Goal: Task Accomplishment & Management: Manage account settings

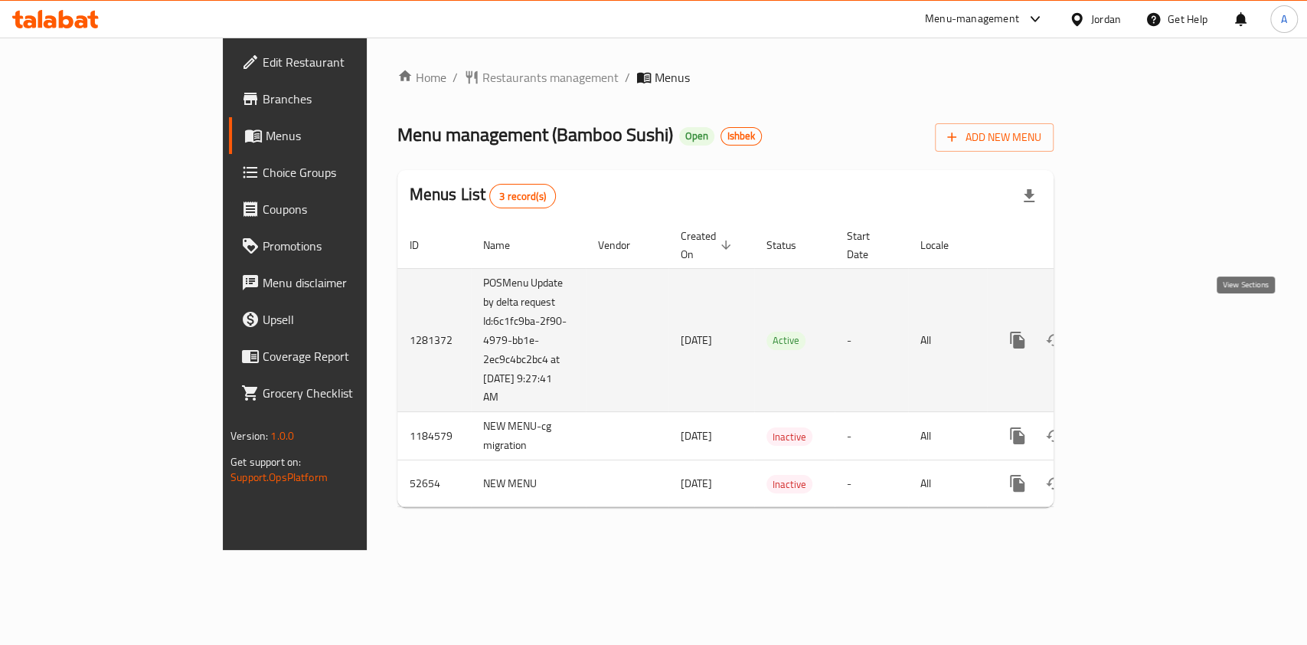
click at [1137, 331] on icon "enhanced table" at bounding box center [1127, 340] width 18 height 18
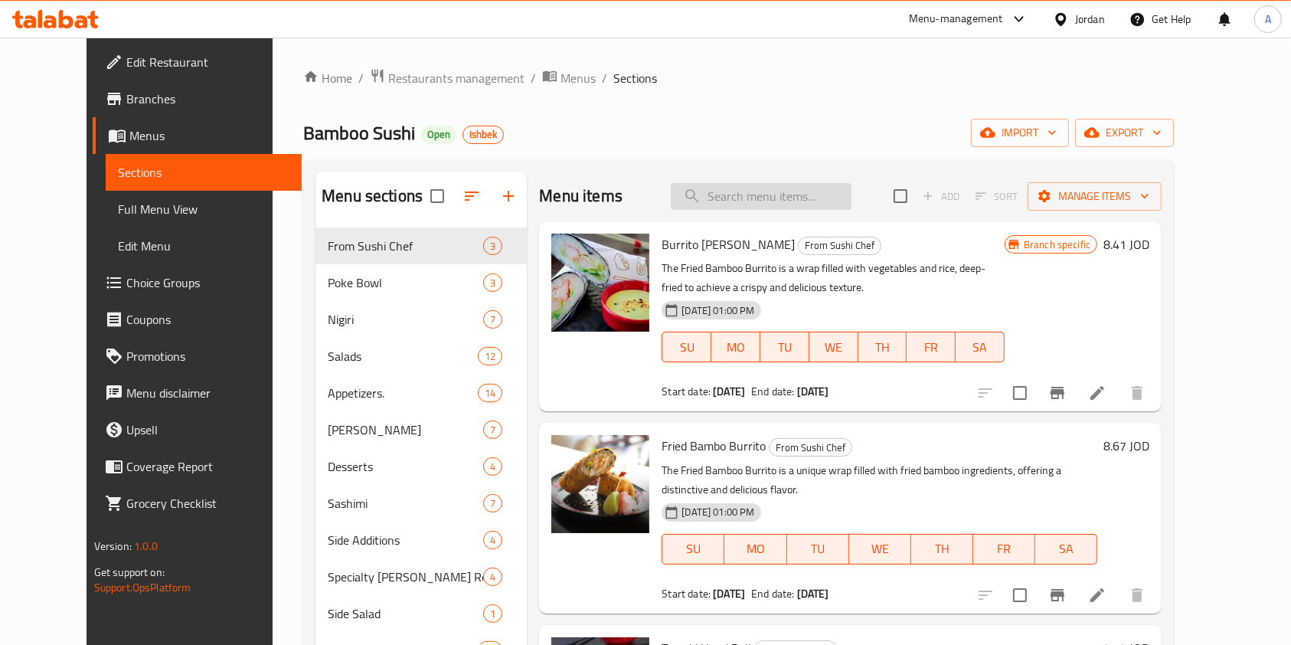
click at [759, 201] on input "search" at bounding box center [761, 196] width 181 height 27
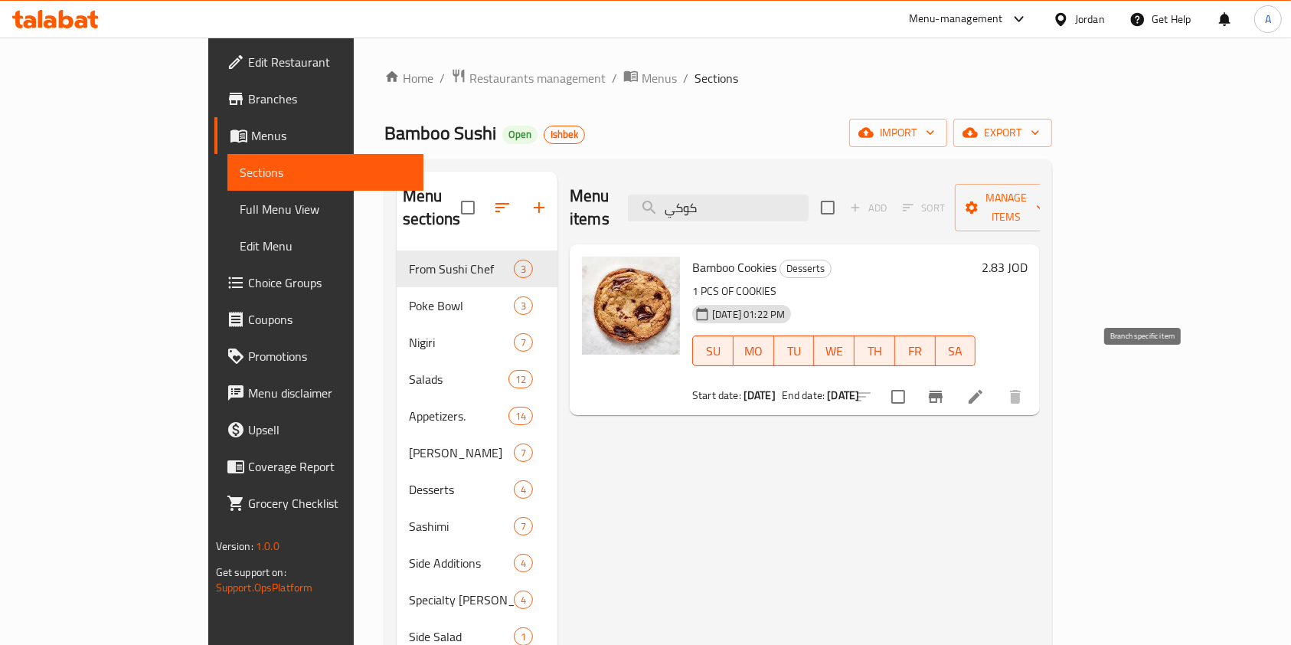
type input "كوكي"
click at [945, 387] on icon "Branch-specific-item" at bounding box center [935, 396] width 18 height 18
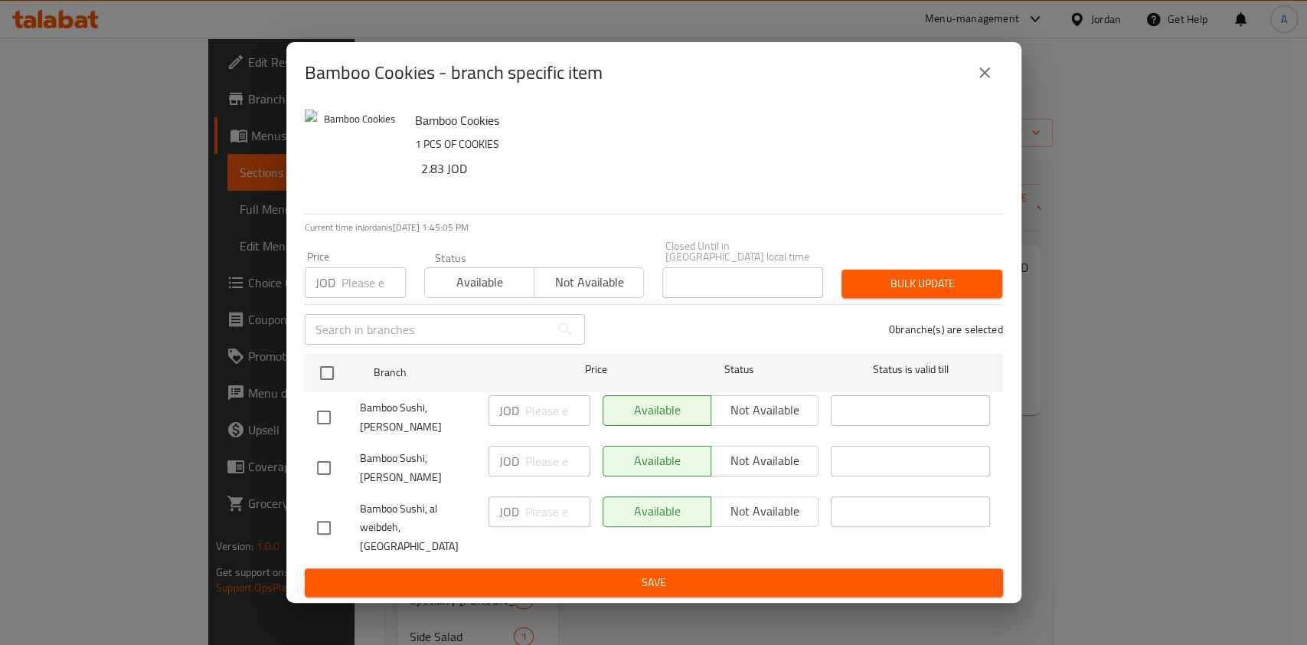
click at [980, 71] on button "close" at bounding box center [984, 72] width 37 height 37
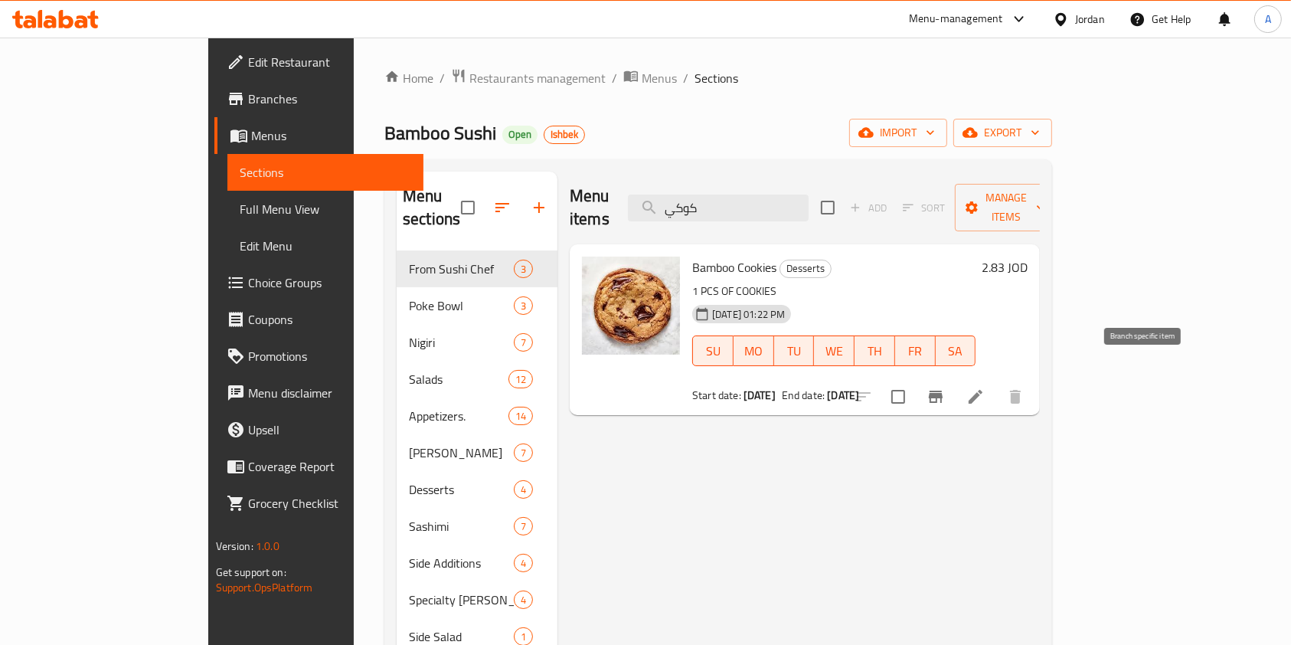
click at [942, 390] on icon "Branch-specific-item" at bounding box center [936, 396] width 14 height 12
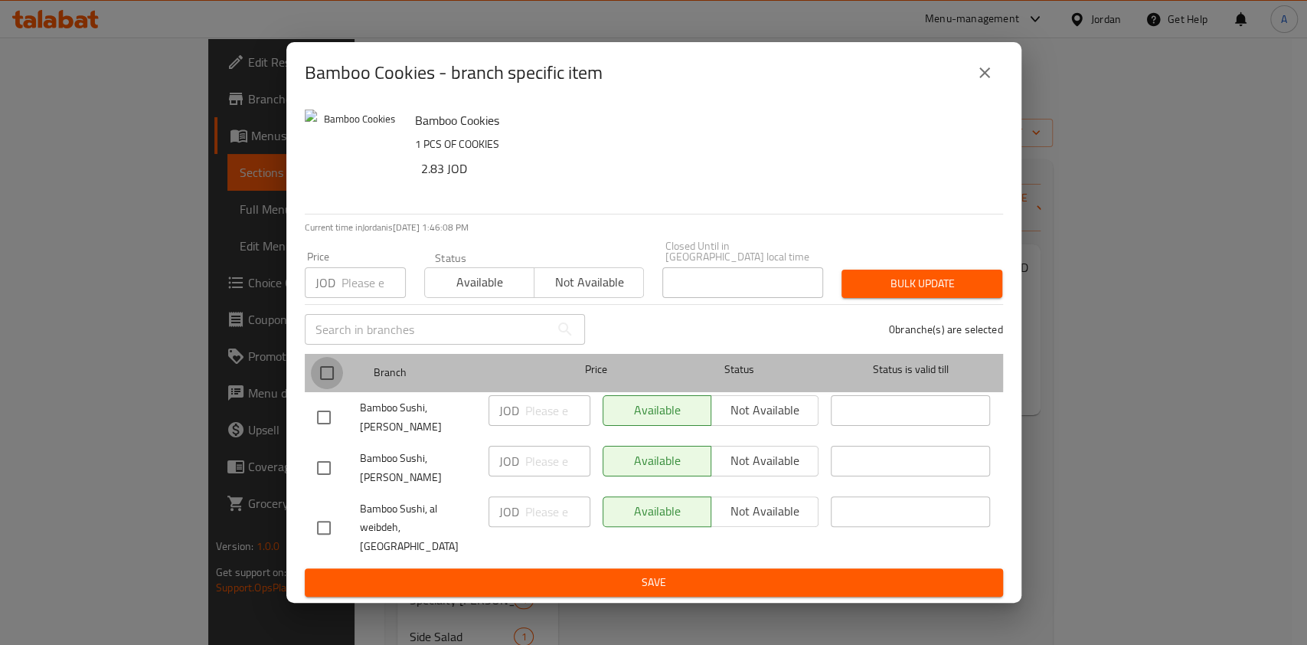
click at [331, 370] on input "checkbox" at bounding box center [327, 373] width 32 height 32
checkbox input "true"
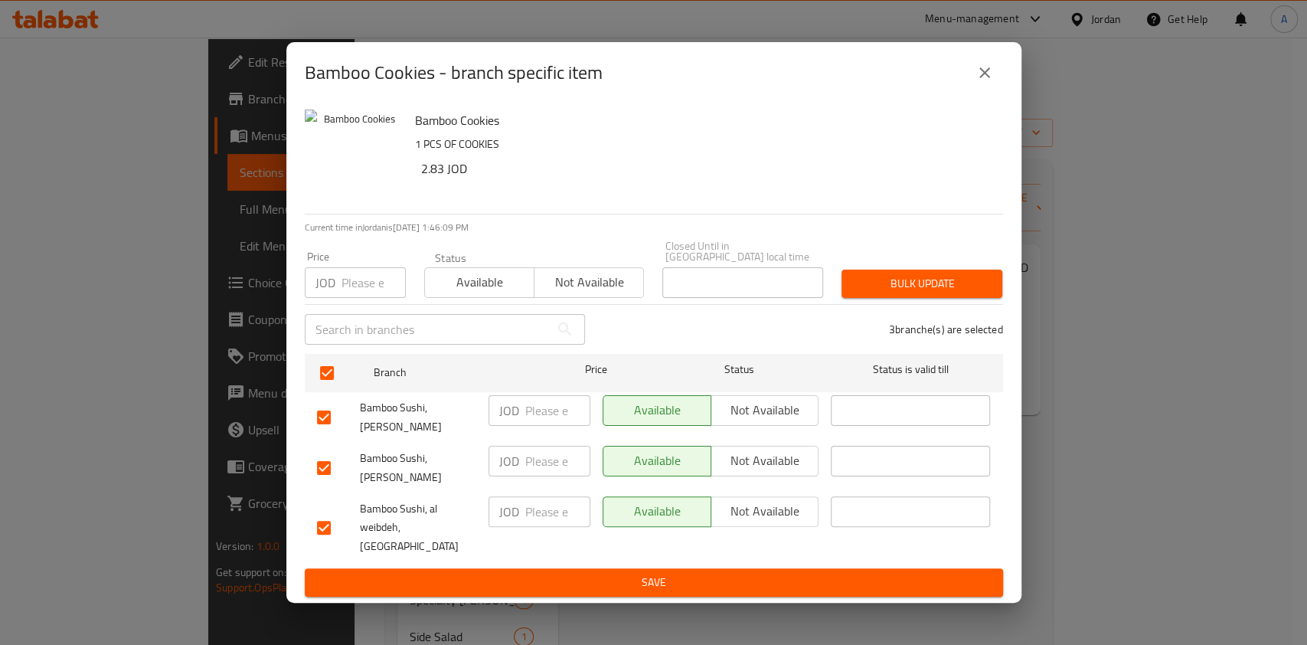
click at [545, 414] on input "number" at bounding box center [557, 410] width 65 height 31
type input "1.95"
click at [545, 455] on input "number" at bounding box center [557, 461] width 65 height 31
type input "1.95"
click at [545, 496] on input "number" at bounding box center [557, 511] width 65 height 31
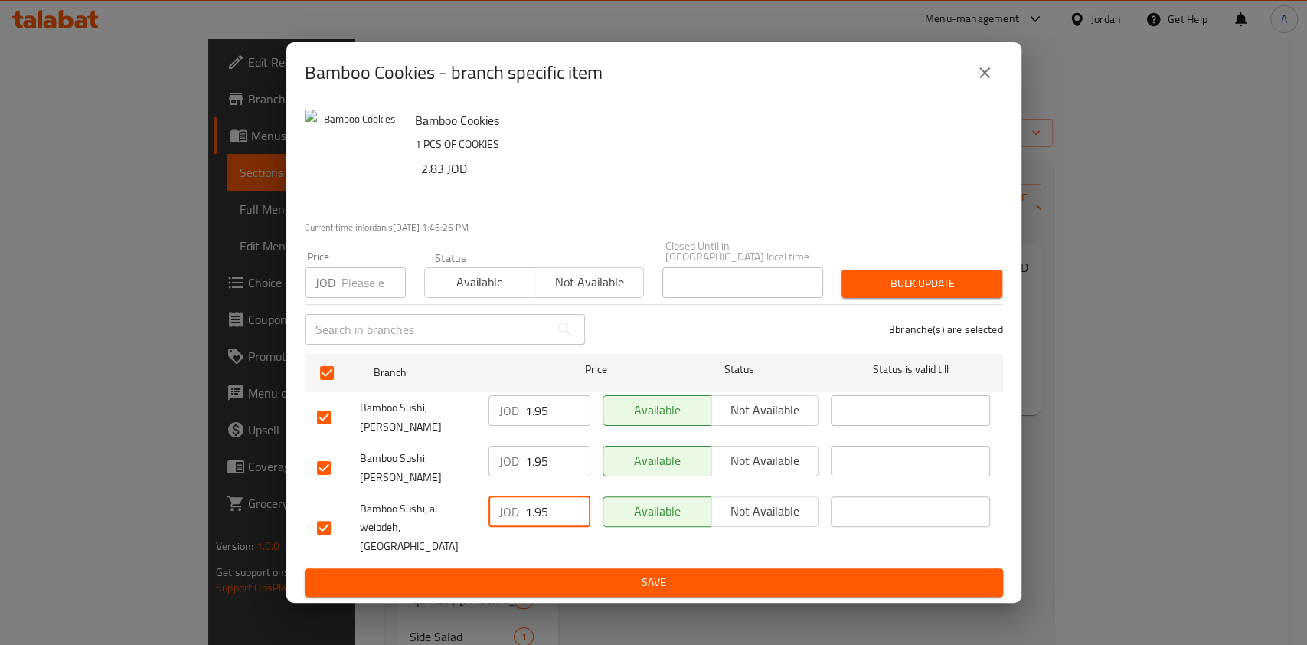
type input "1.95"
click at [625, 568] on button "Save" at bounding box center [654, 582] width 698 height 28
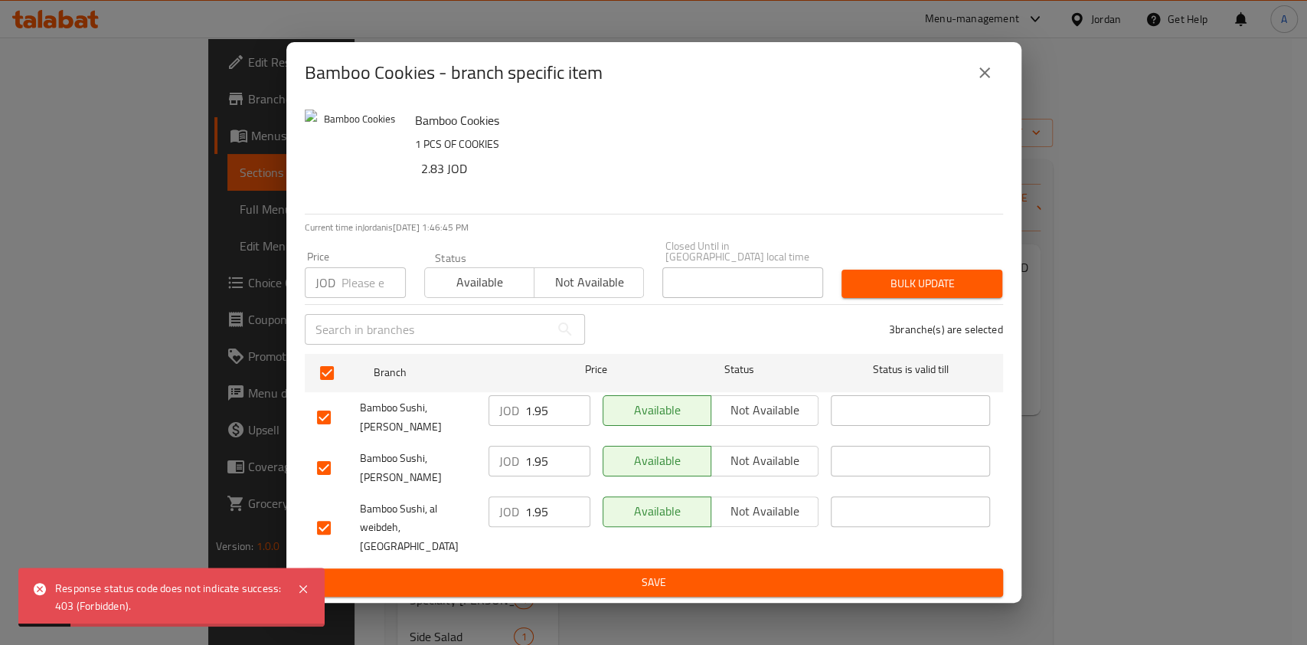
click at [548, 409] on input "1.95" at bounding box center [557, 410] width 65 height 31
type input "1.85"
click at [542, 455] on input "1.95" at bounding box center [557, 461] width 65 height 31
type input "1.85"
click at [540, 500] on input "1.95" at bounding box center [557, 511] width 65 height 31
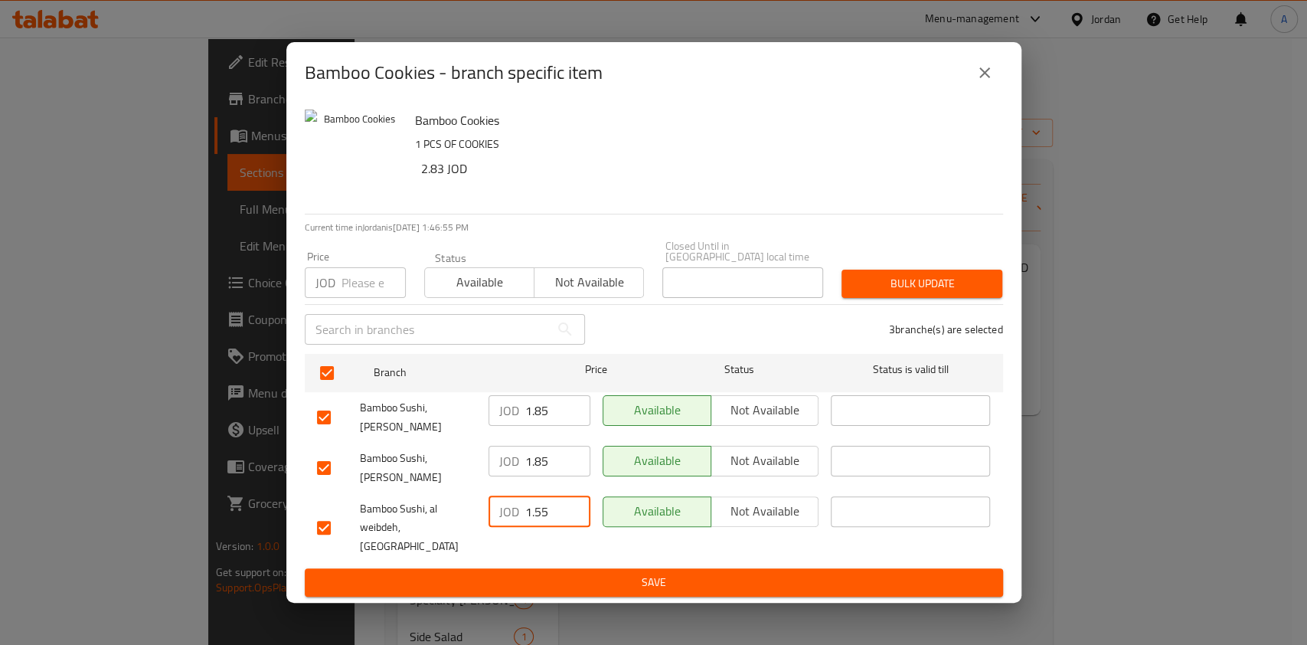
type input "1.55"
click at [630, 573] on span "Save" at bounding box center [654, 582] width 674 height 19
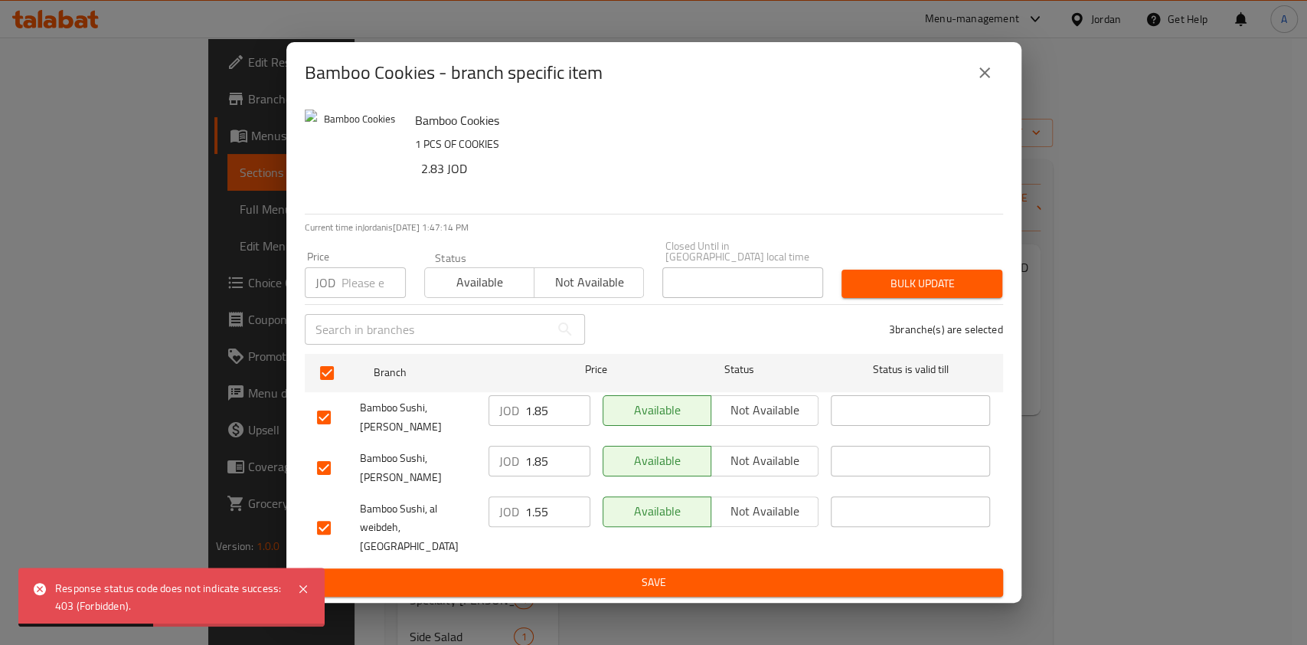
click at [984, 82] on icon "close" at bounding box center [984, 73] width 18 height 18
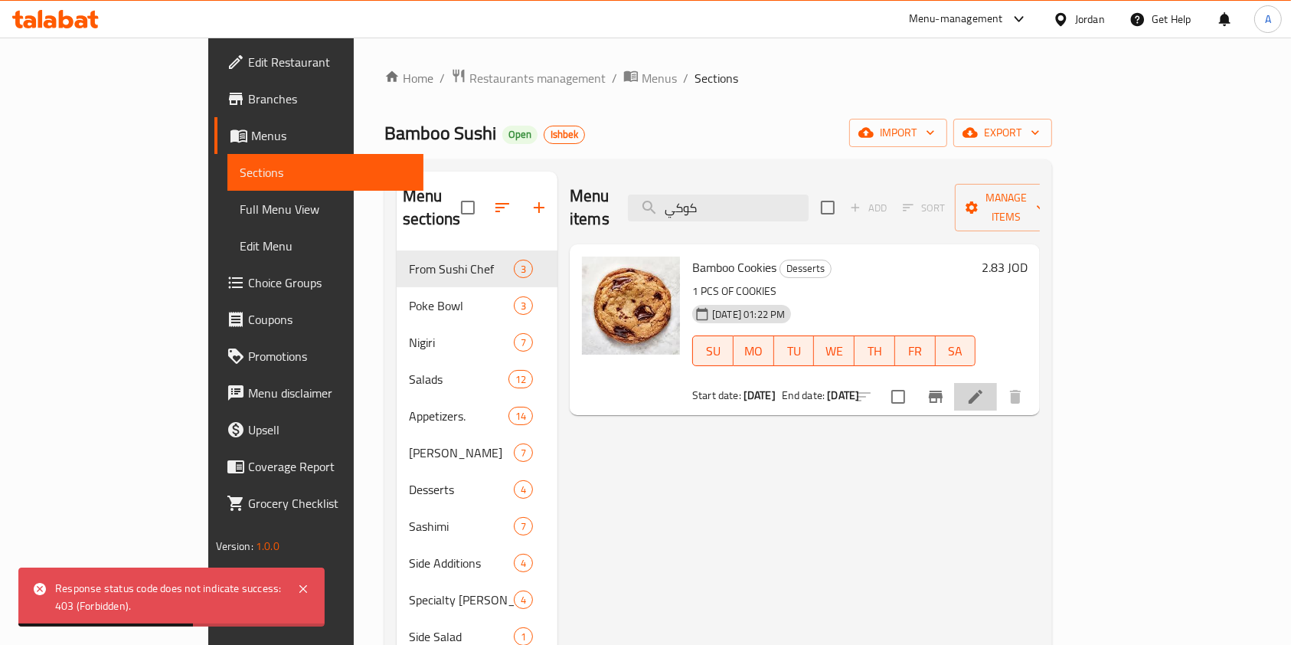
click at [997, 383] on li at bounding box center [975, 397] width 43 height 28
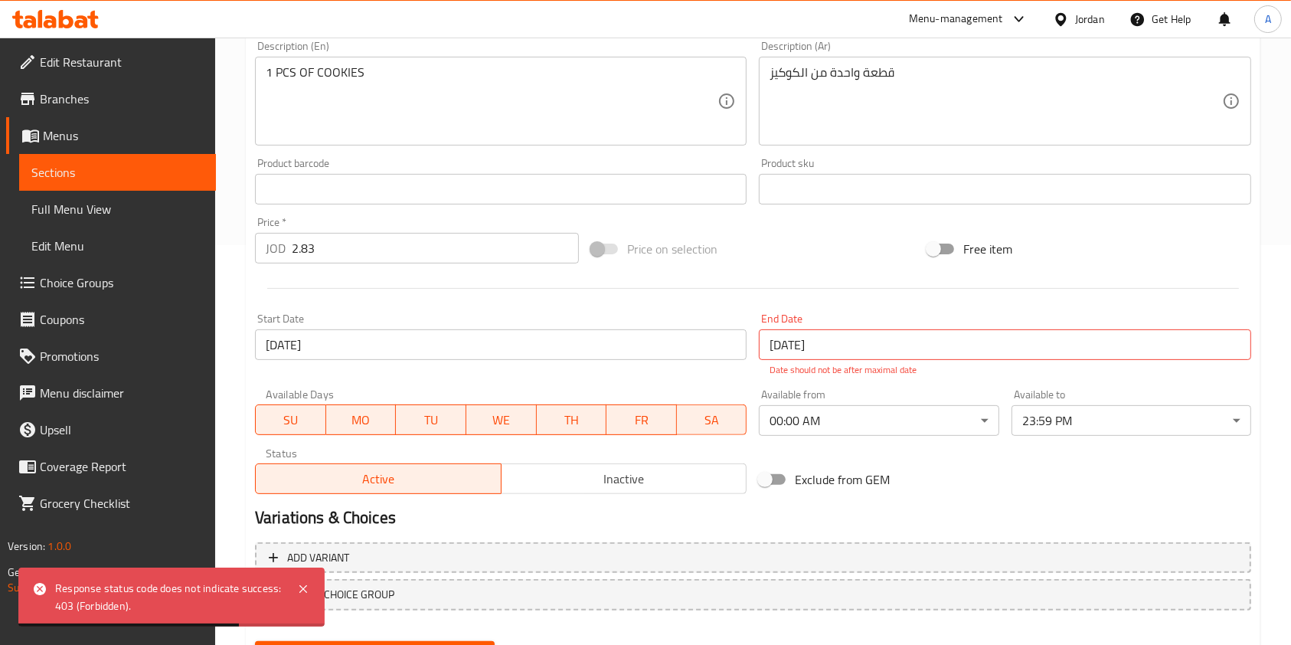
scroll to position [476, 0]
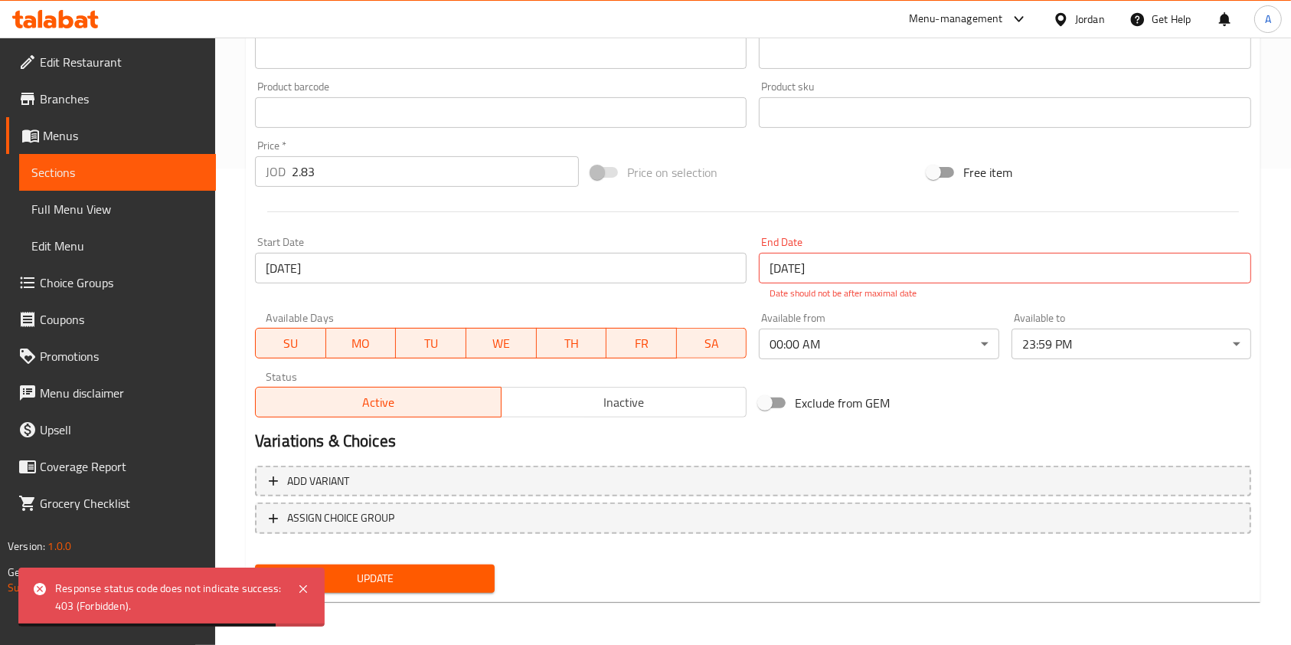
click at [401, 192] on div "Price   * JOD 2.83 Price *" at bounding box center [417, 163] width 336 height 59
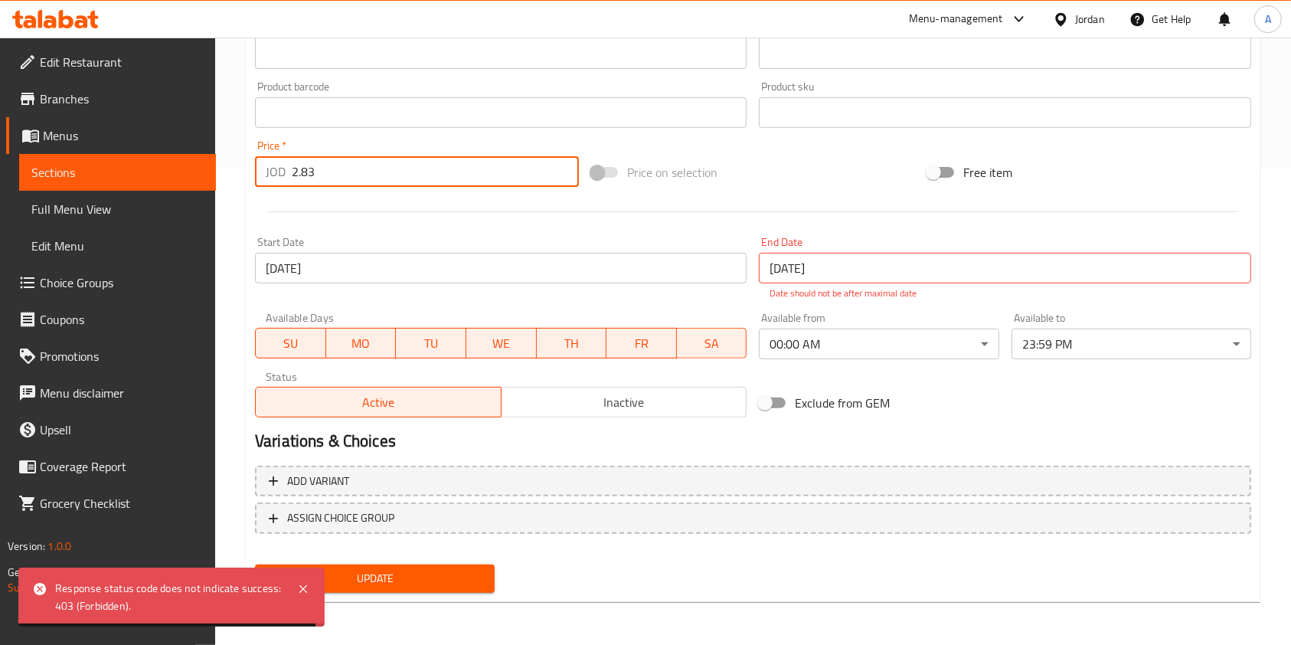
click at [297, 177] on input "2.83" at bounding box center [435, 171] width 287 height 31
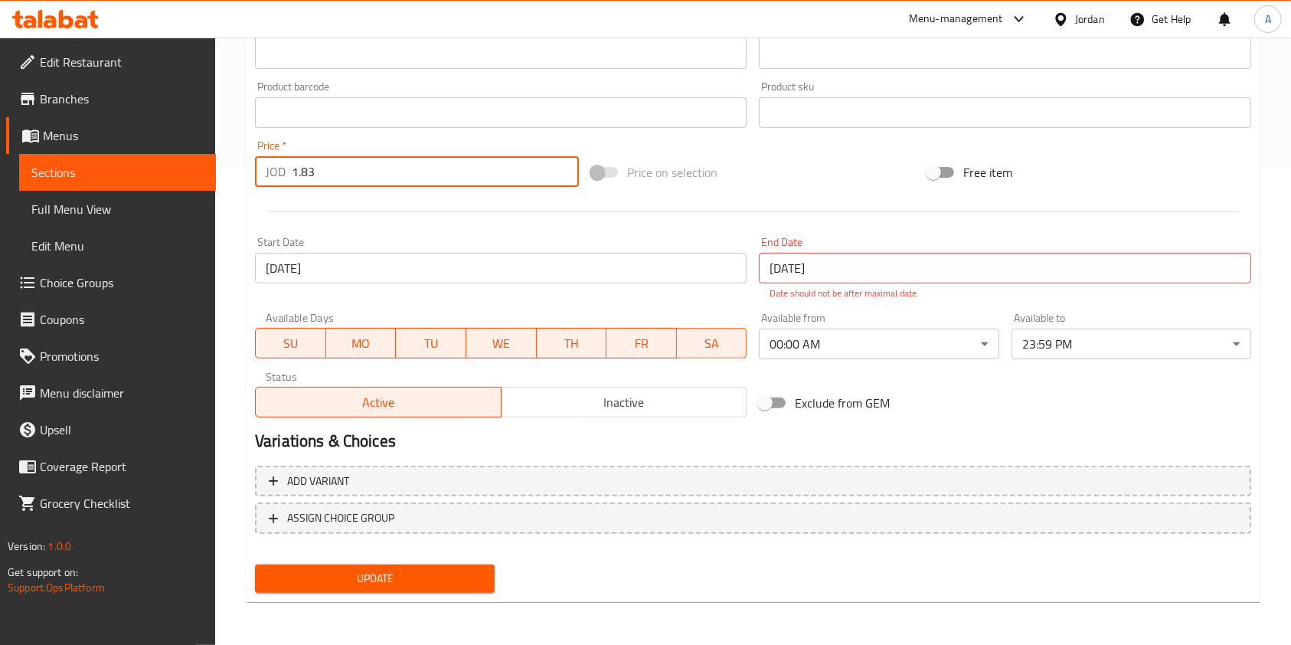
click at [314, 175] on input "1.83" at bounding box center [435, 171] width 287 height 31
type input "1.85"
click at [404, 573] on span "Update" at bounding box center [374, 578] width 215 height 19
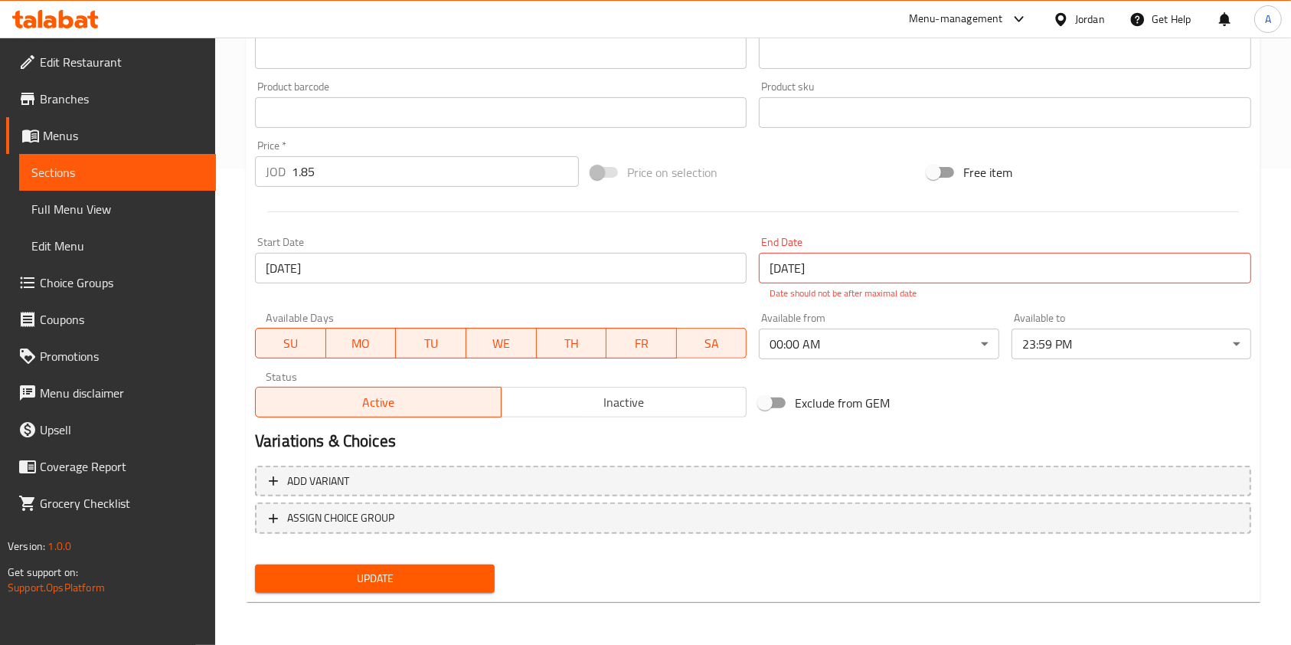
click at [900, 269] on input "[DATE]" at bounding box center [1004, 268] width 491 height 31
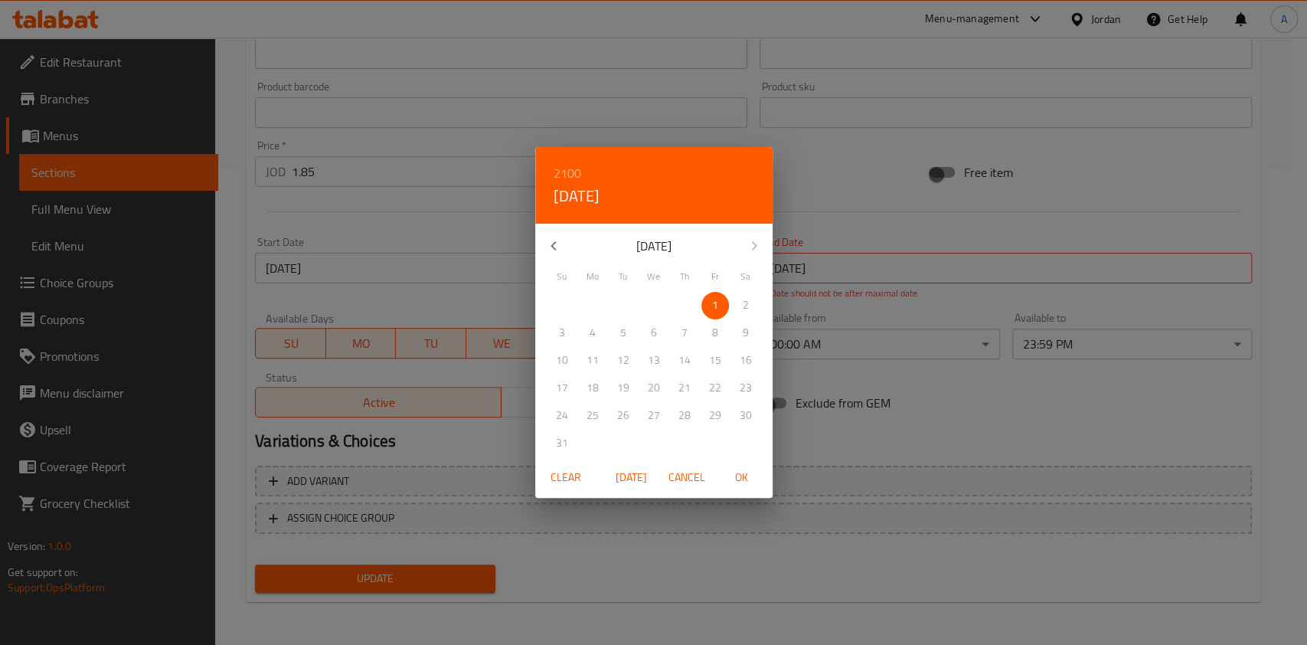
click at [560, 246] on icon "button" at bounding box center [553, 246] width 18 height 18
click at [694, 424] on span "31" at bounding box center [685, 415] width 28 height 19
click at [744, 481] on span "OK" at bounding box center [741, 477] width 37 height 19
type input "31-12-2099"
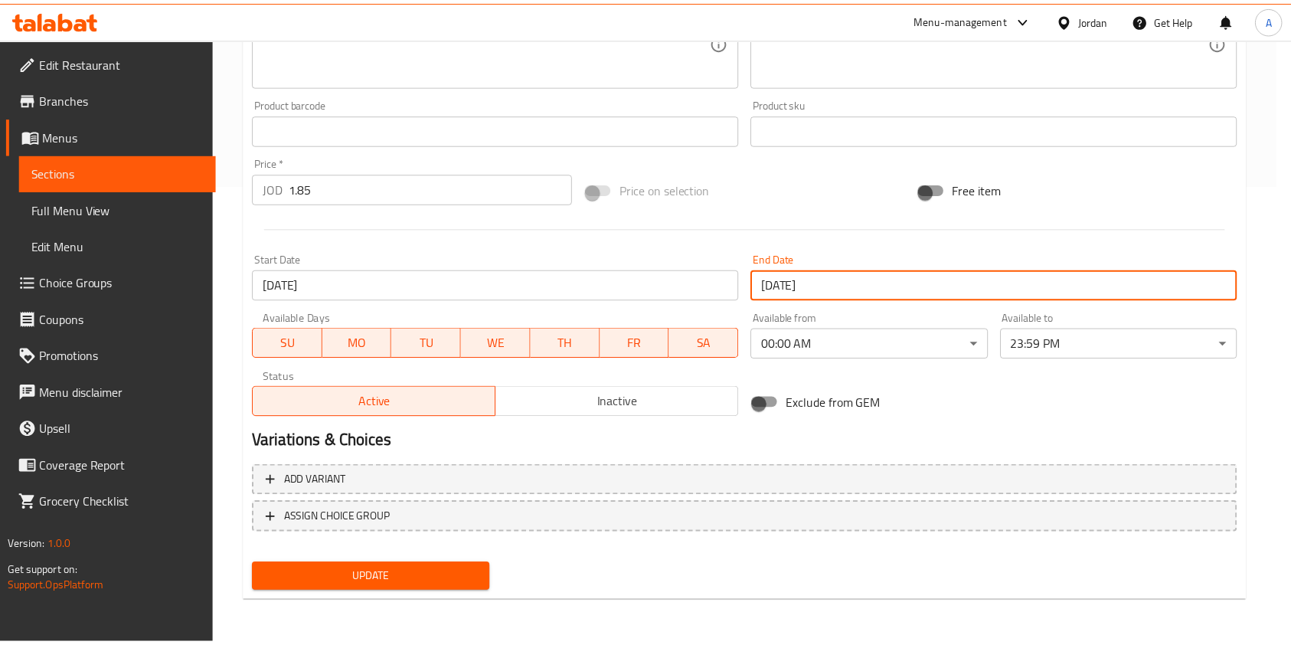
scroll to position [459, 0]
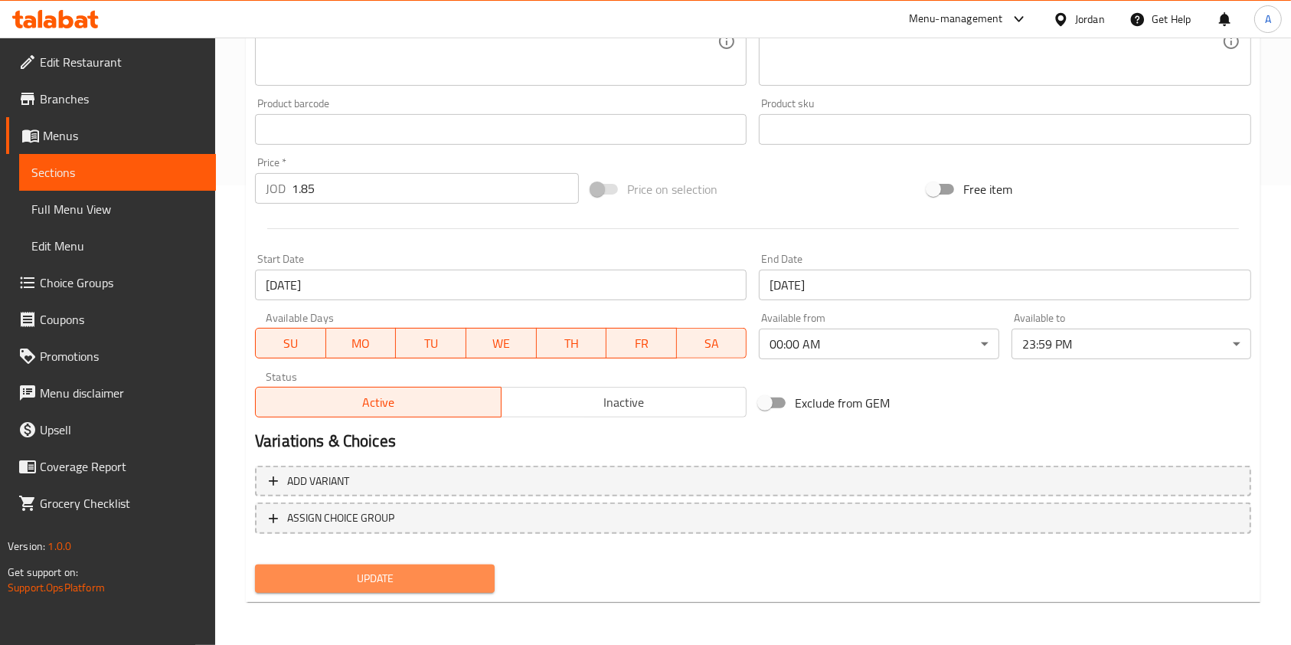
click at [413, 575] on span "Update" at bounding box center [374, 578] width 215 height 19
click at [393, 579] on span "Update" at bounding box center [374, 578] width 215 height 19
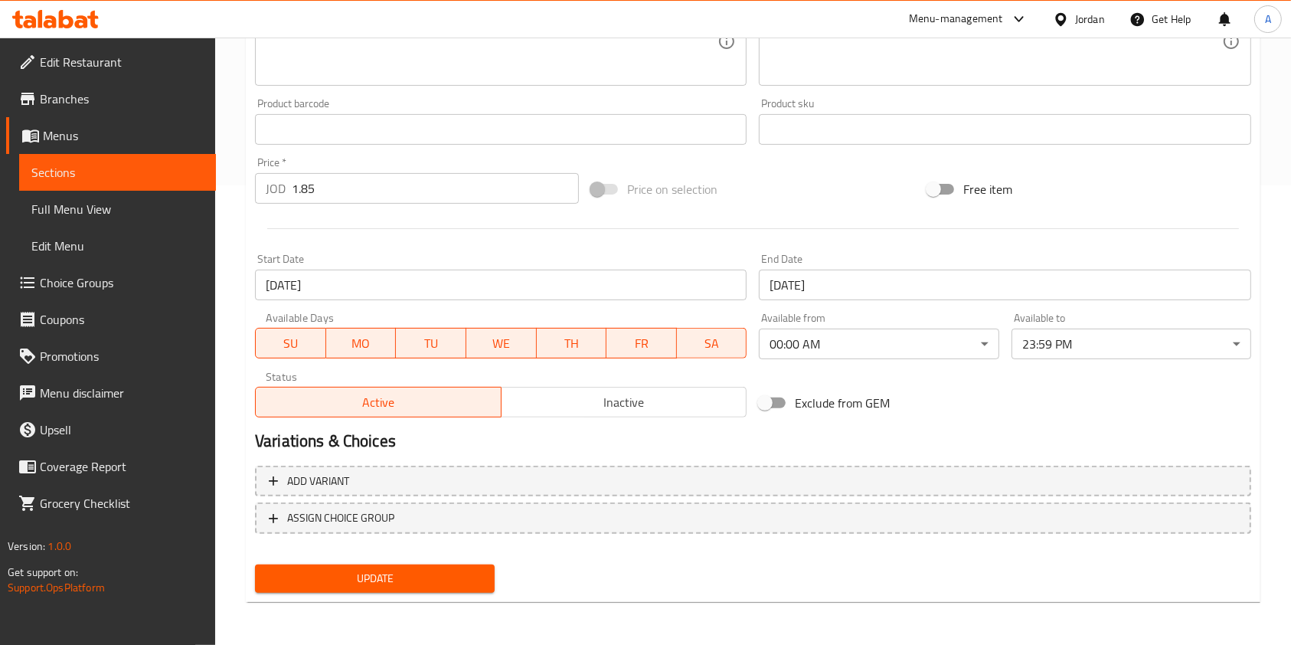
scroll to position [0, 0]
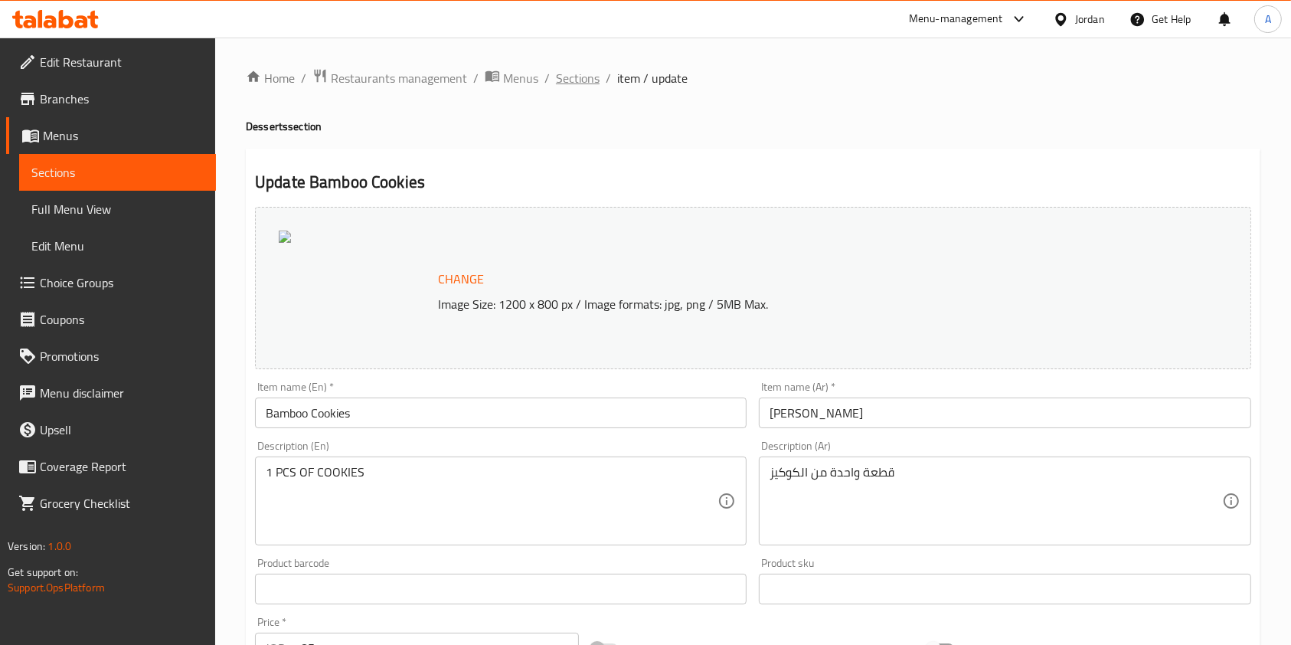
click at [577, 80] on span "Sections" at bounding box center [578, 78] width 44 height 18
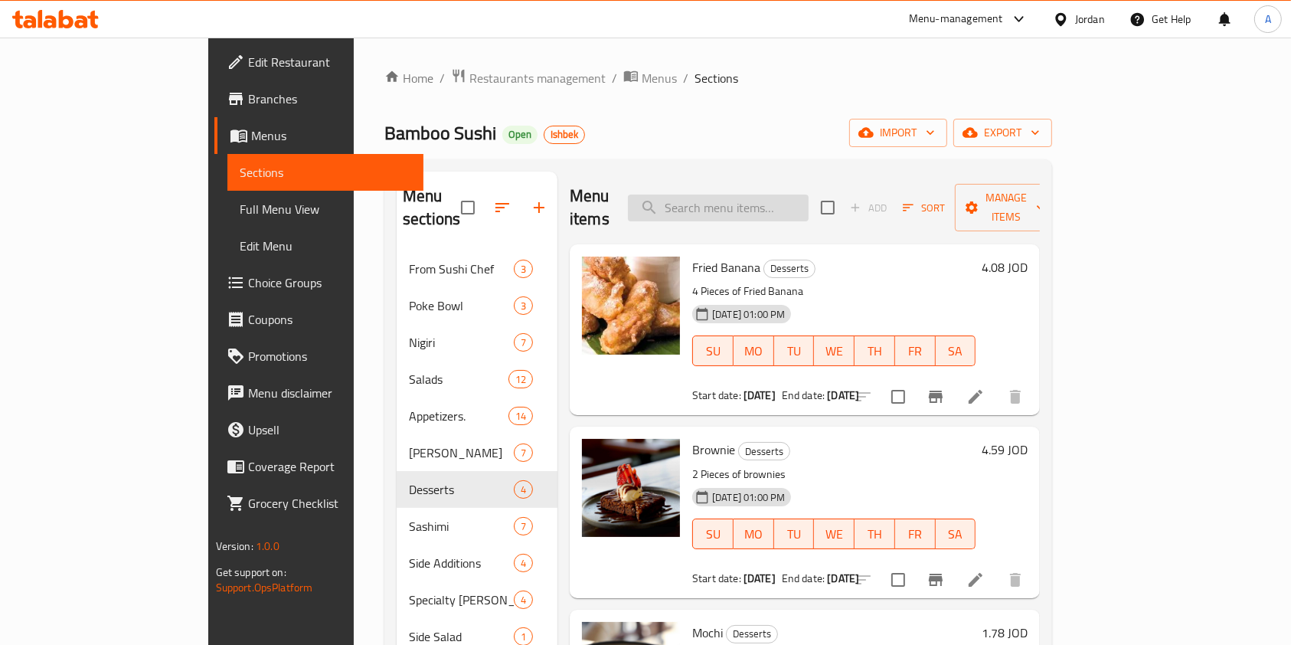
click at [760, 197] on input "search" at bounding box center [718, 207] width 181 height 27
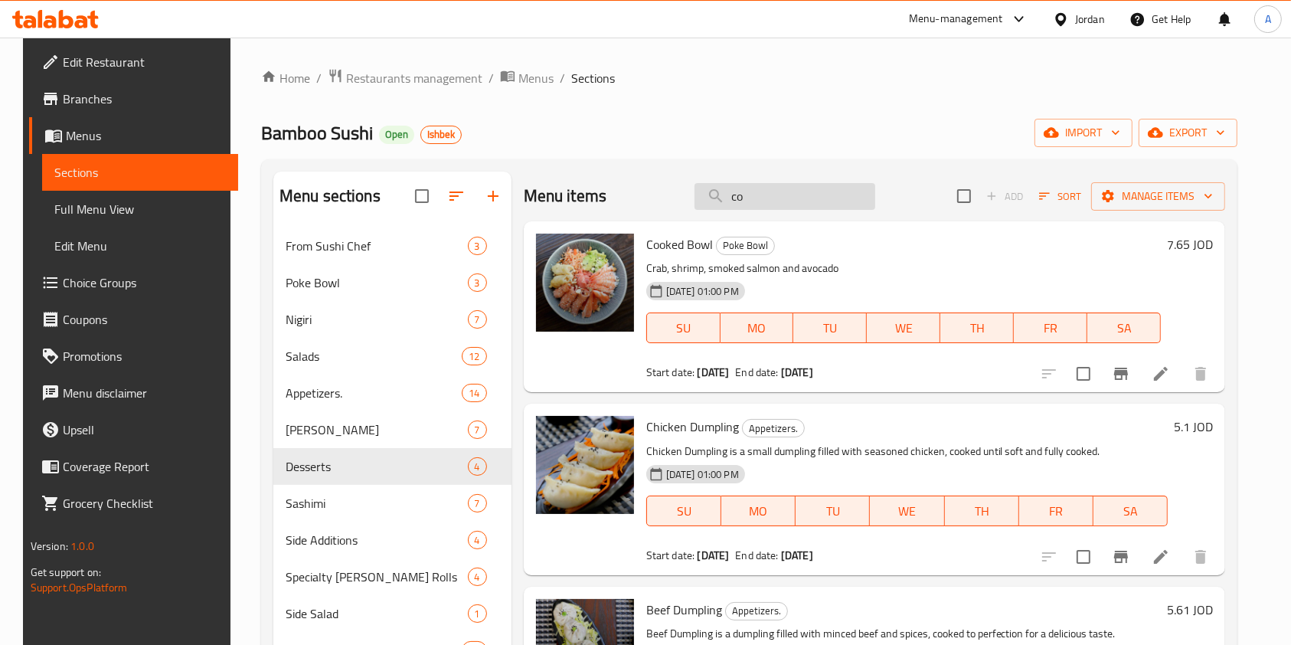
type input "c"
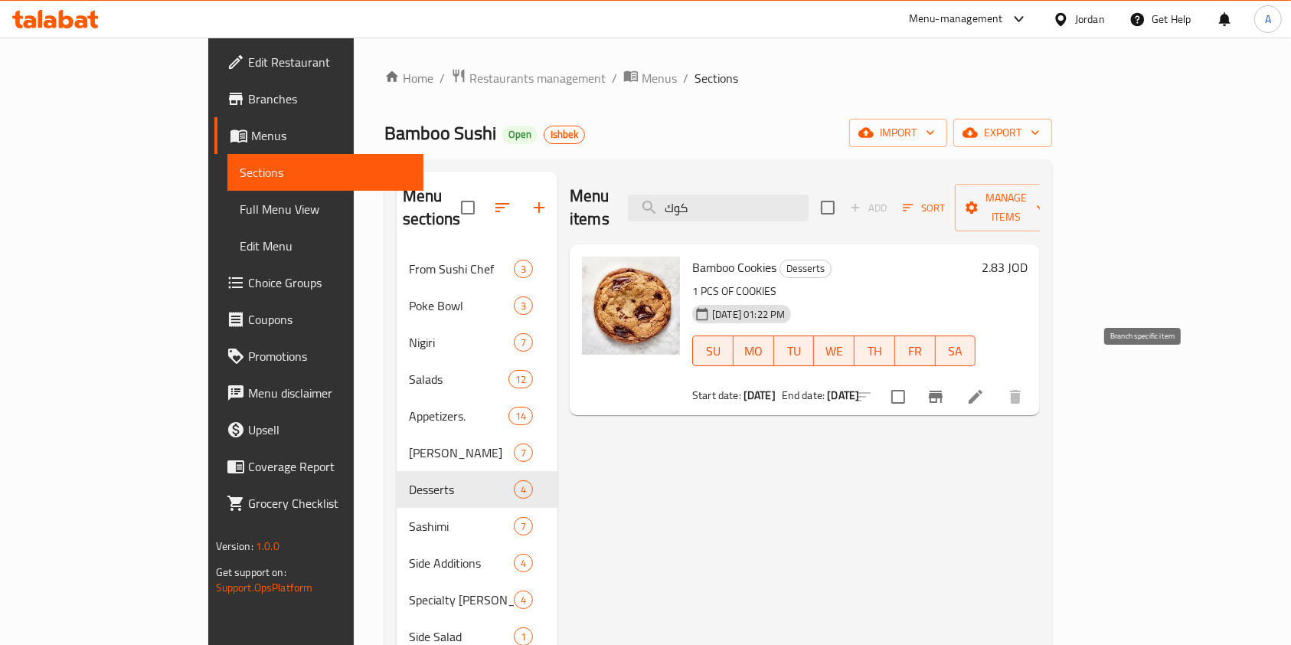
type input "كوك"
click at [942, 390] on icon "Branch-specific-item" at bounding box center [936, 396] width 14 height 12
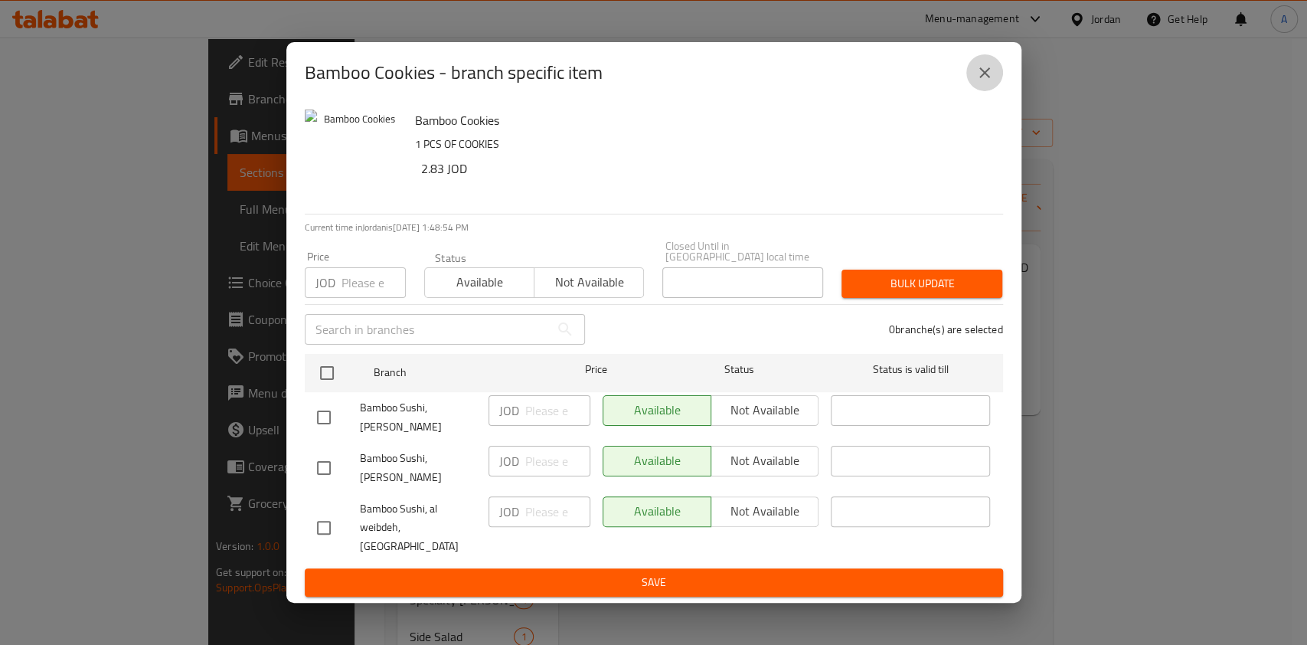
click at [991, 82] on icon "close" at bounding box center [984, 73] width 18 height 18
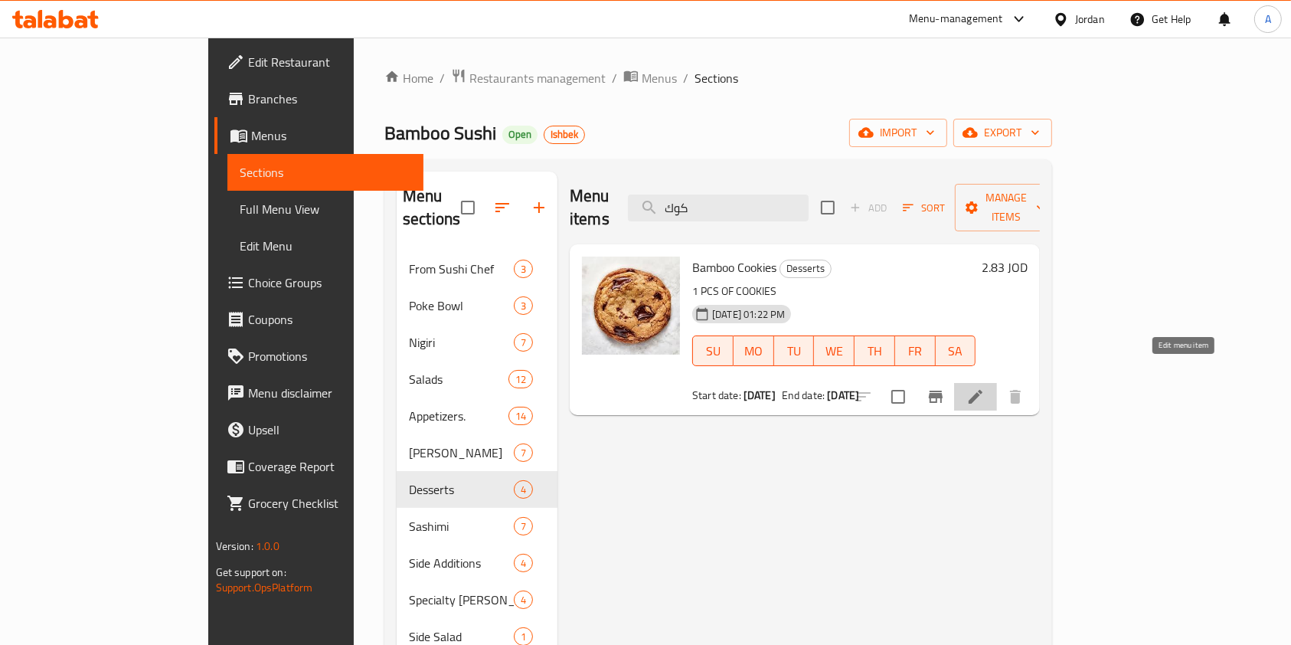
click at [984, 387] on icon at bounding box center [975, 396] width 18 height 18
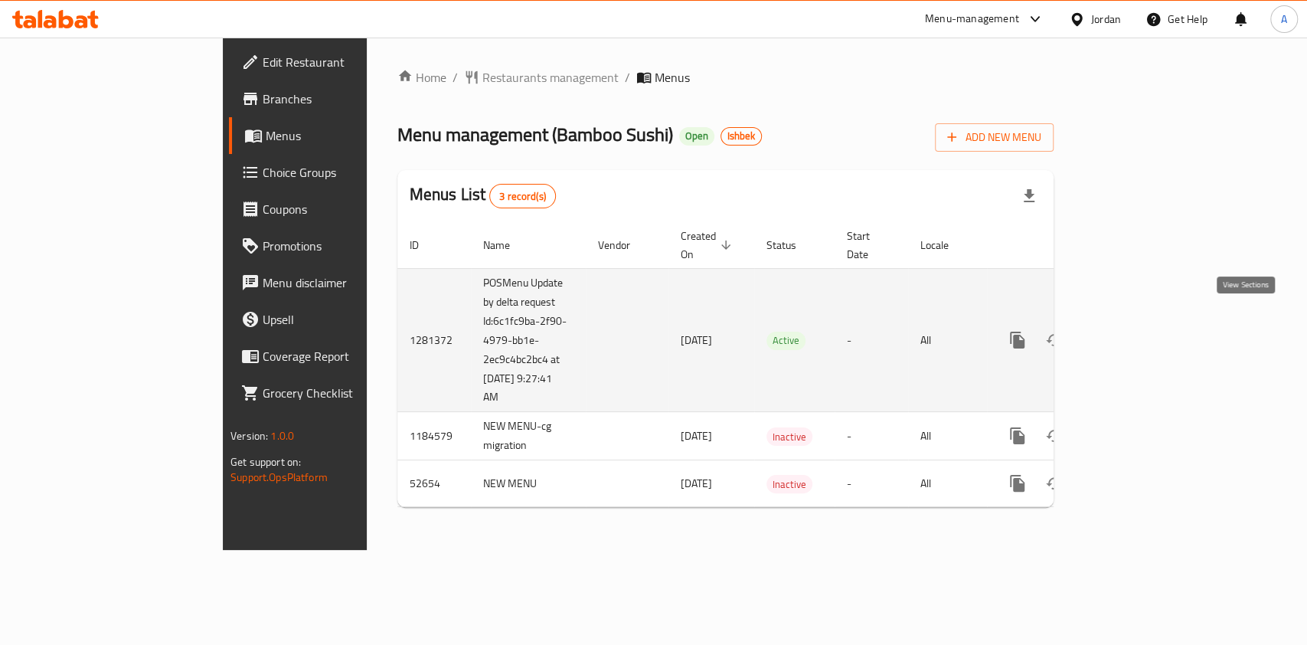
click at [1137, 331] on icon "enhanced table" at bounding box center [1127, 340] width 18 height 18
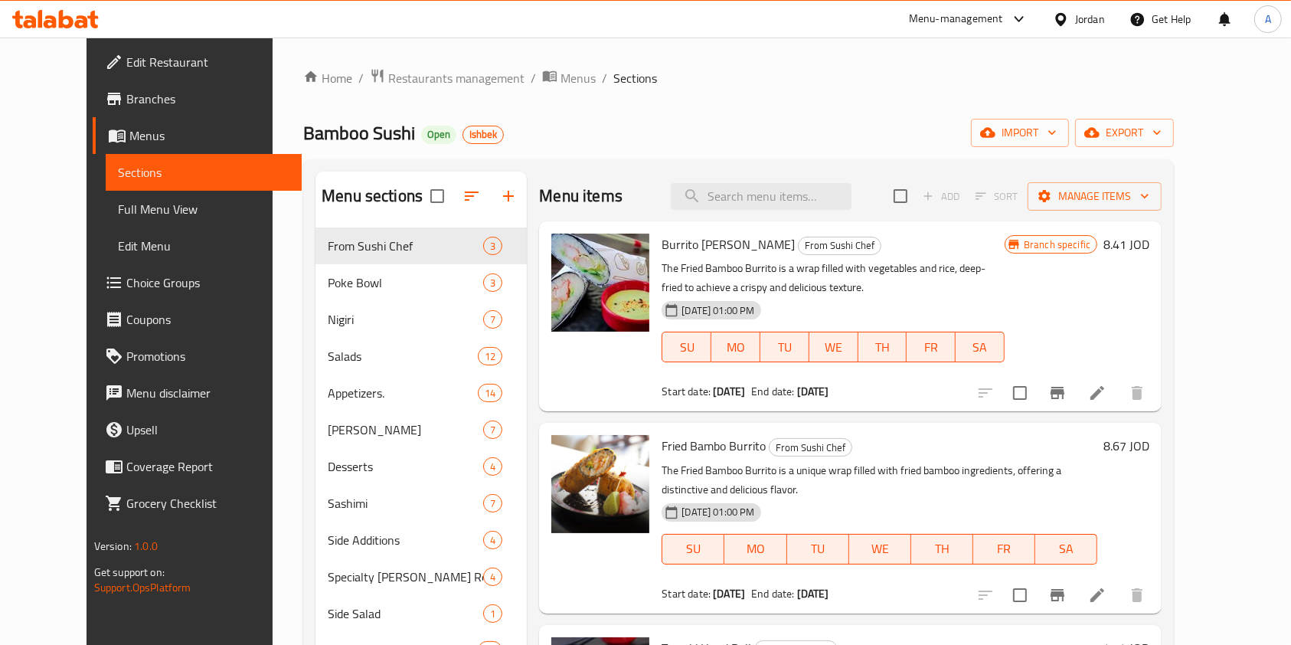
click at [808, 181] on div "Menu items Add Sort Manage items" at bounding box center [850, 196] width 622 height 50
click at [811, 200] on input "search" at bounding box center [761, 196] width 181 height 27
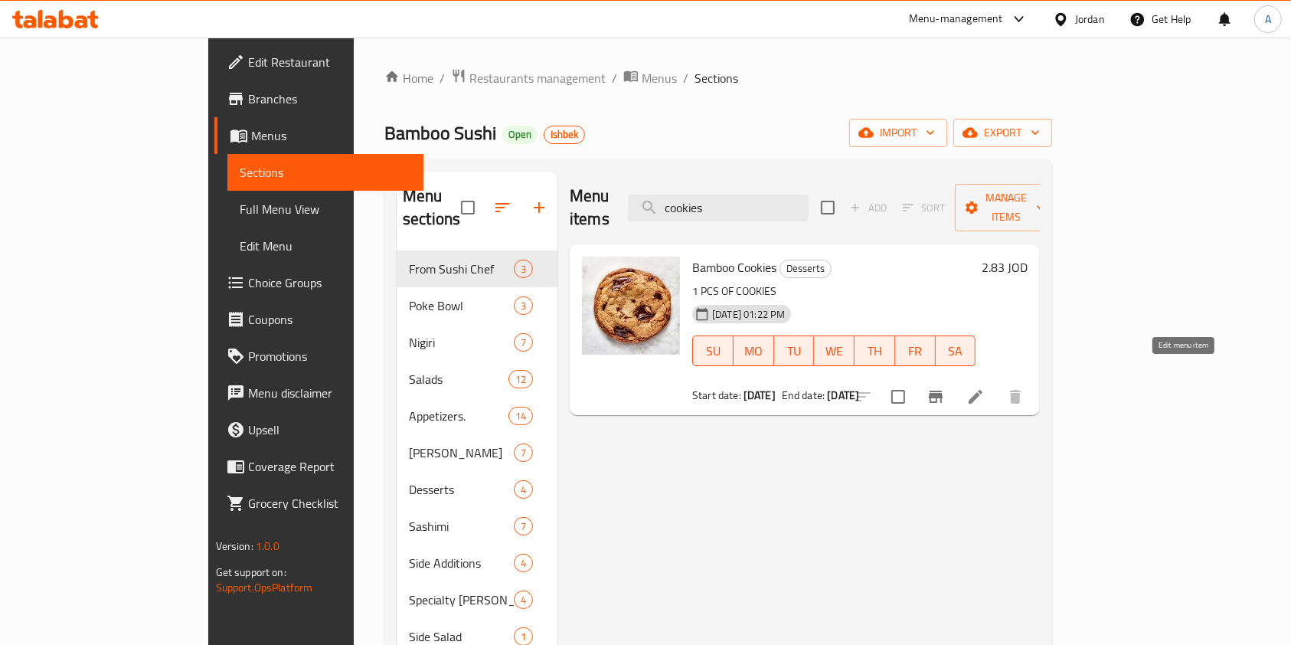
type input "cookies"
click at [984, 387] on icon at bounding box center [975, 396] width 18 height 18
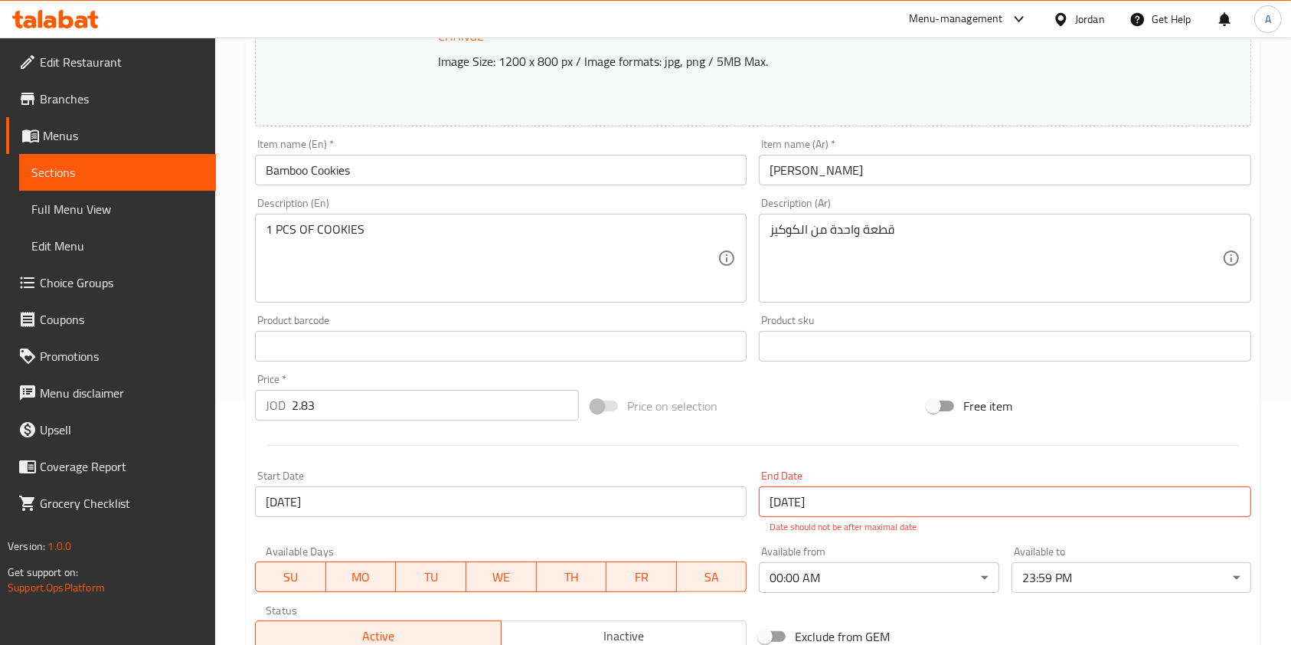
scroll to position [259, 0]
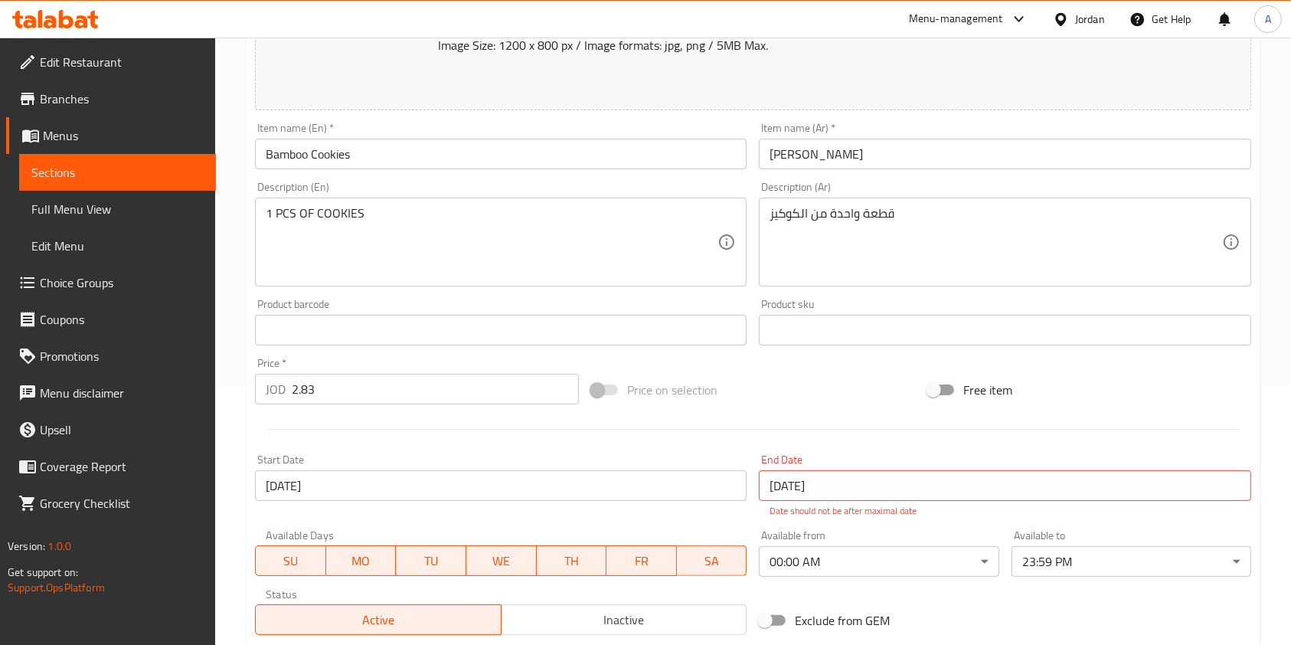
click at [331, 386] on input "2.83" at bounding box center [435, 389] width 287 height 31
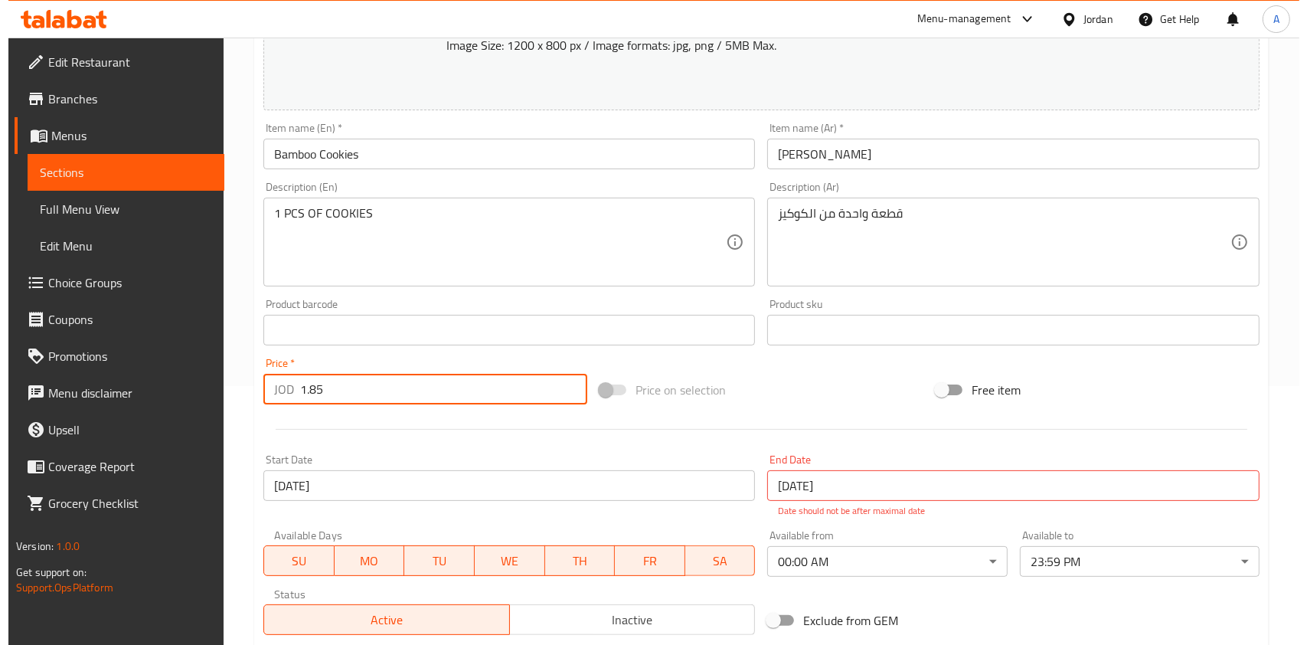
scroll to position [476, 0]
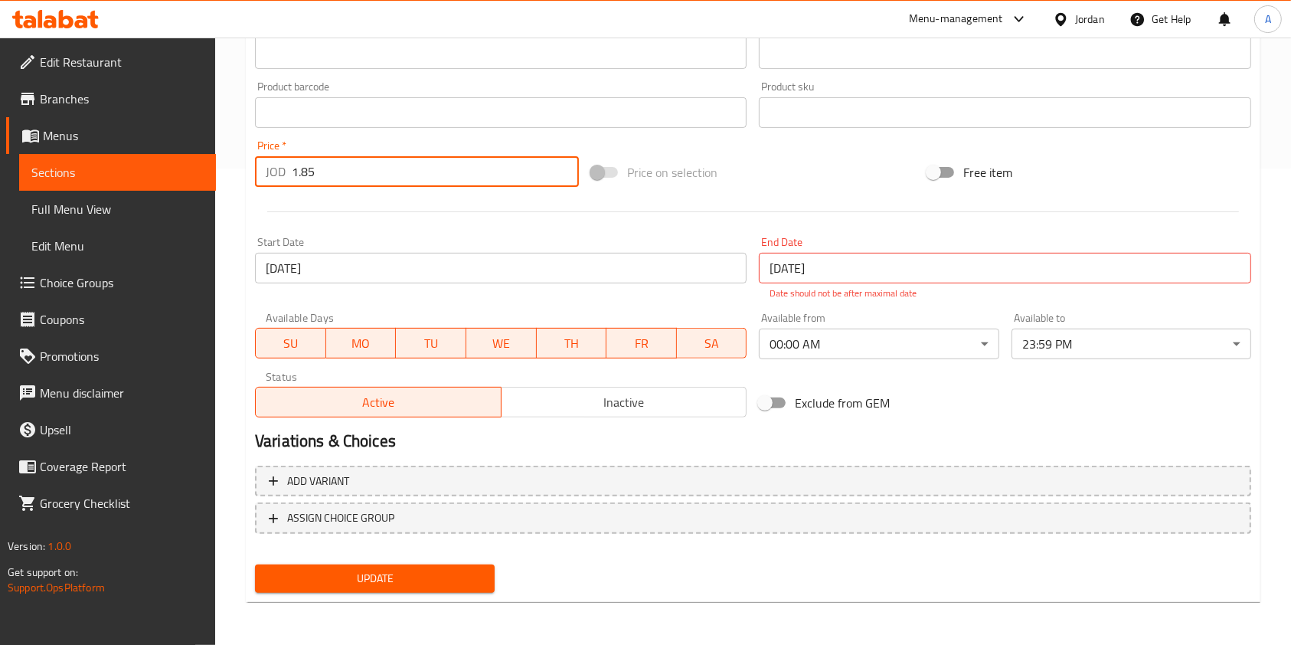
type input "1.85"
click at [899, 260] on input "[DATE]" at bounding box center [1004, 268] width 491 height 31
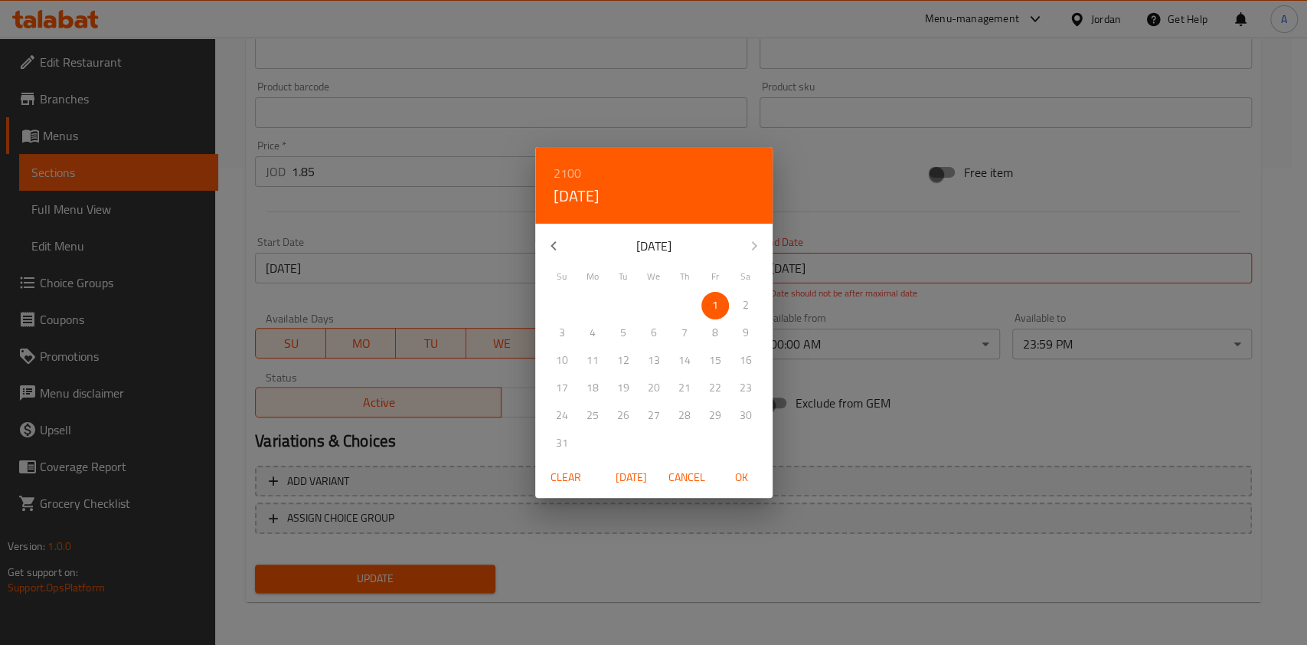
click at [746, 468] on span "OK" at bounding box center [741, 477] width 37 height 19
type input "[DATE]"
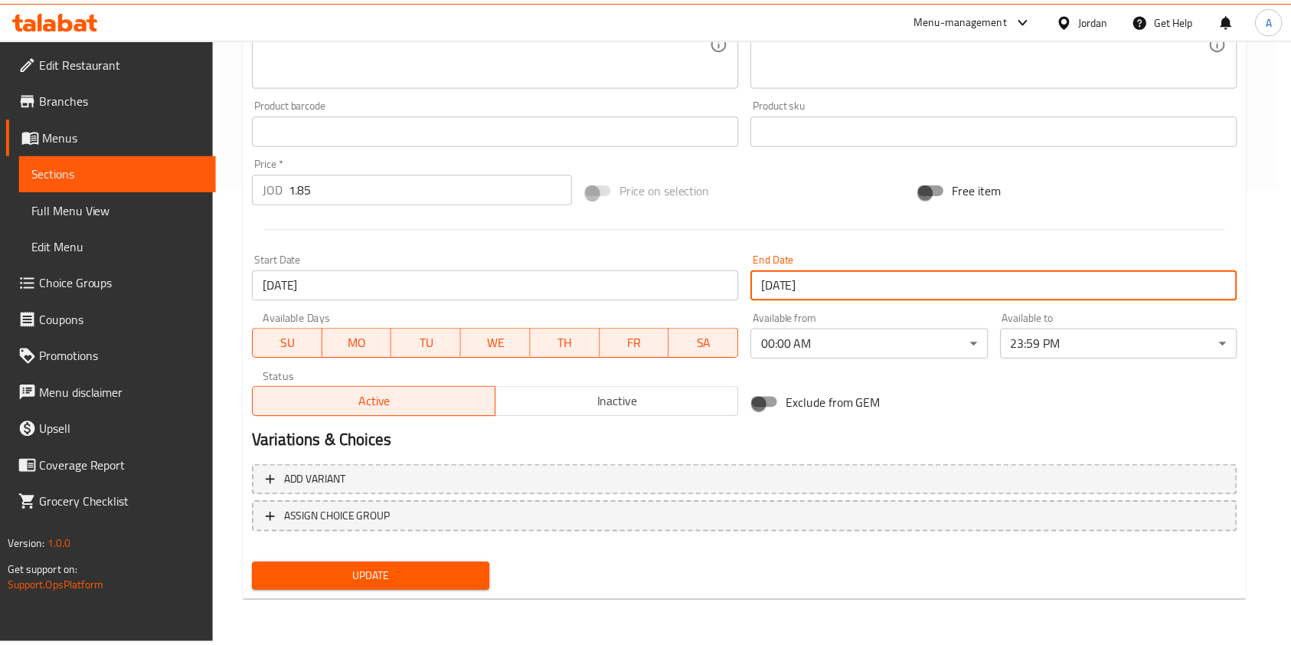
scroll to position [459, 0]
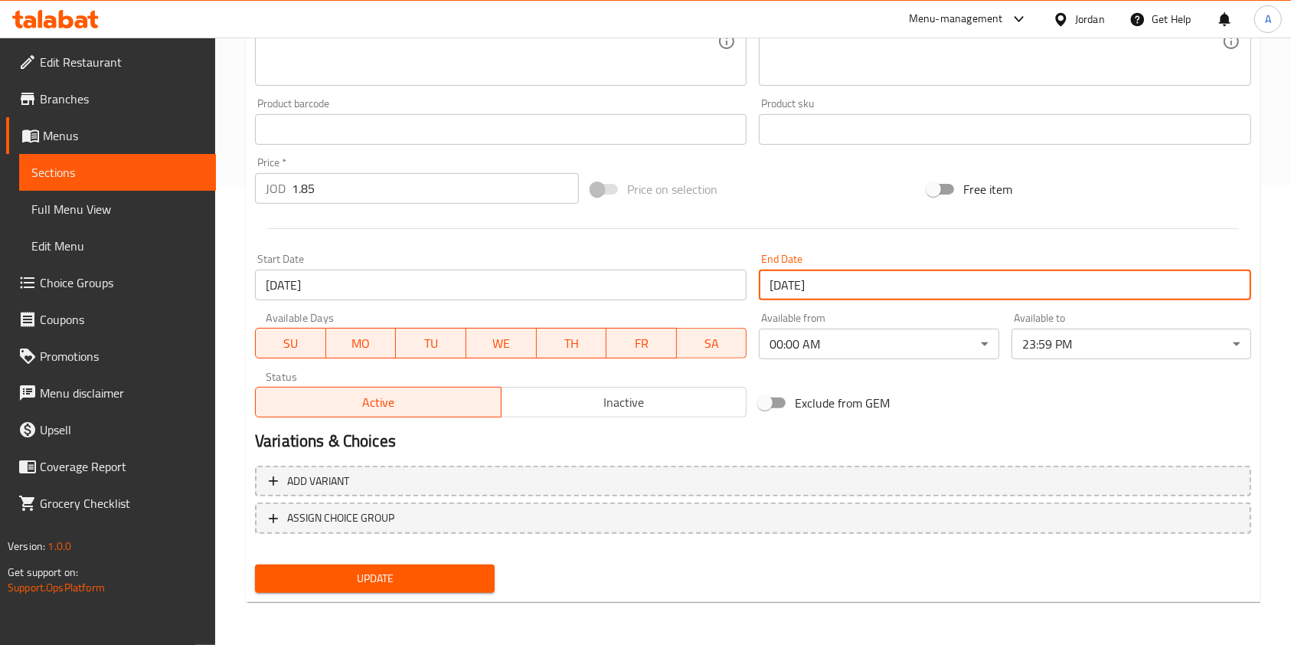
click at [420, 587] on span "Update" at bounding box center [374, 578] width 215 height 19
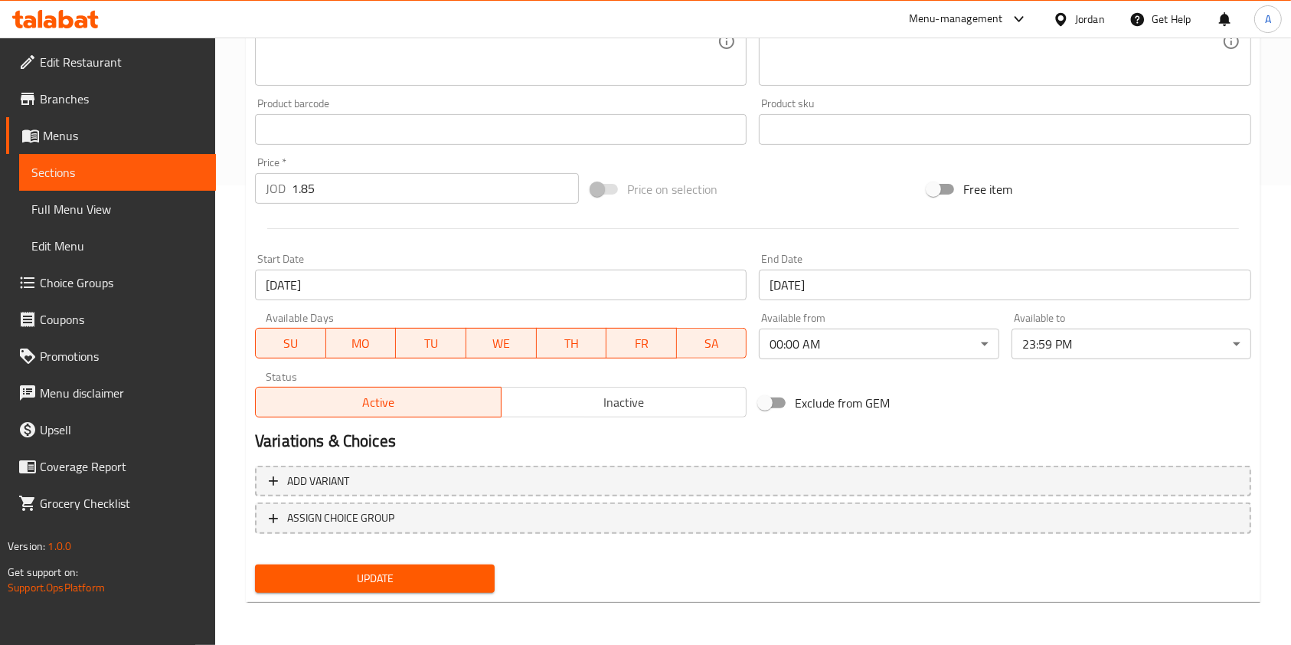
click at [349, 570] on span "Update" at bounding box center [374, 578] width 215 height 19
click at [929, 281] on input "[DATE]" at bounding box center [1004, 284] width 491 height 31
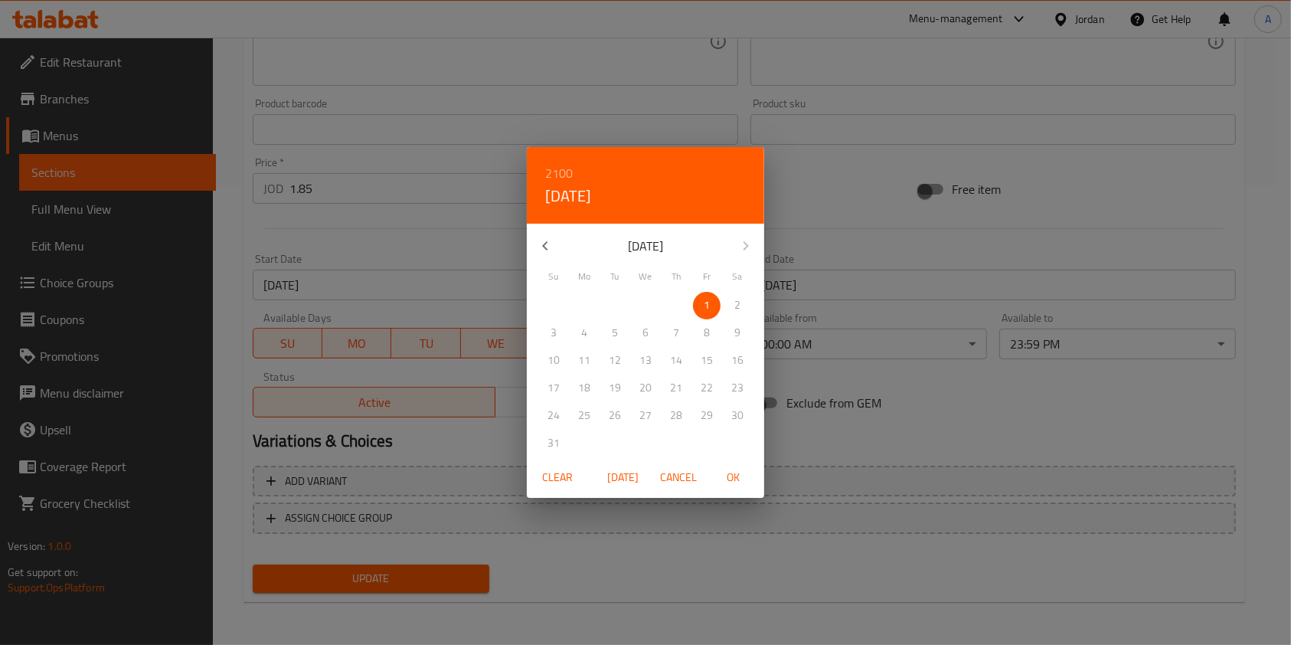
click at [929, 281] on div "2100 Fri, Jan [DATE] Mo Tu We Th Fr Sa 27 28 29 30 31 1 2 3 4 5 6 7 8 9 10 11 1…" at bounding box center [645, 322] width 1291 height 645
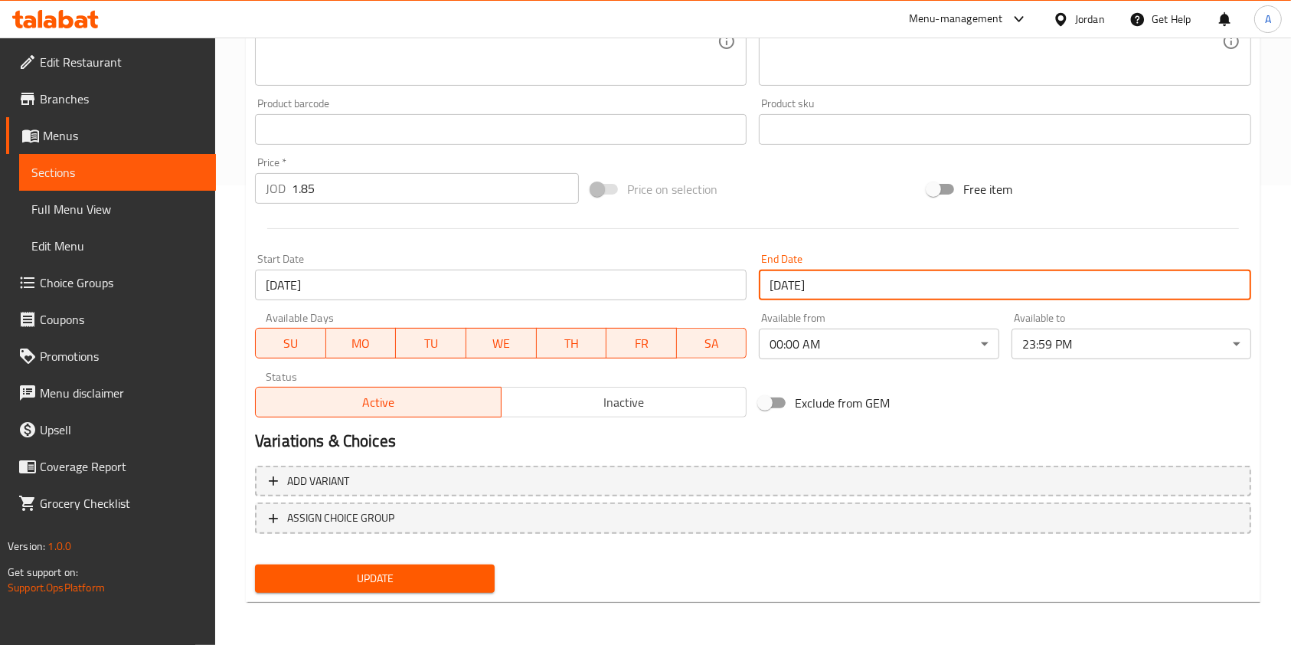
click at [929, 281] on input "[DATE]" at bounding box center [1004, 284] width 491 height 31
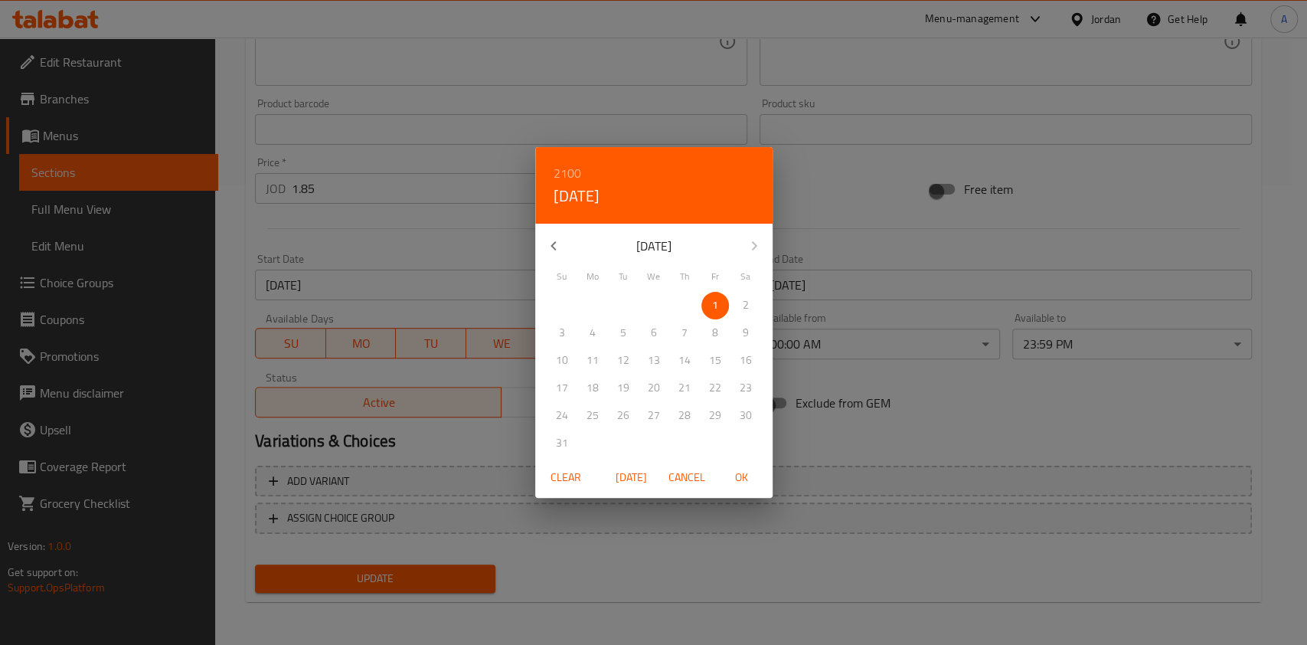
click at [546, 248] on icon "button" at bounding box center [553, 246] width 18 height 18
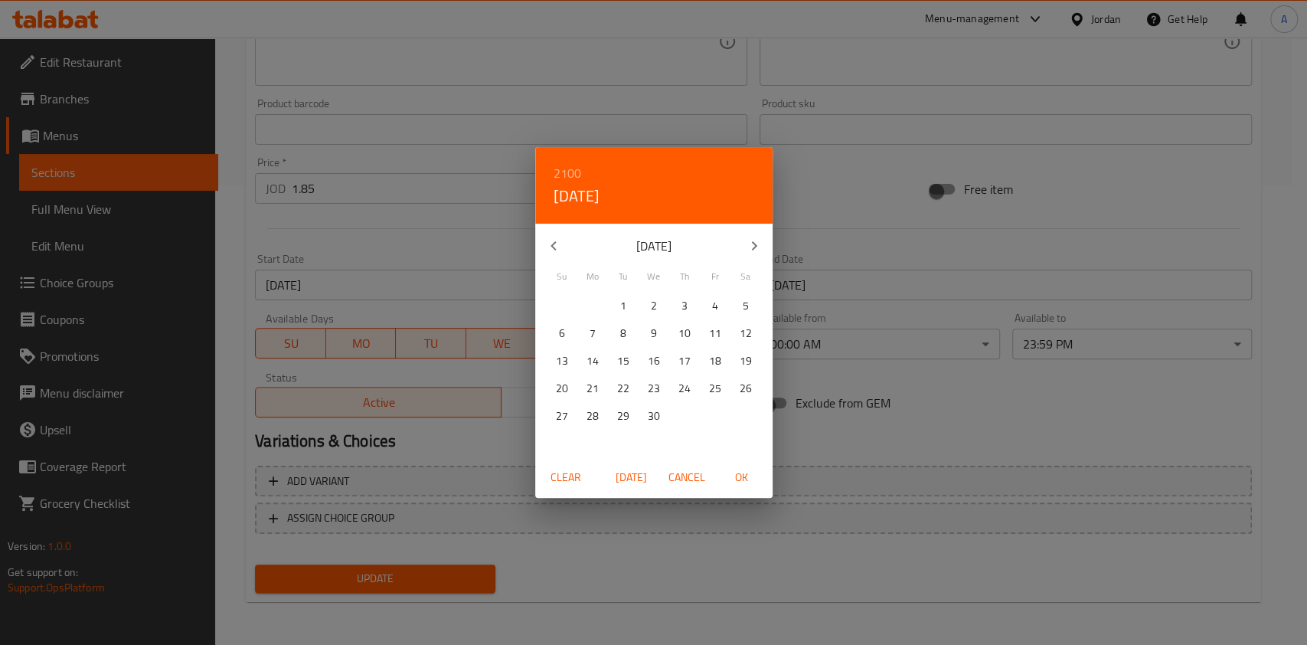
click at [546, 248] on icon "button" at bounding box center [553, 246] width 18 height 18
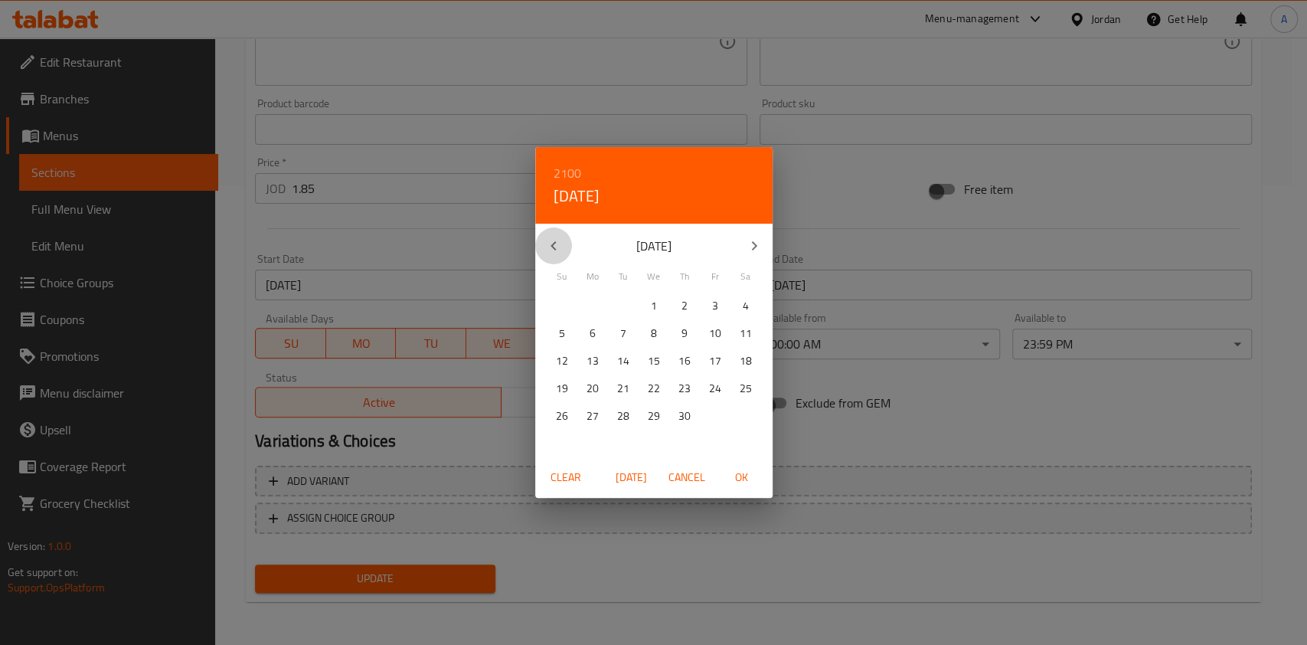
click at [546, 248] on icon "button" at bounding box center [553, 246] width 18 height 18
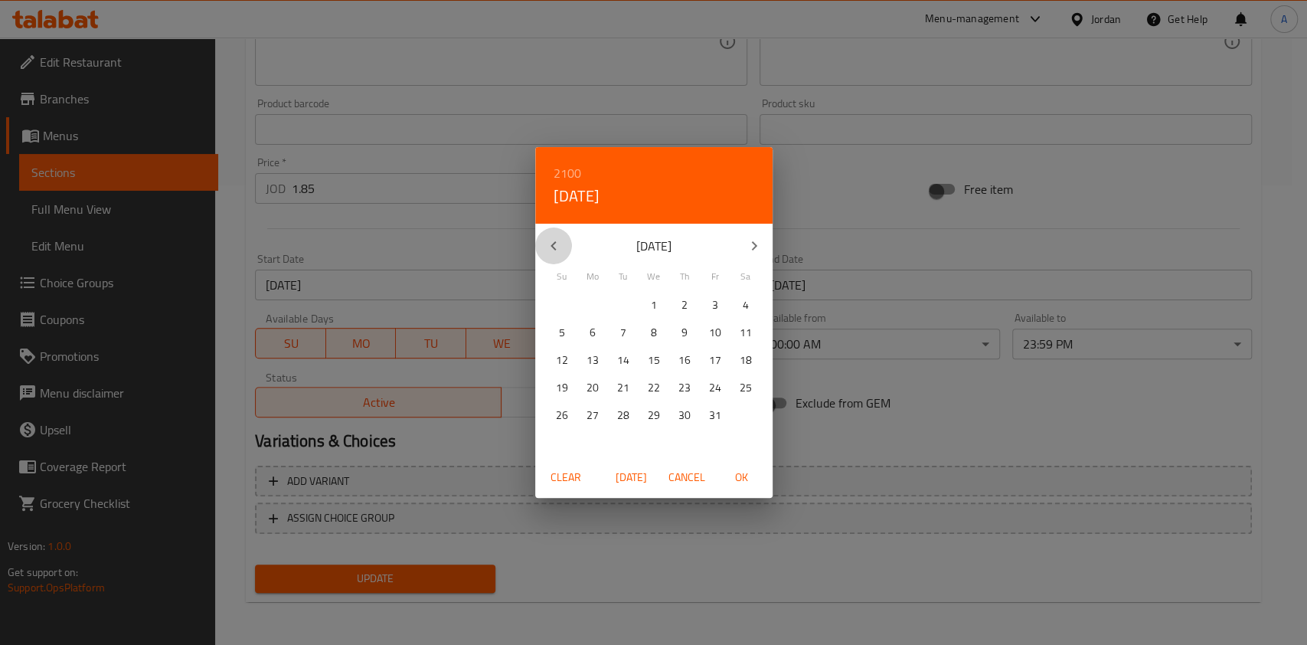
click at [546, 248] on icon "button" at bounding box center [553, 246] width 18 height 18
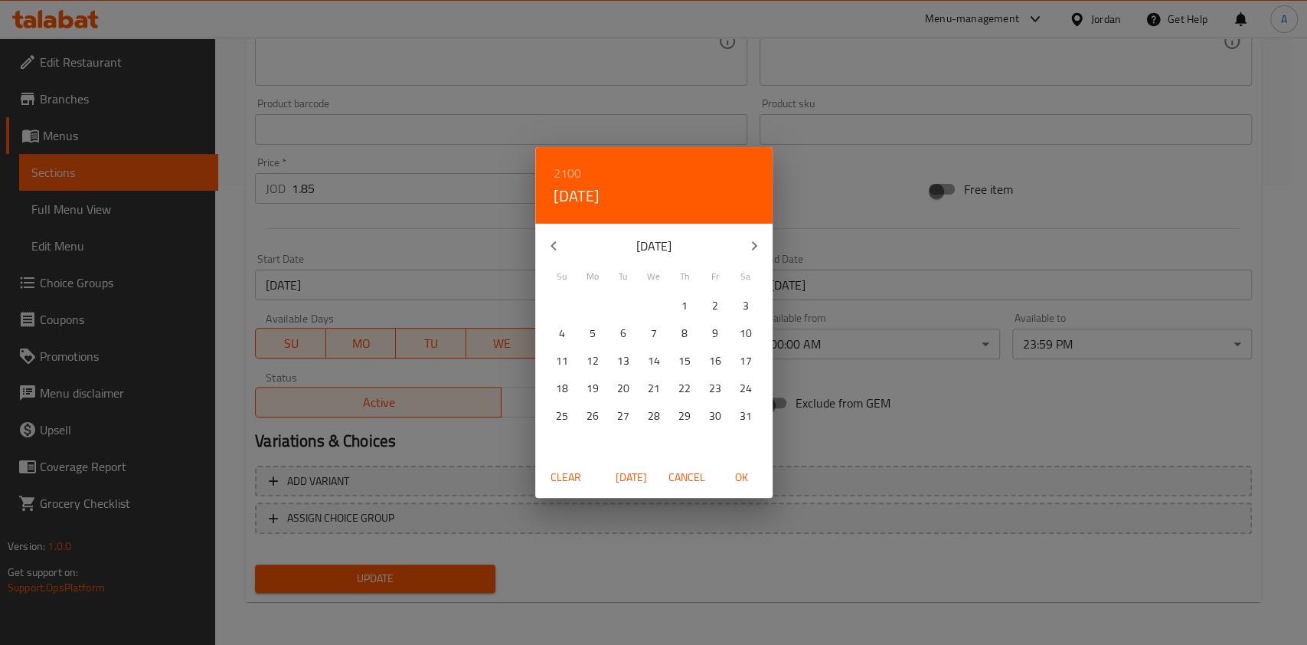
click at [546, 248] on icon "button" at bounding box center [553, 246] width 18 height 18
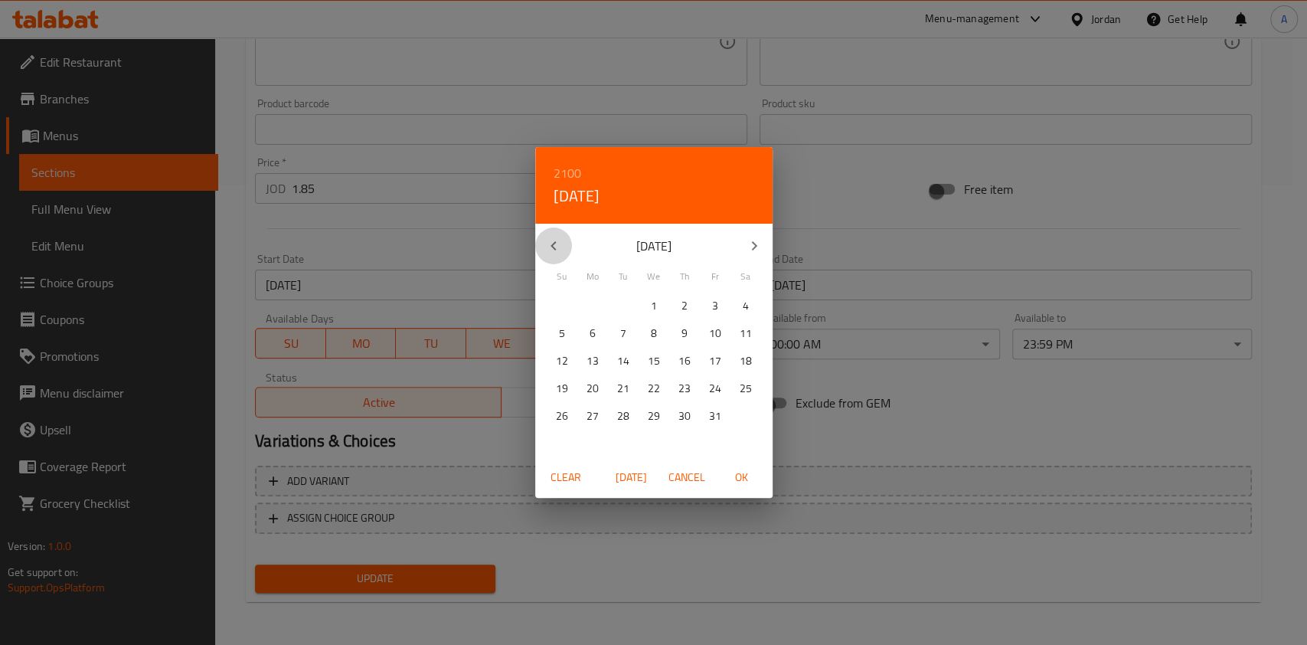
click at [546, 248] on icon "button" at bounding box center [553, 246] width 18 height 18
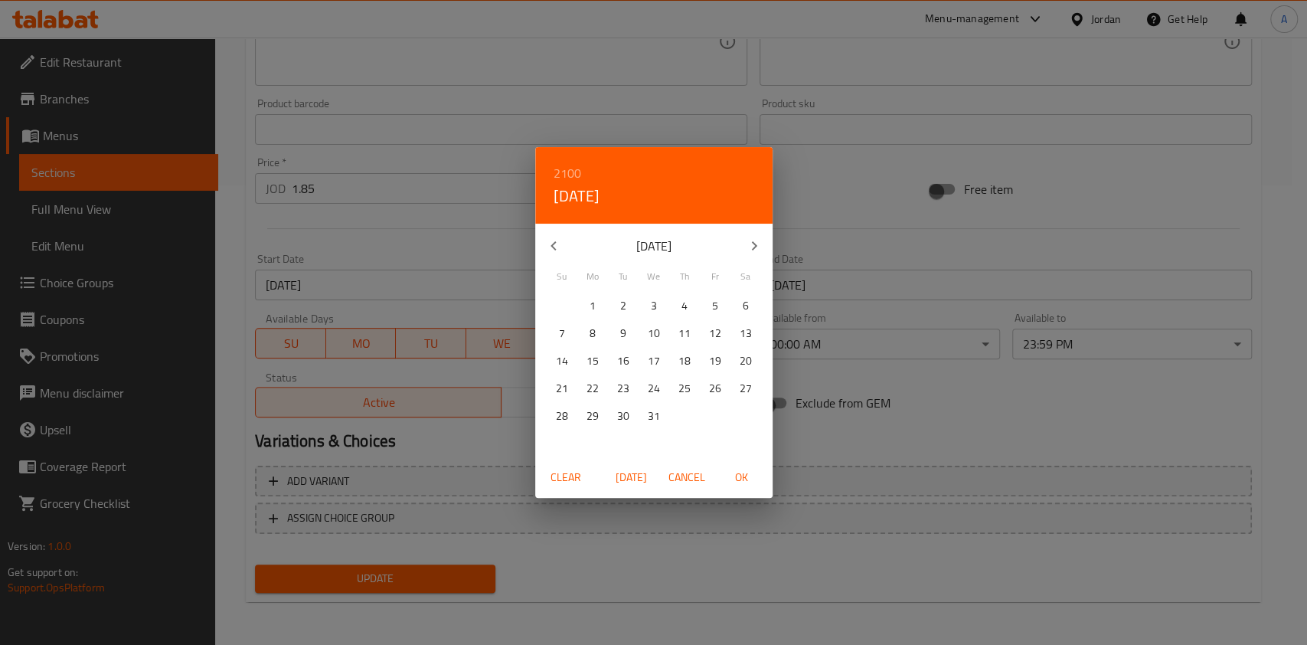
click at [546, 248] on icon "button" at bounding box center [553, 246] width 18 height 18
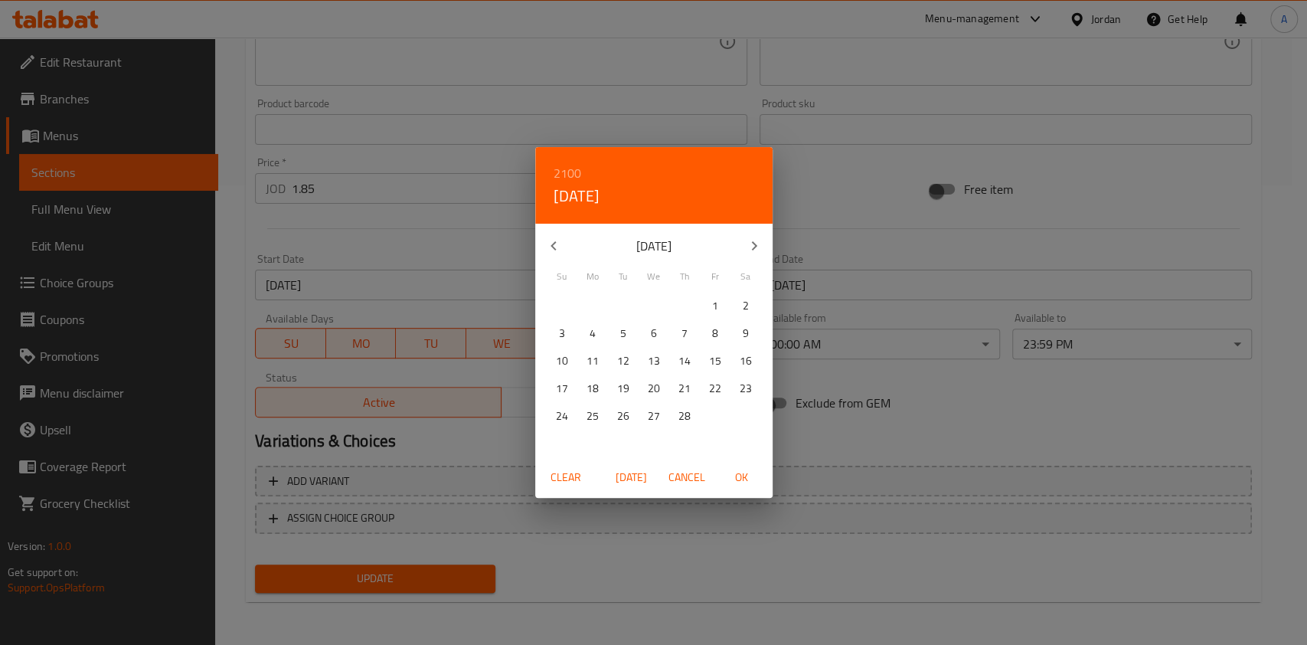
click at [546, 248] on icon "button" at bounding box center [553, 246] width 18 height 18
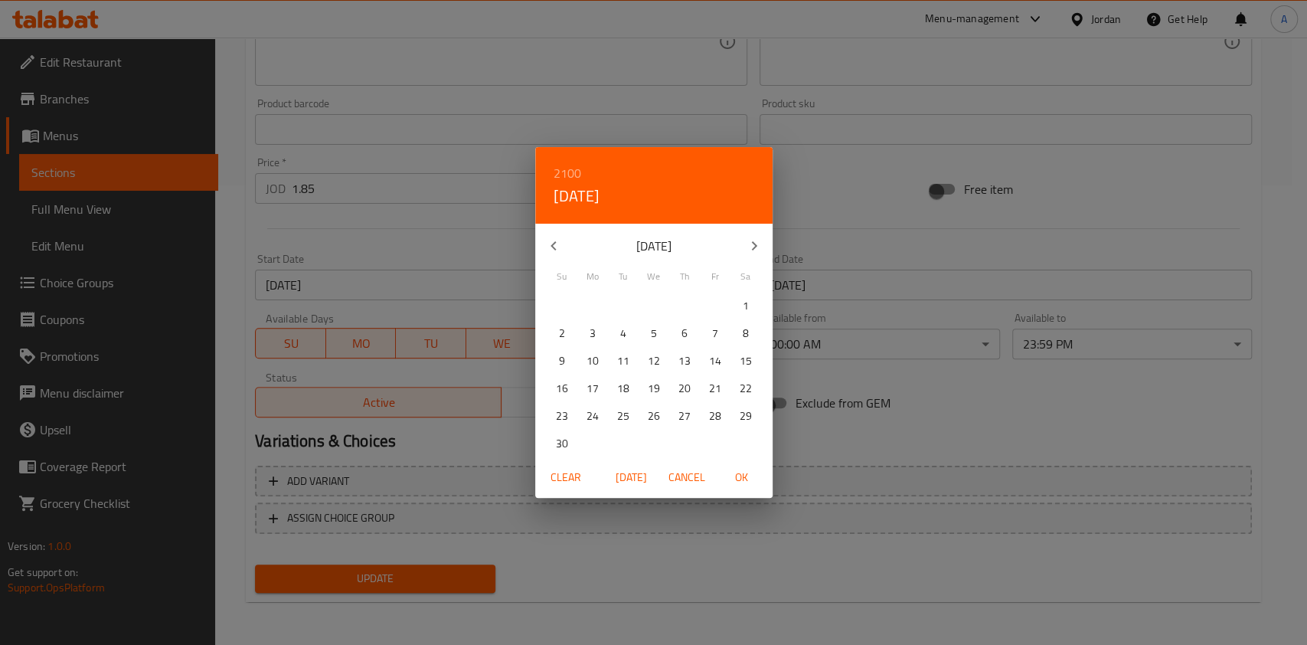
click at [546, 248] on icon "button" at bounding box center [553, 246] width 18 height 18
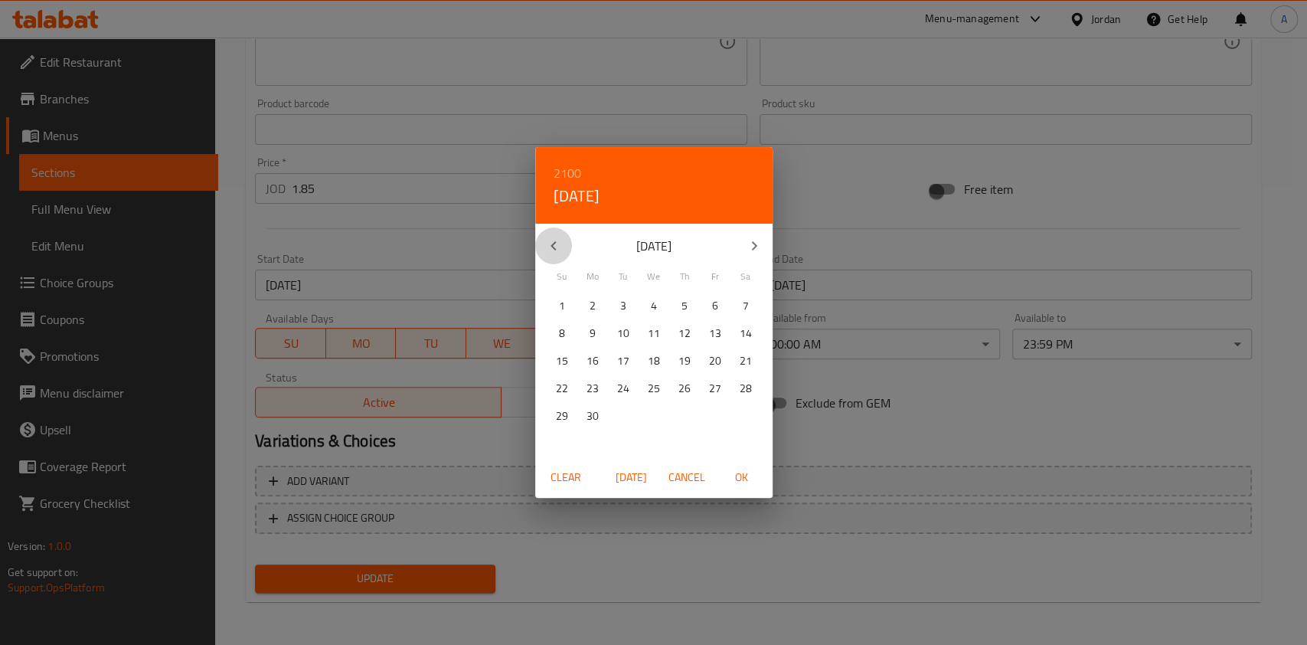
click at [546, 248] on icon "button" at bounding box center [553, 246] width 18 height 18
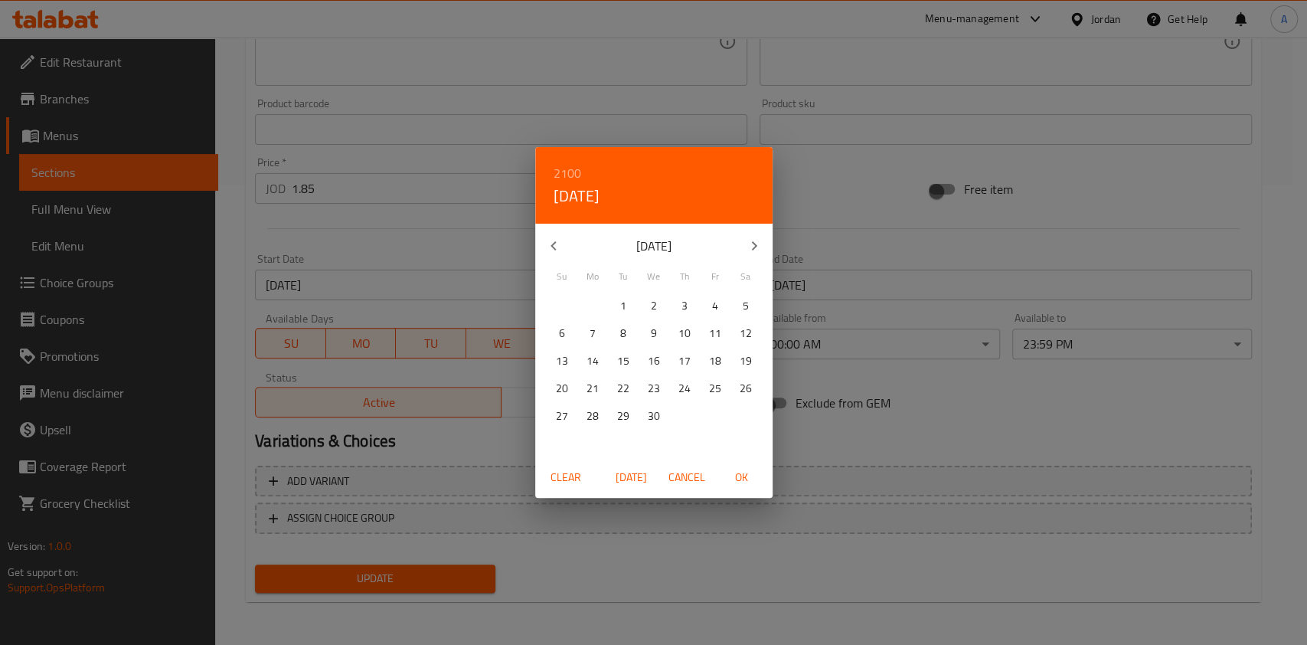
click at [546, 248] on icon "button" at bounding box center [553, 246] width 18 height 18
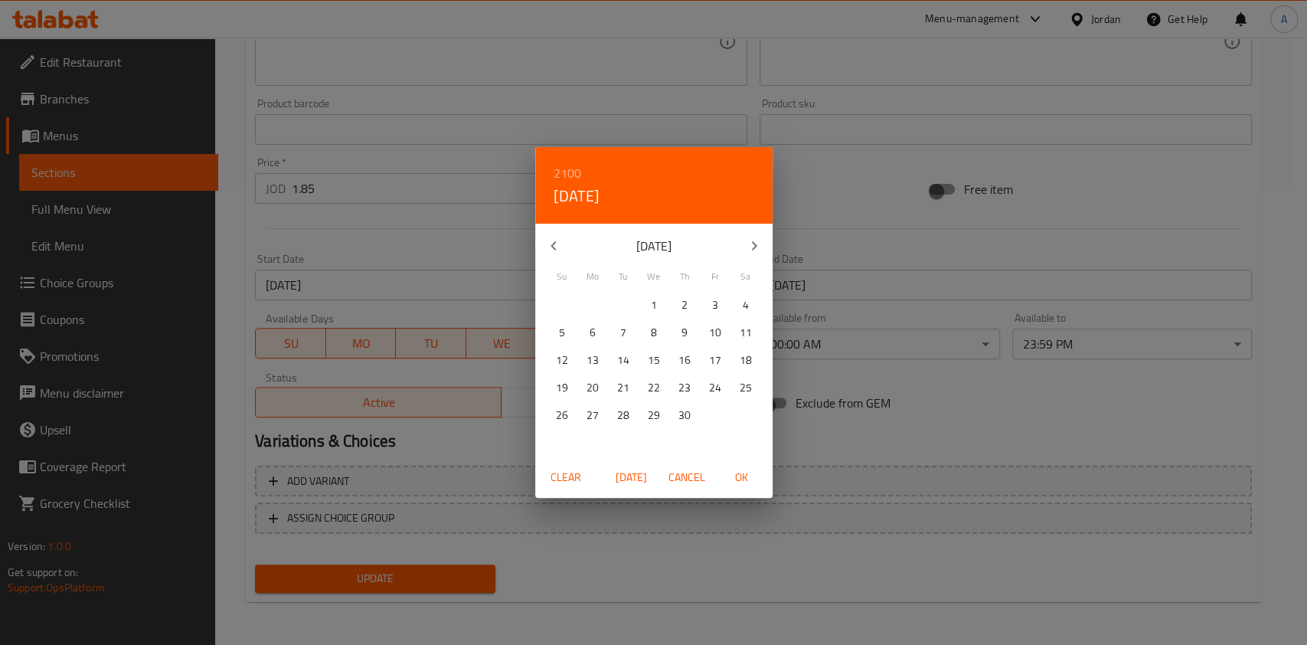
click at [635, 481] on span "[DATE]" at bounding box center [631, 477] width 37 height 19
click at [752, 257] on button "button" at bounding box center [754, 245] width 37 height 37
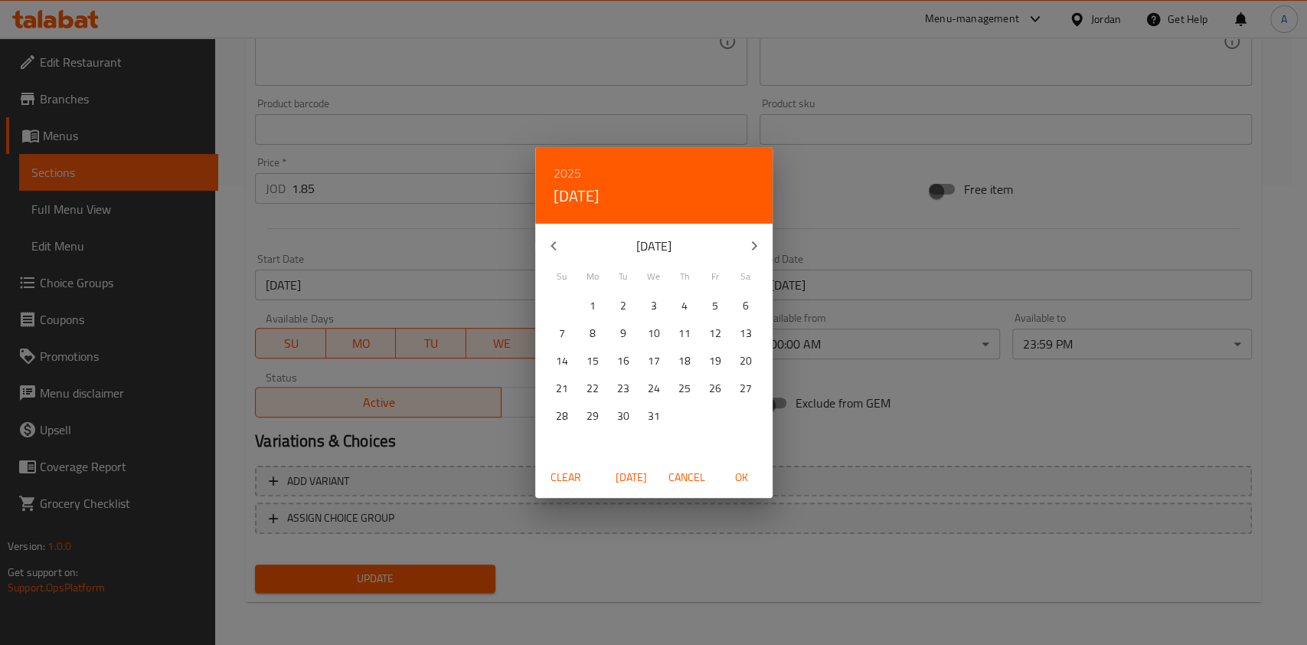
click at [752, 257] on button "button" at bounding box center [754, 245] width 37 height 37
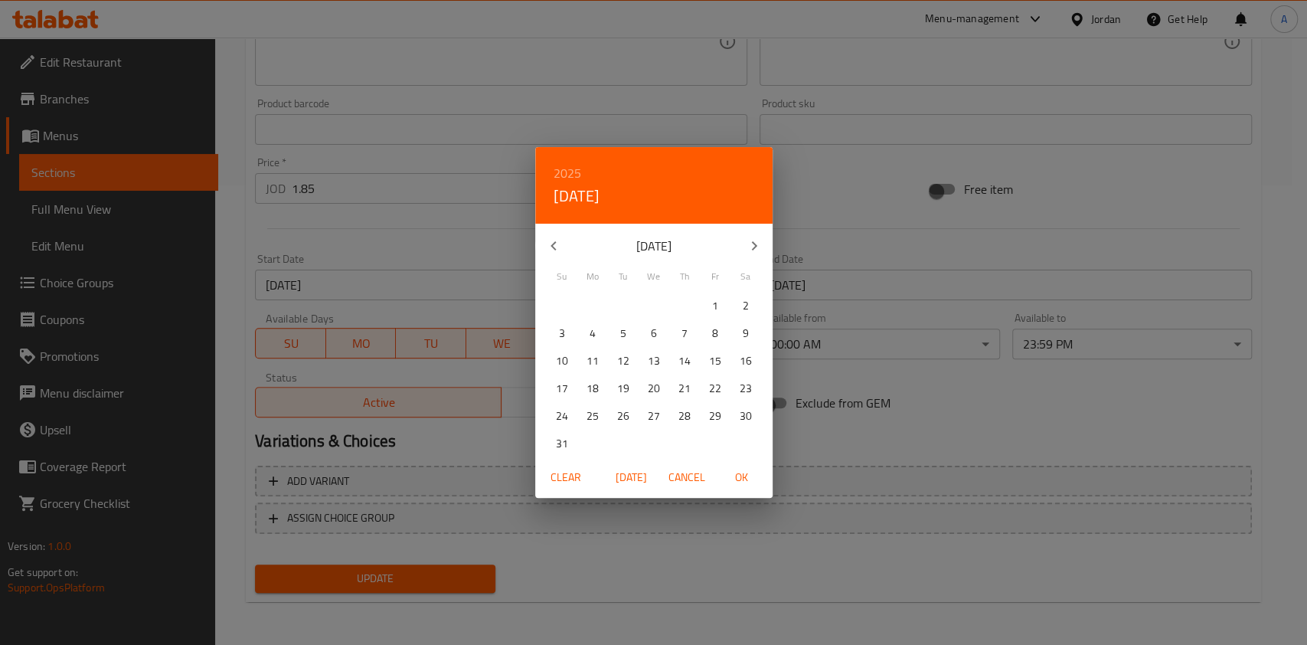
click at [752, 257] on button "button" at bounding box center [754, 245] width 37 height 37
click at [640, 407] on span "30" at bounding box center [654, 415] width 28 height 19
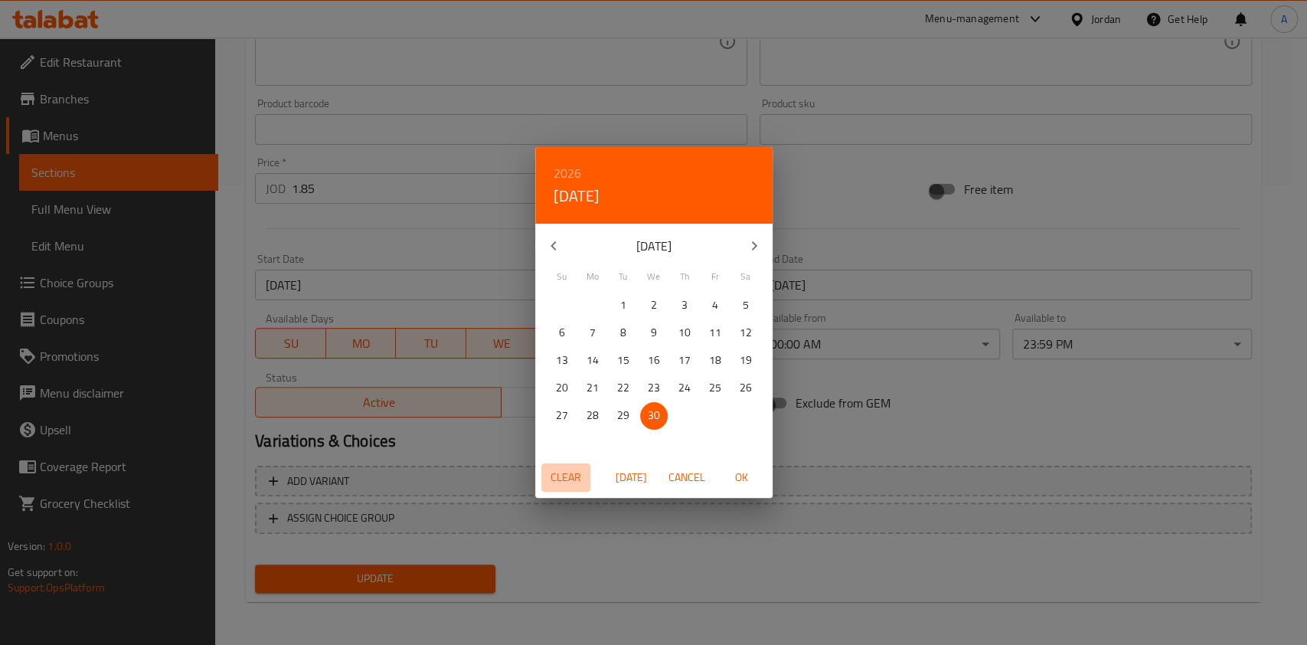
click at [581, 472] on span "Clear" at bounding box center [565, 477] width 37 height 19
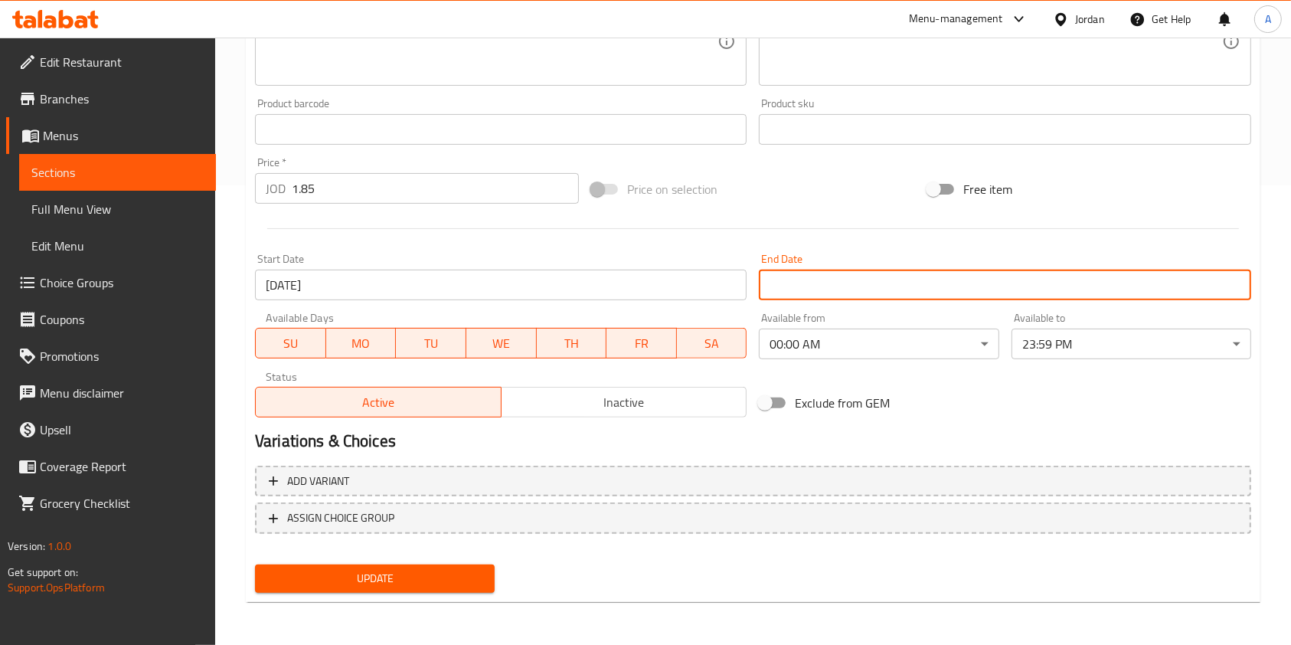
click at [534, 278] on input "[DATE]" at bounding box center [500, 284] width 491 height 31
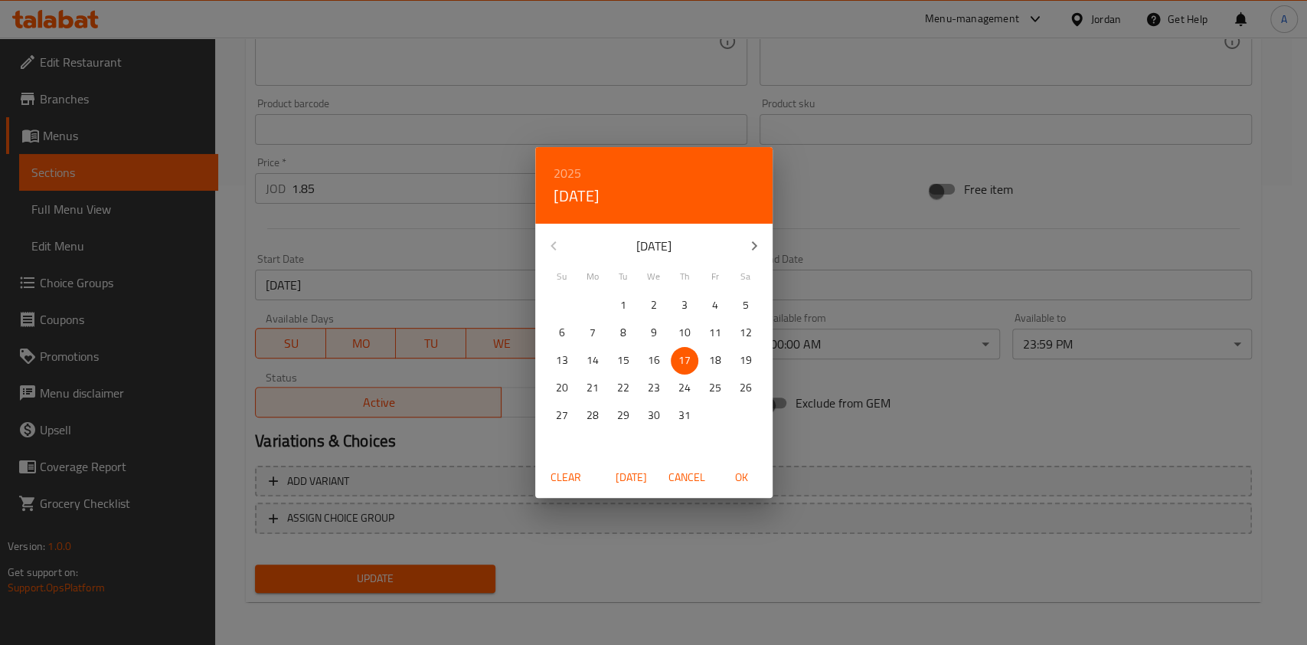
click at [561, 468] on span "Clear" at bounding box center [565, 477] width 37 height 19
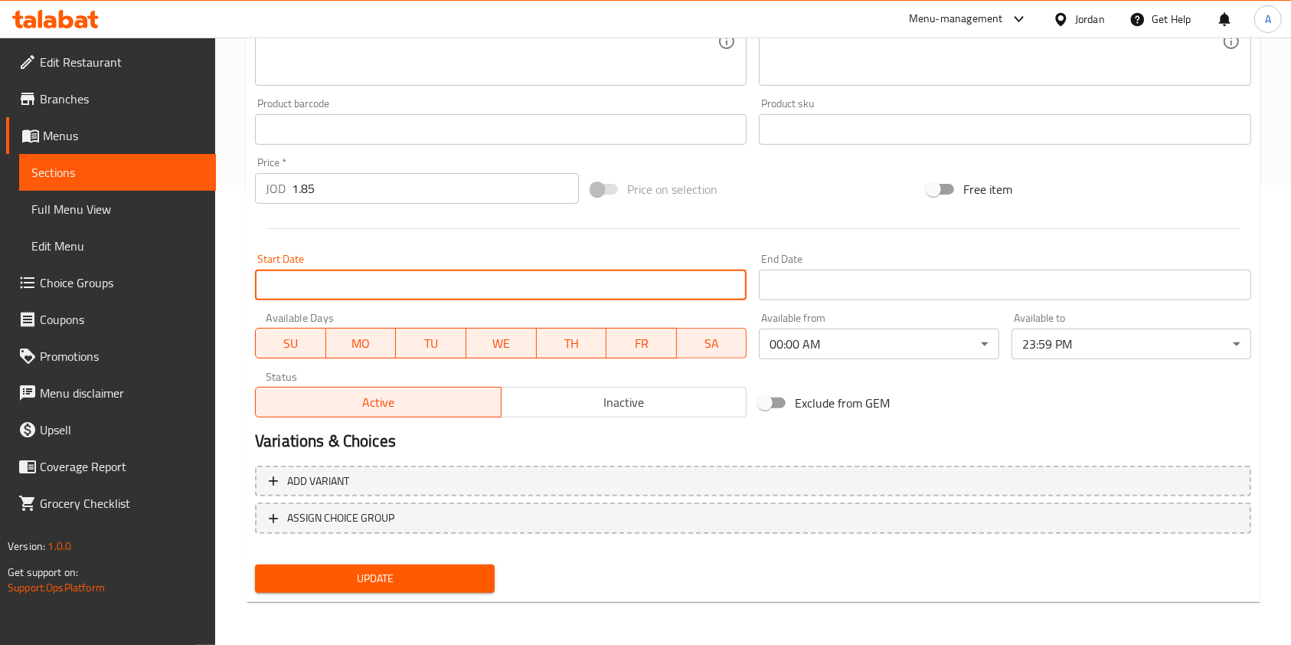
click at [351, 585] on span "Update" at bounding box center [374, 578] width 215 height 19
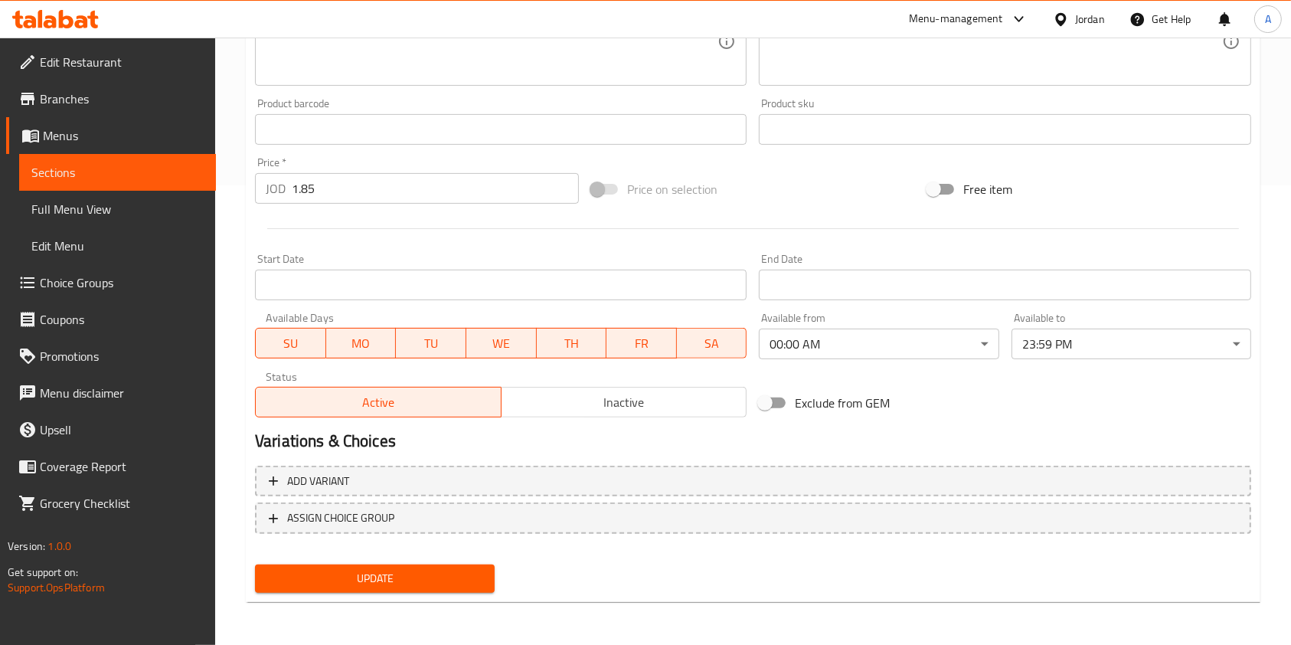
scroll to position [0, 0]
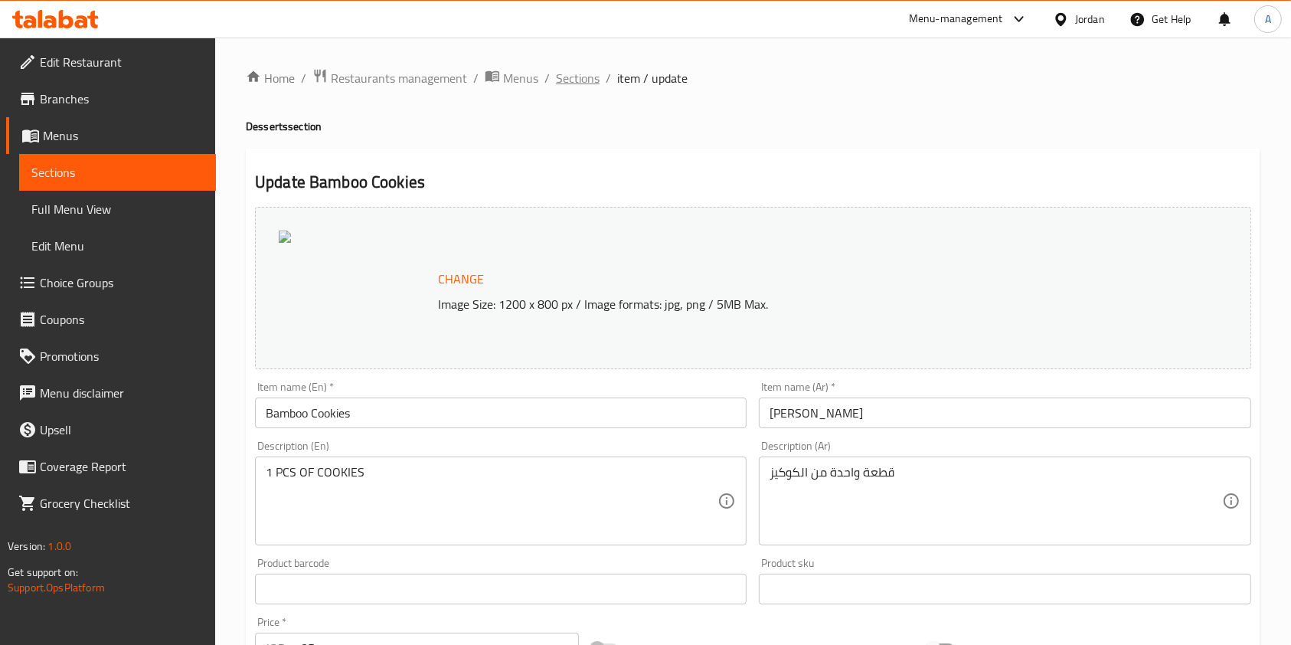
click at [572, 87] on span "Sections" at bounding box center [578, 78] width 44 height 18
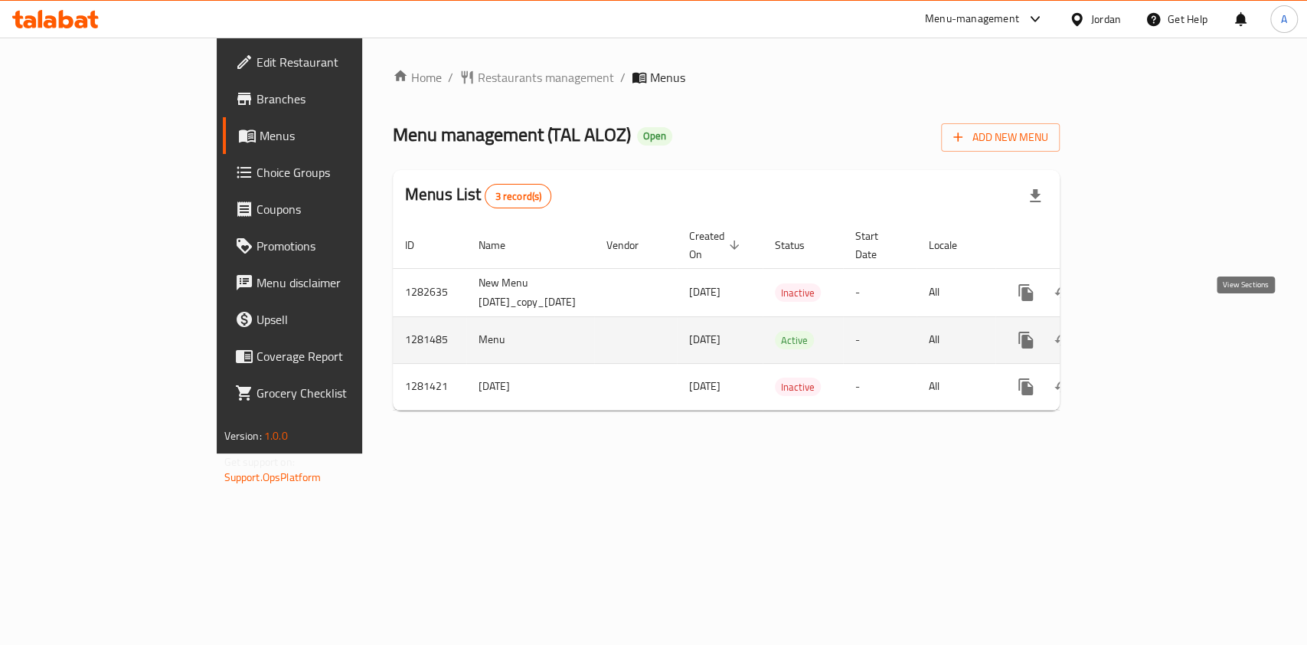
click at [1145, 331] on icon "enhanced table" at bounding box center [1136, 340] width 18 height 18
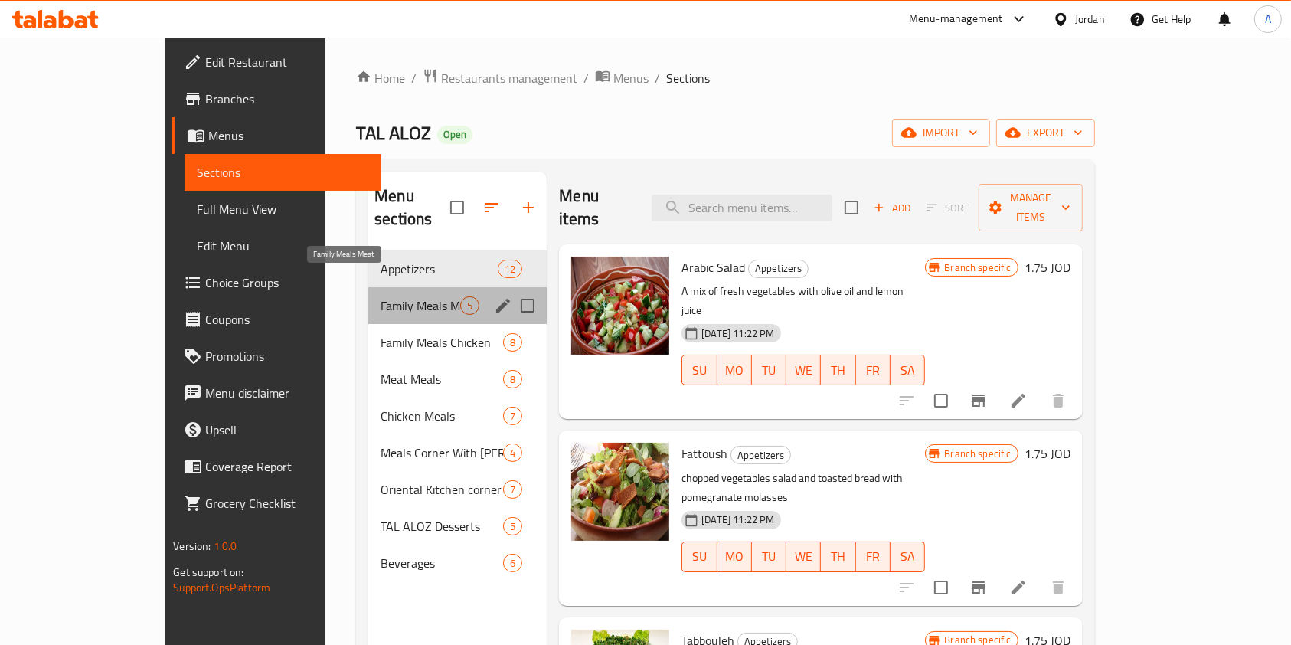
click at [386, 296] on span "Family Meals Meat" at bounding box center [420, 305] width 80 height 18
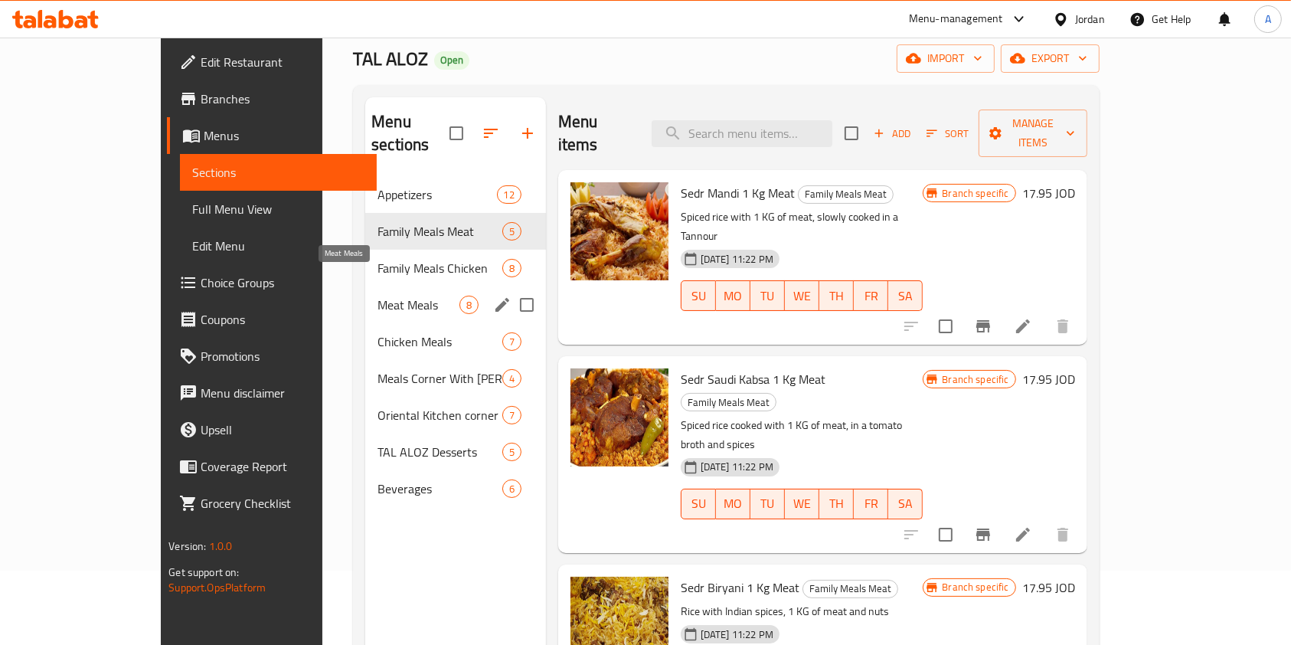
scroll to position [75, 0]
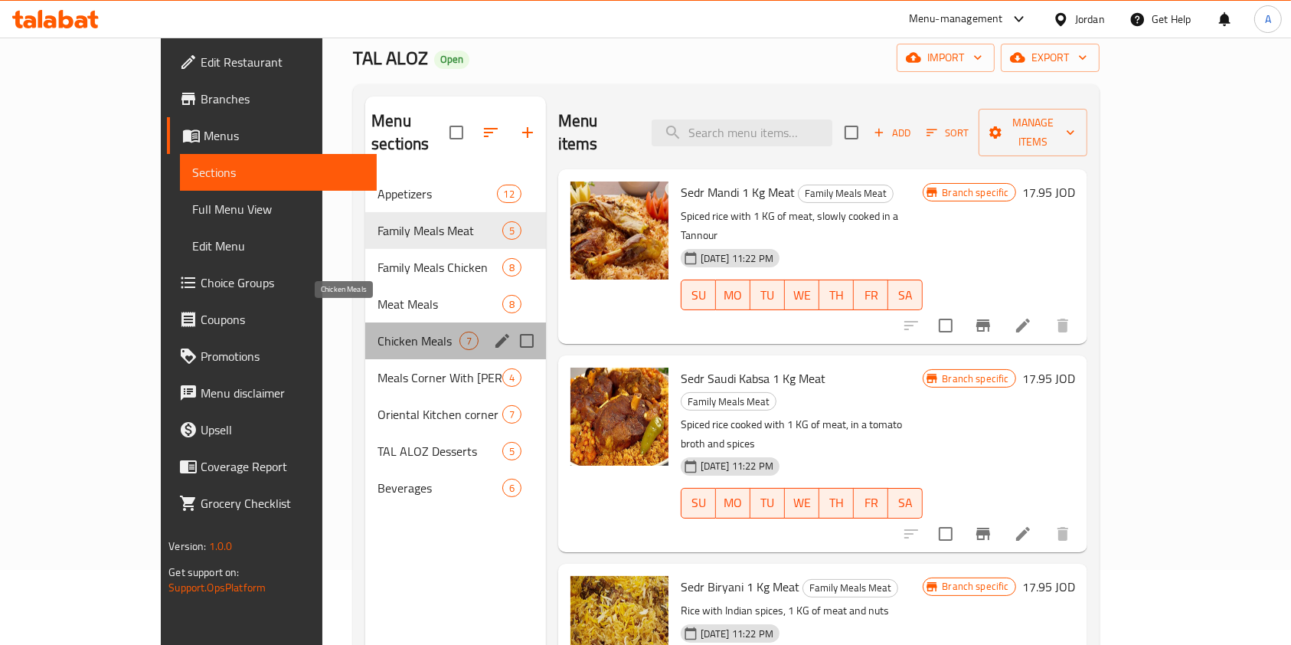
click at [377, 331] on span "Chicken Meals" at bounding box center [417, 340] width 81 height 18
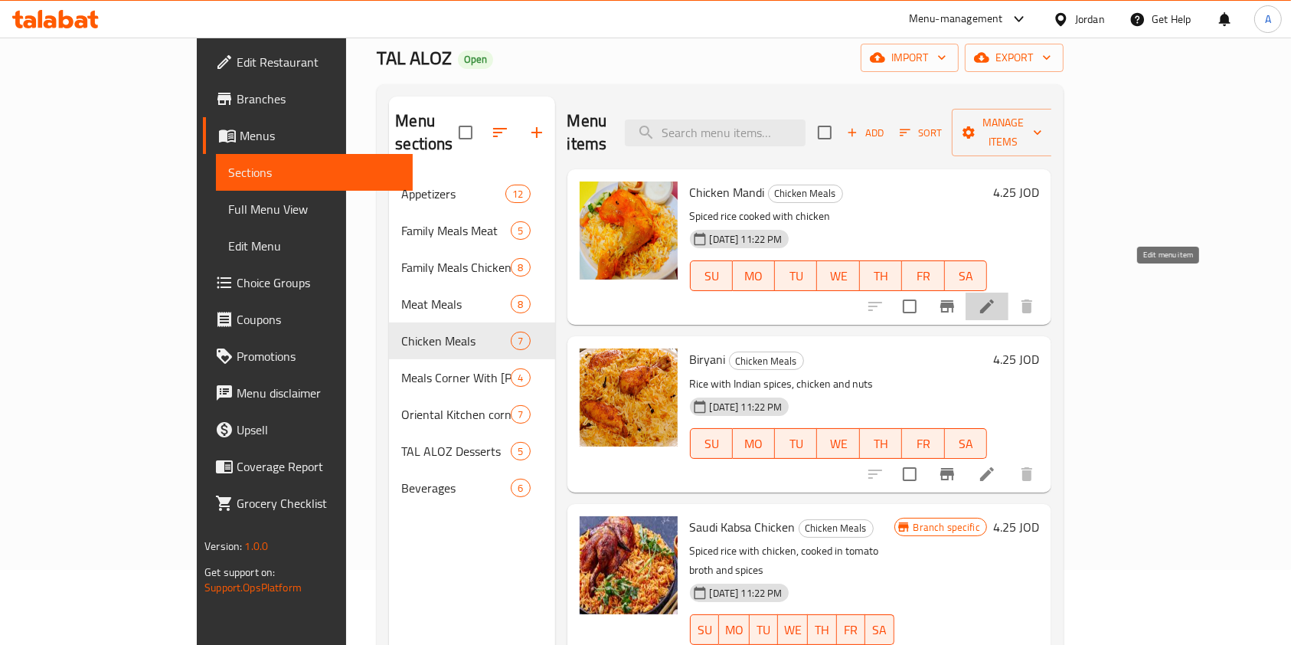
click at [996, 297] on icon at bounding box center [987, 306] width 18 height 18
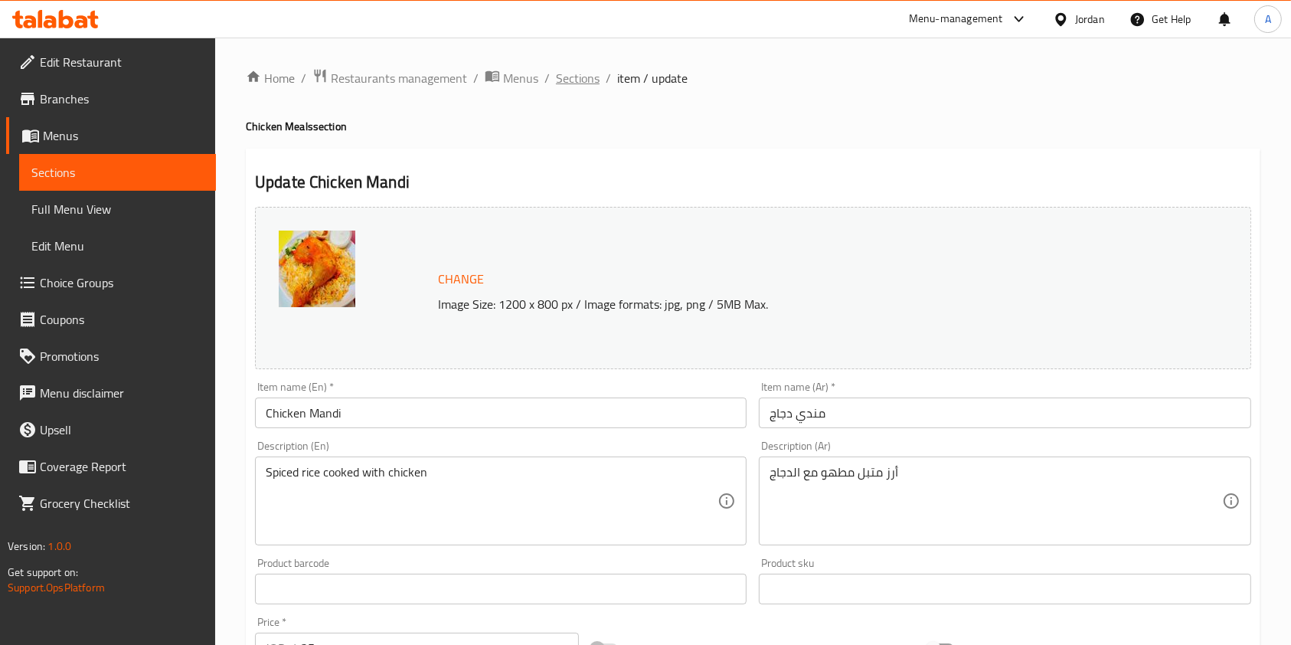
click at [586, 77] on span "Sections" at bounding box center [578, 78] width 44 height 18
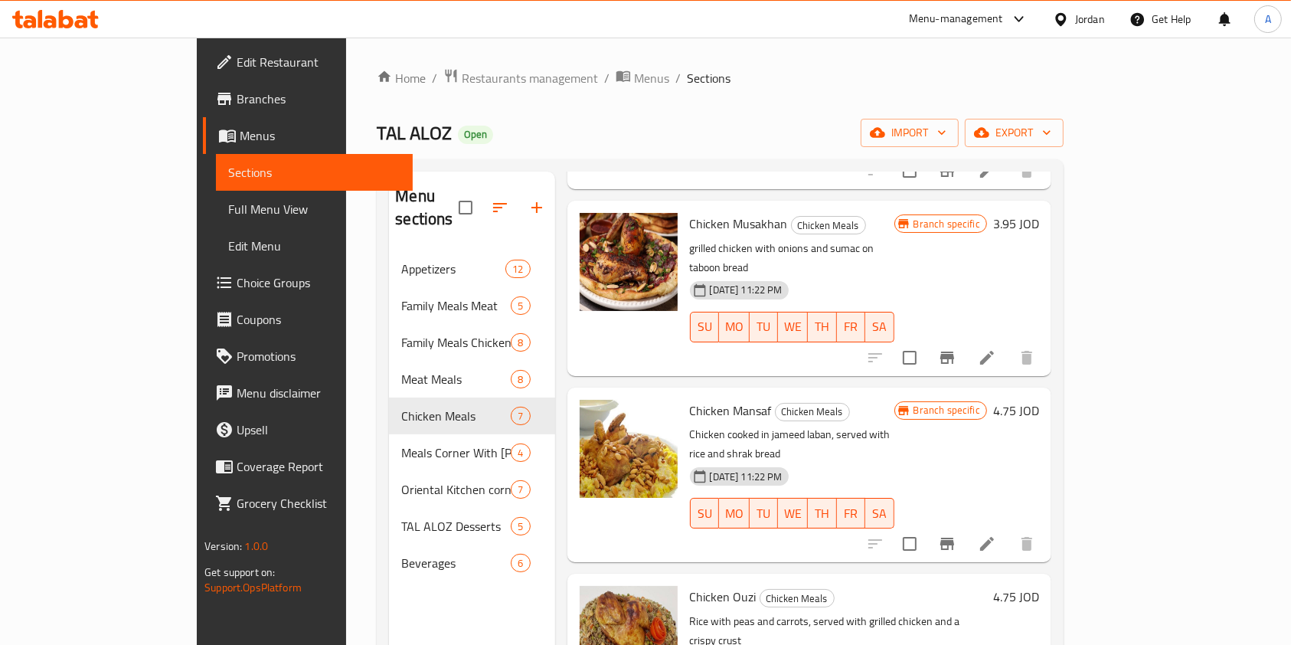
scroll to position [214, 0]
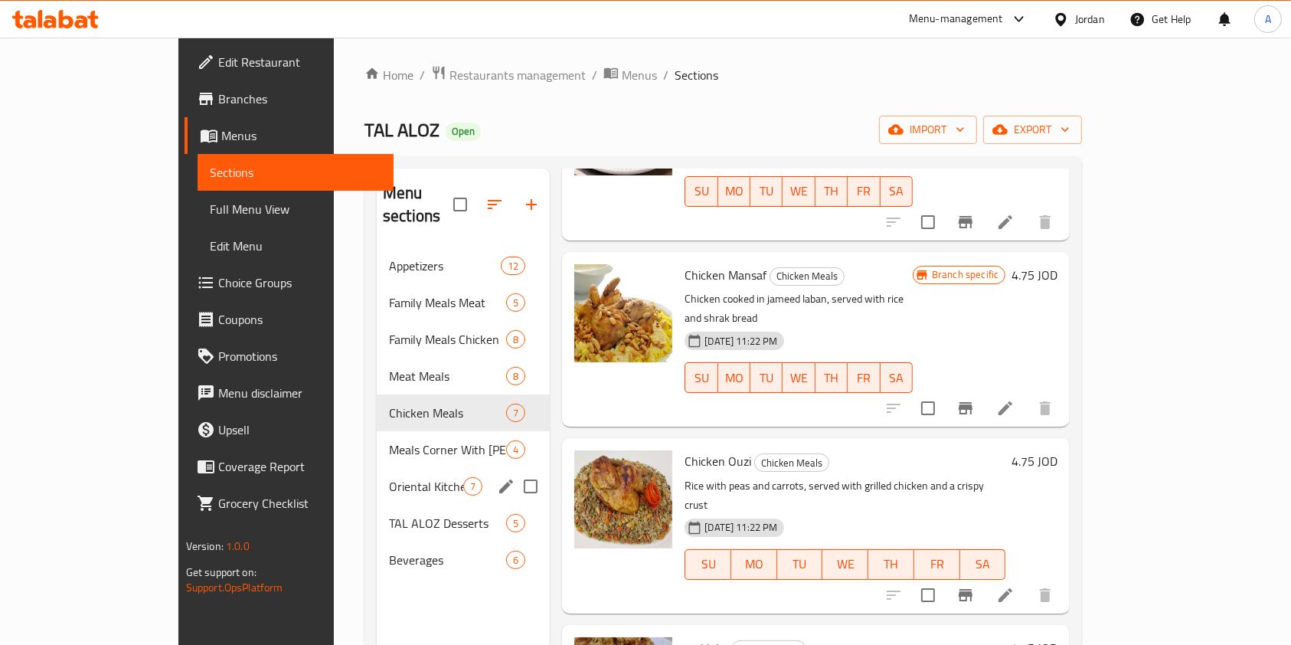
scroll to position [0, 0]
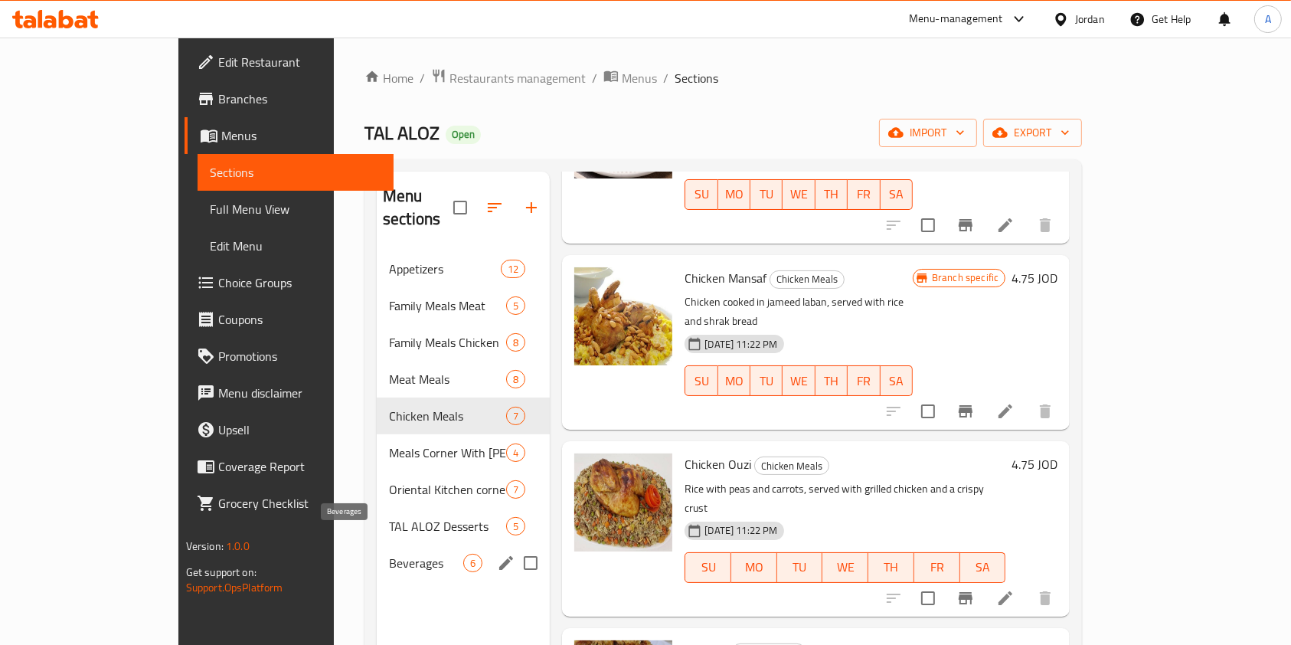
click at [377, 548] on div "Beverages 6" at bounding box center [463, 562] width 173 height 37
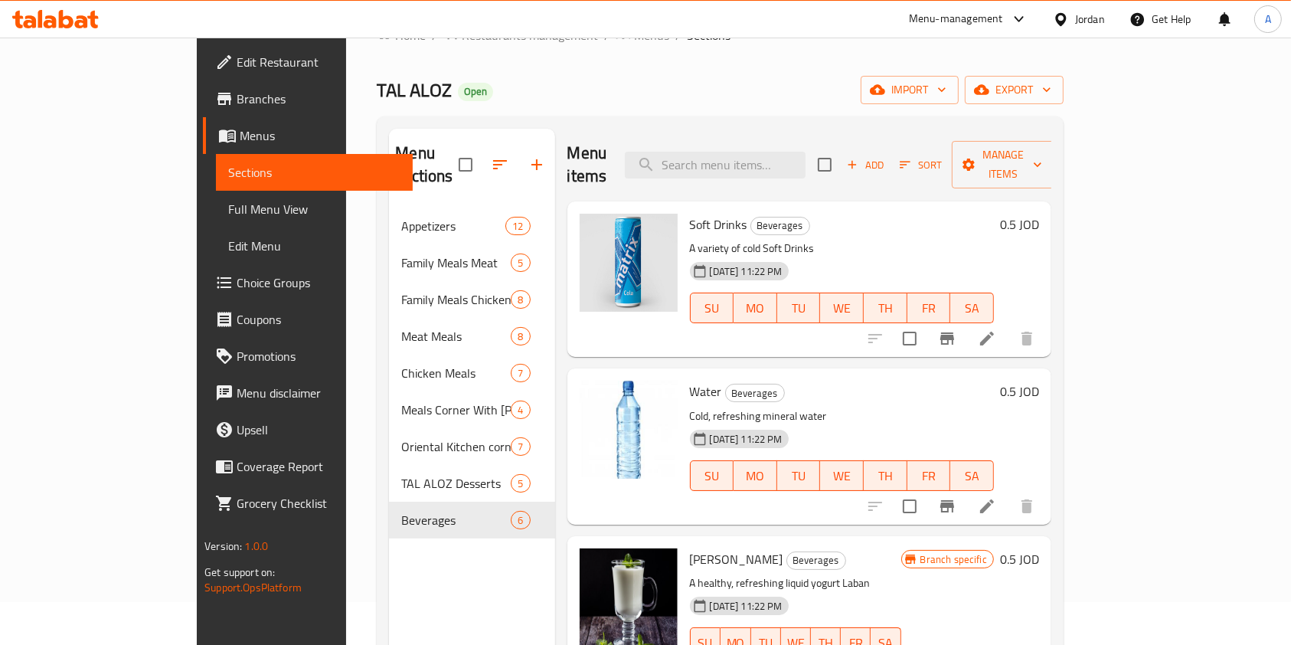
scroll to position [10, 0]
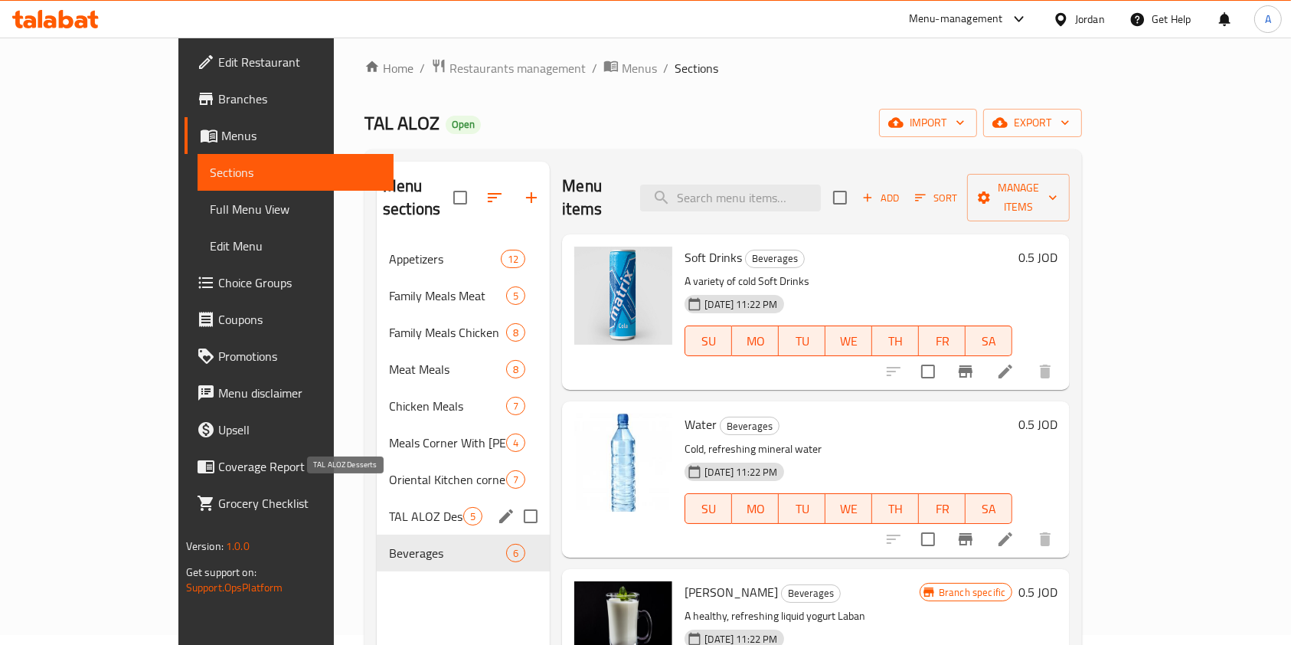
click at [389, 507] on span "TAL ALOZ Desserts" at bounding box center [426, 516] width 74 height 18
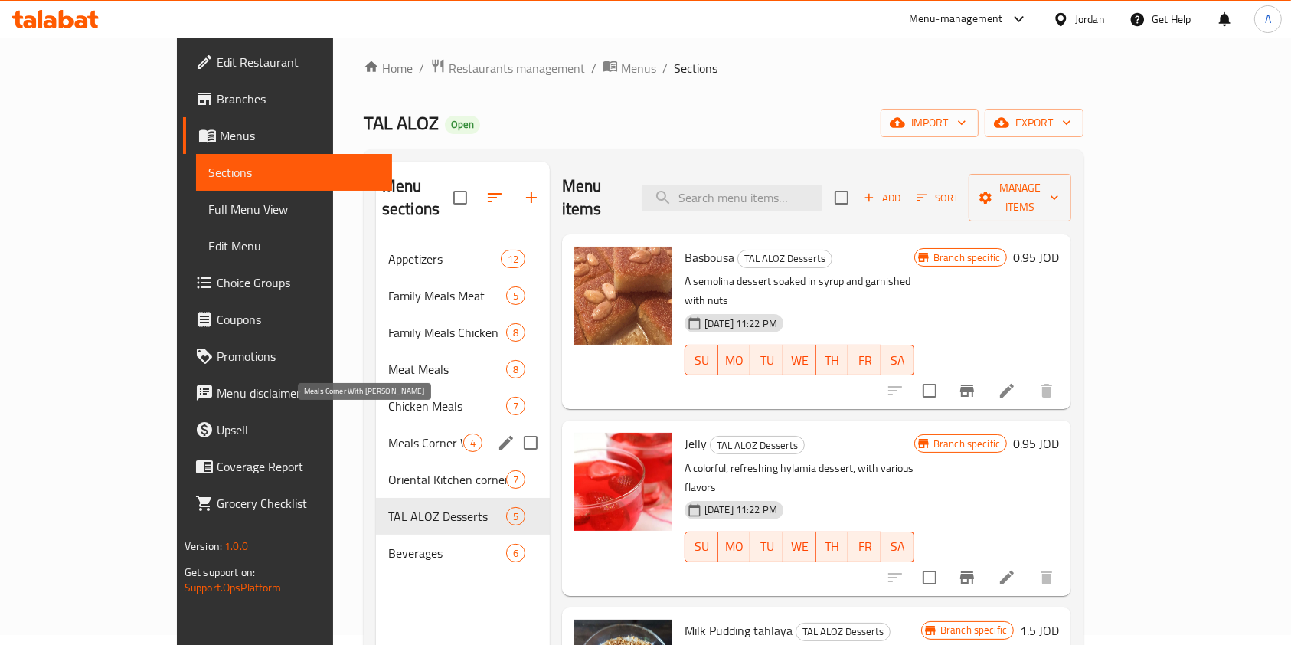
click at [388, 433] on span "Meals Corner With laban" at bounding box center [425, 442] width 75 height 18
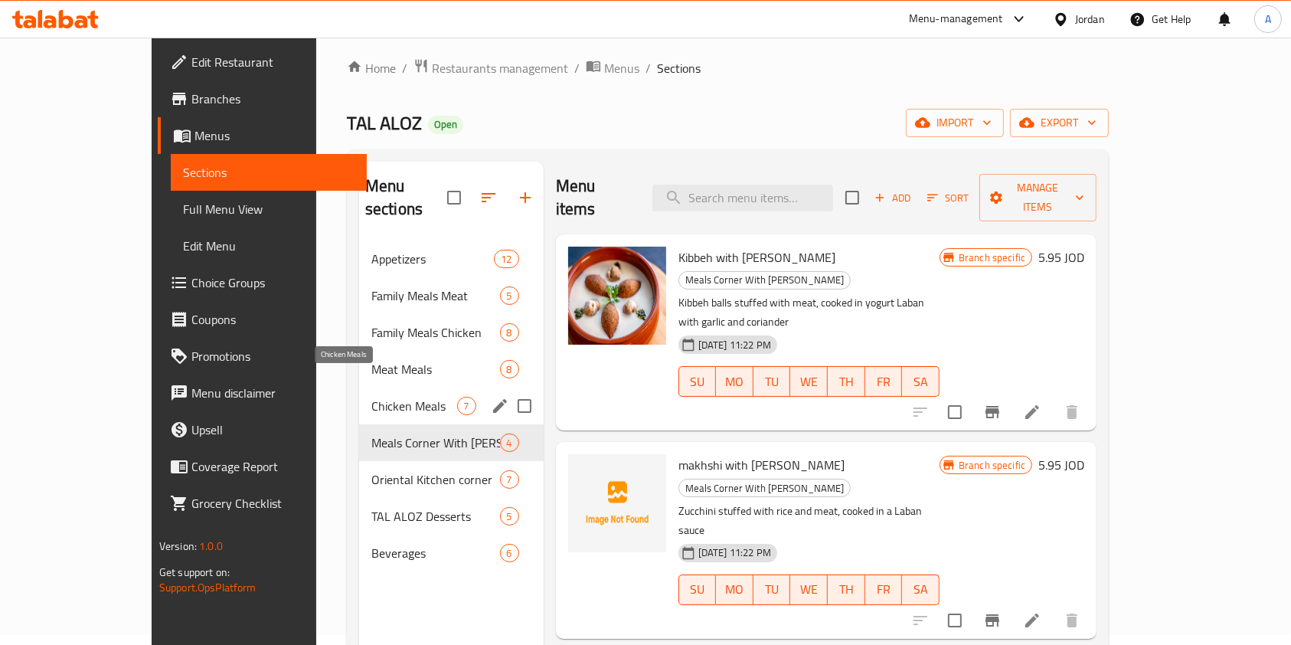
click at [371, 397] on span "Chicken Meals" at bounding box center [414, 406] width 86 height 18
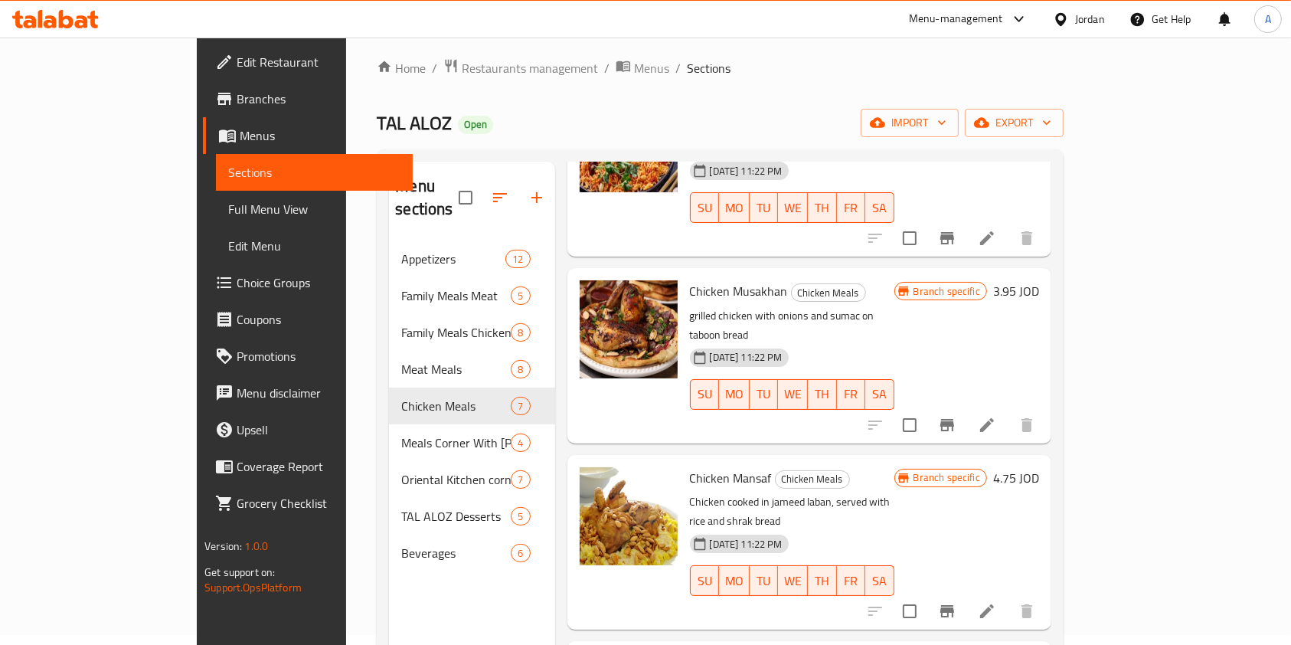
scroll to position [488, 0]
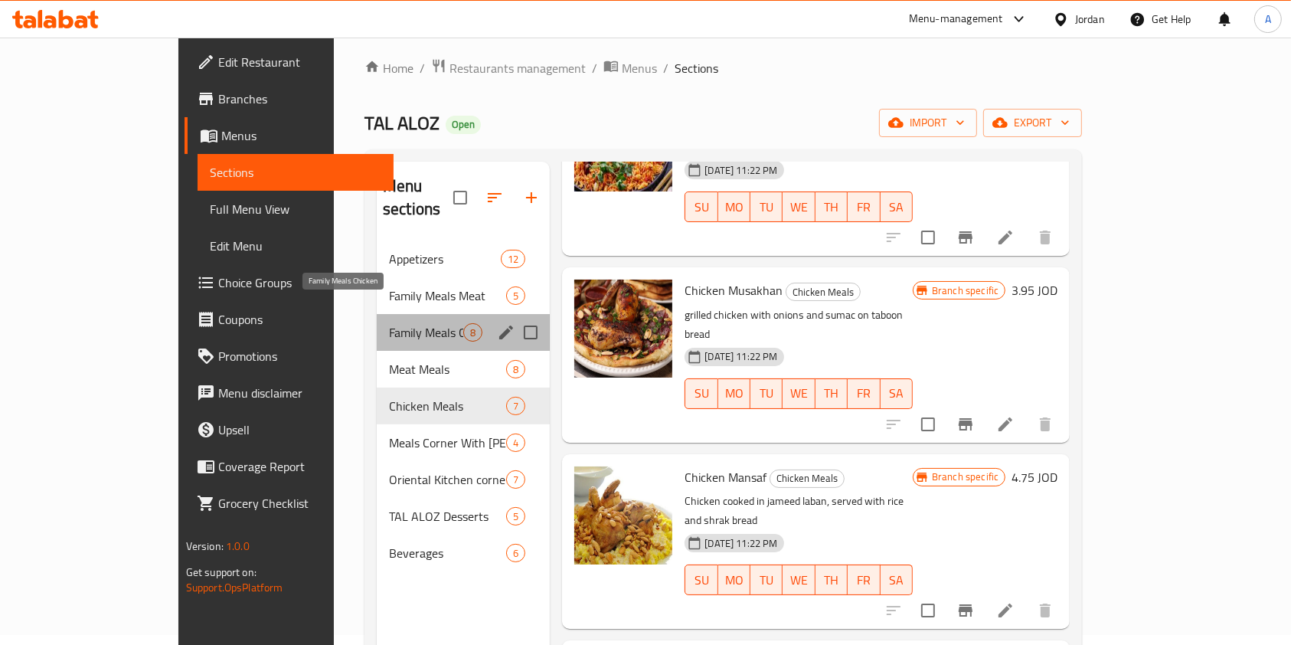
click at [389, 323] on span "Family Meals Chicken" at bounding box center [426, 332] width 74 height 18
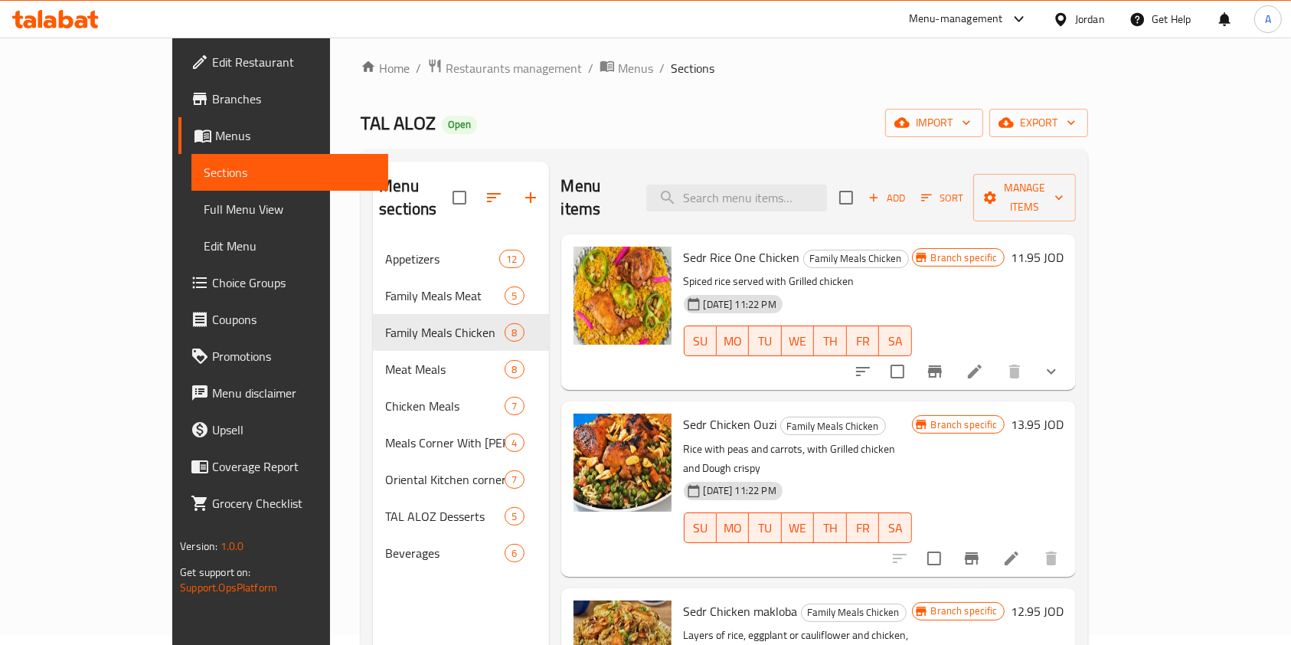
scroll to position [40, 0]
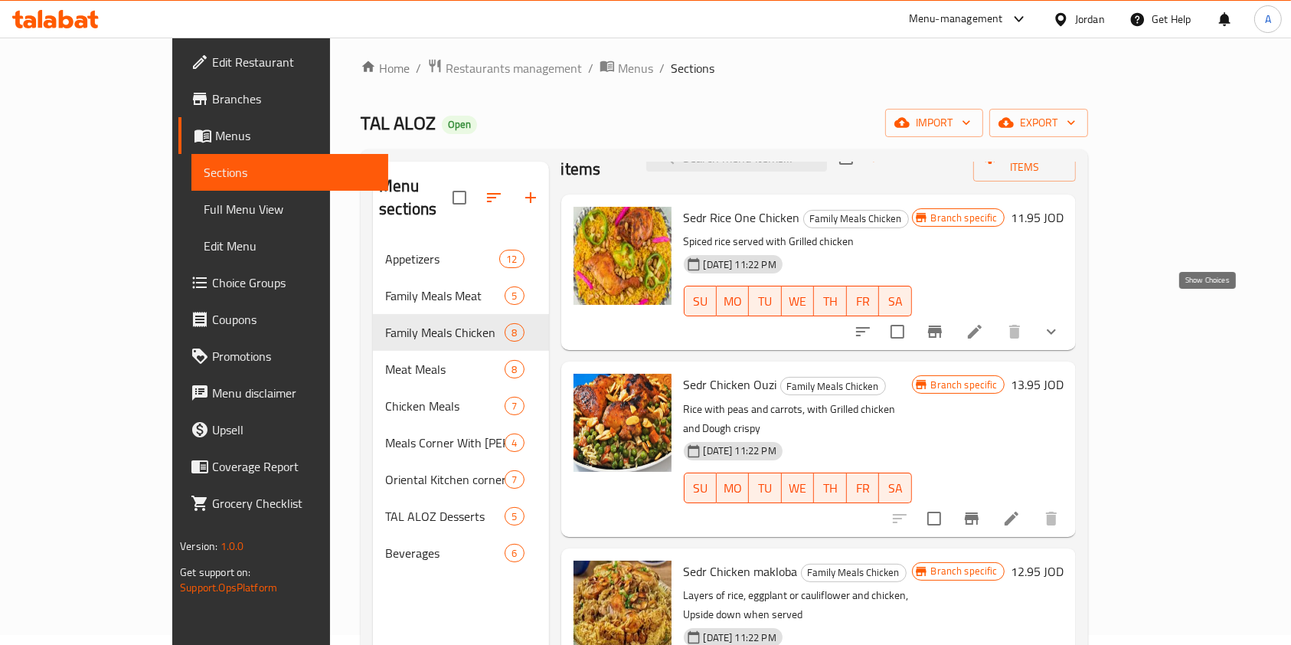
click at [1060, 322] on icon "show more" at bounding box center [1051, 331] width 18 height 18
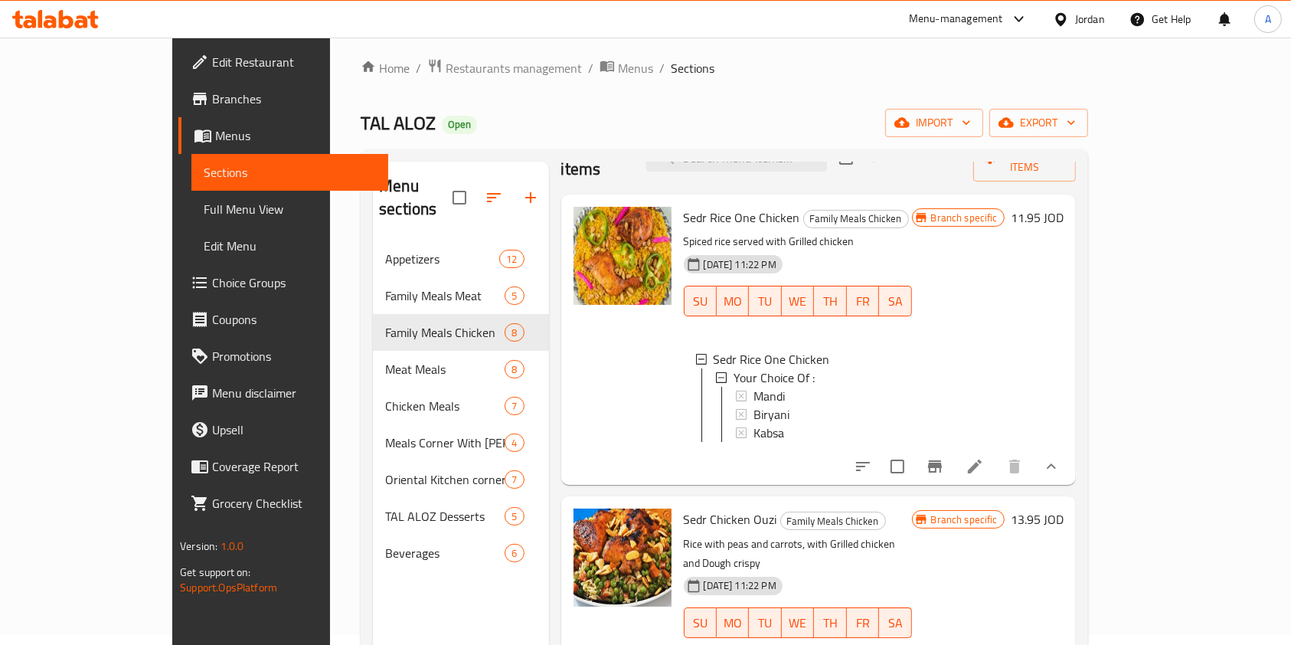
scroll to position [2, 0]
click at [1060, 466] on icon "show more" at bounding box center [1051, 466] width 18 height 18
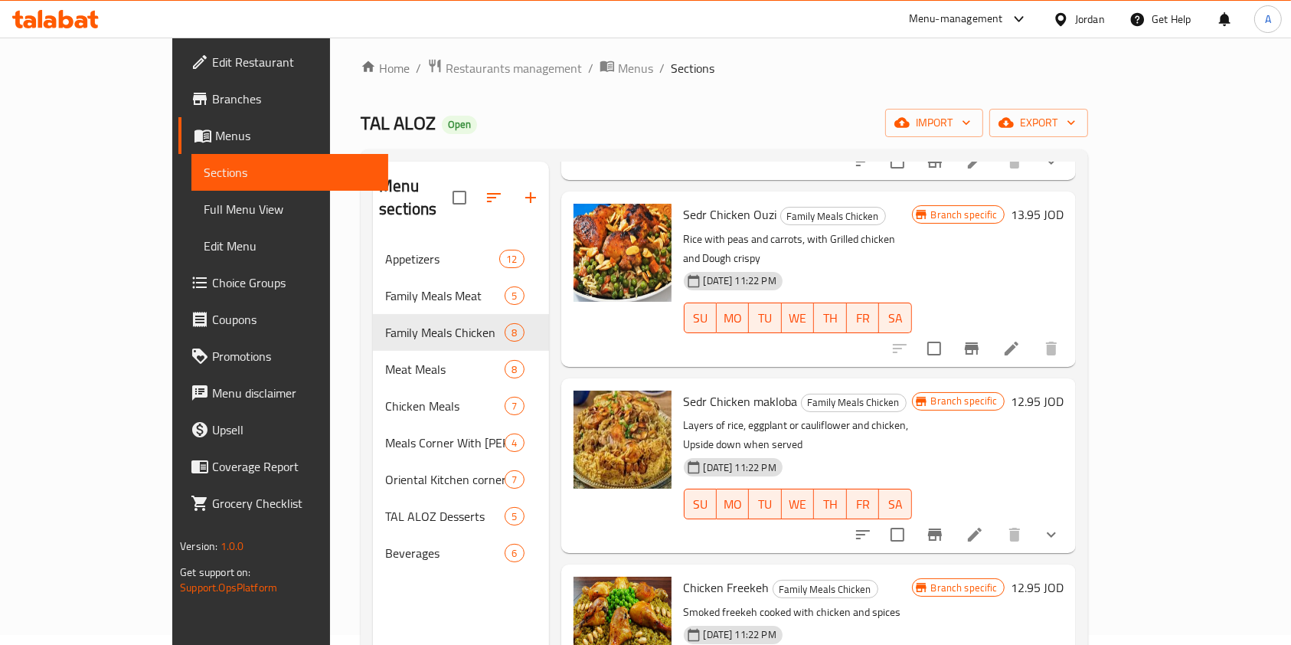
scroll to position [220, 0]
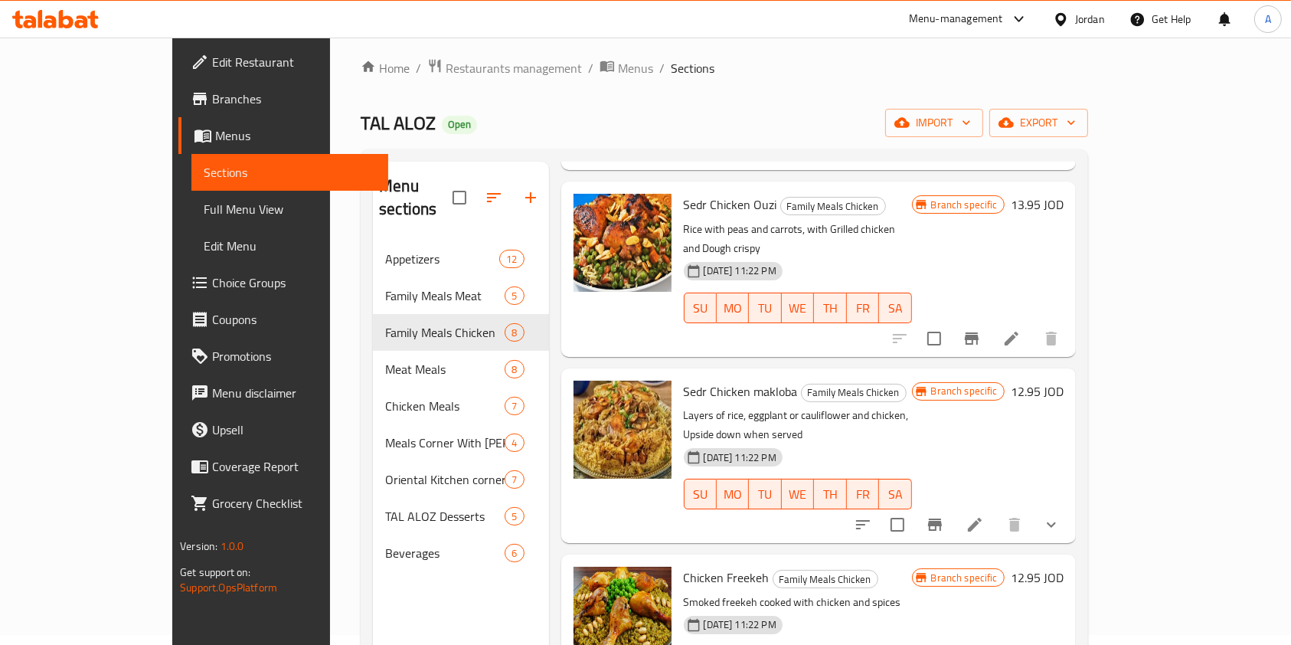
click at [1060, 515] on icon "show more" at bounding box center [1051, 524] width 18 height 18
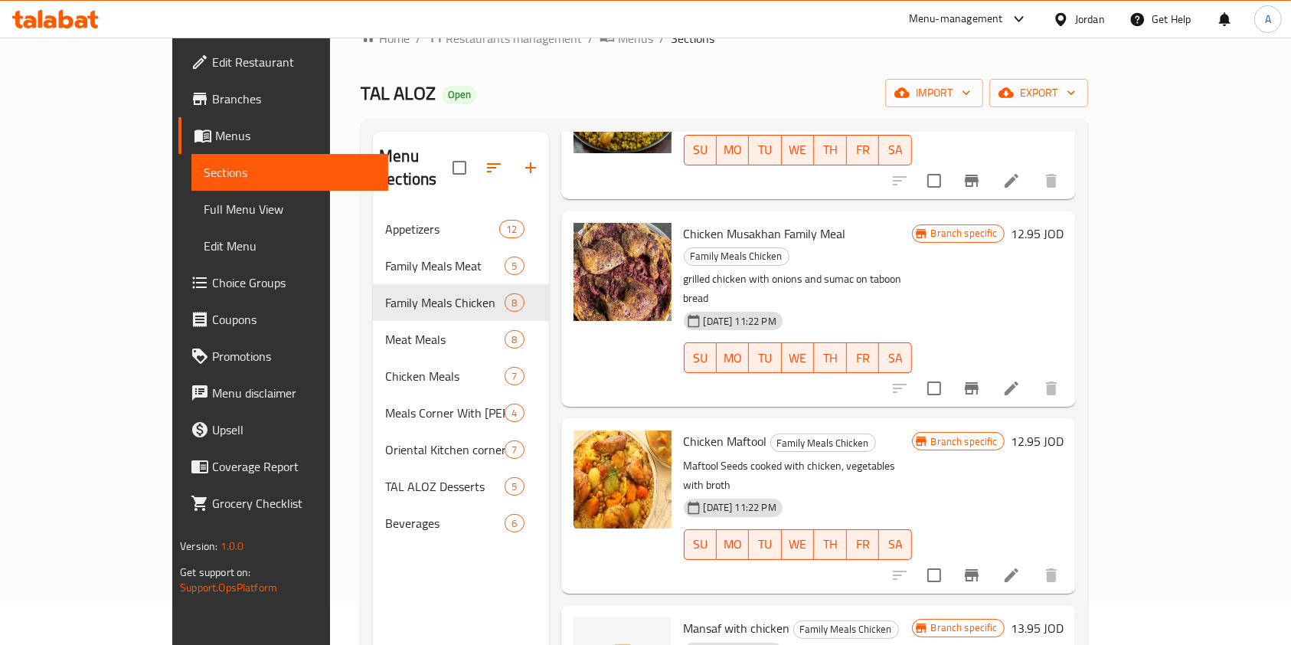
scroll to position [37, 0]
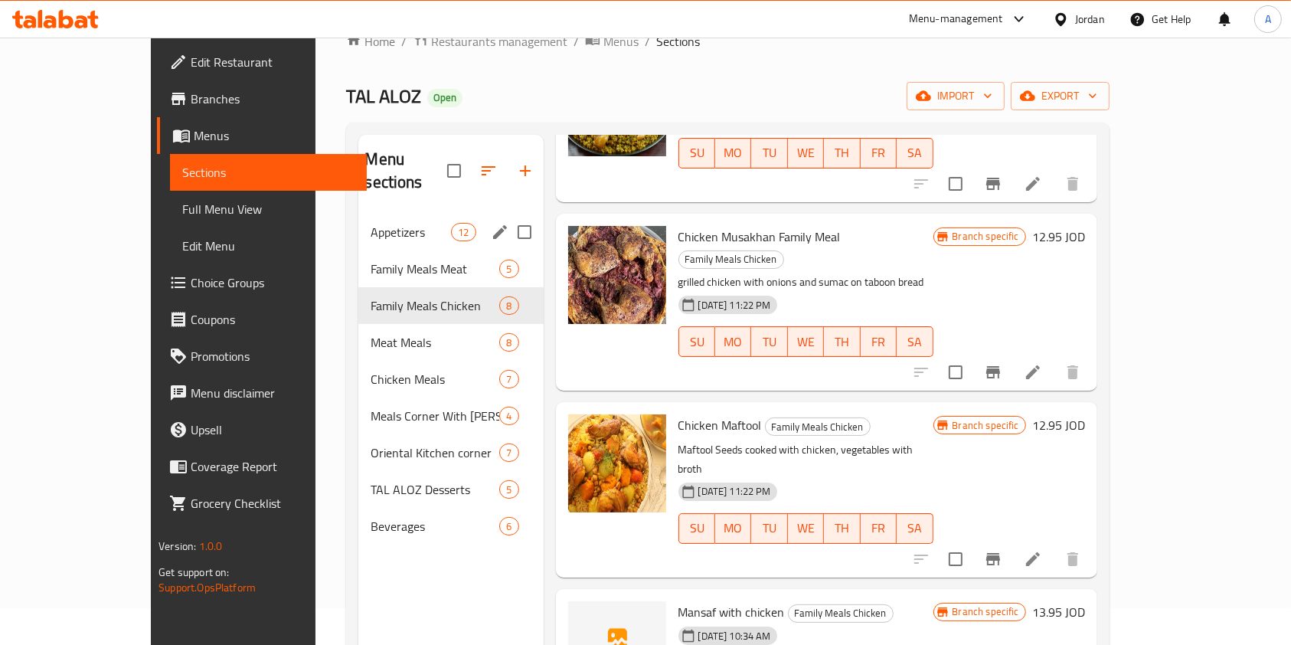
click at [367, 217] on div "Appetizers 12" at bounding box center [450, 232] width 184 height 37
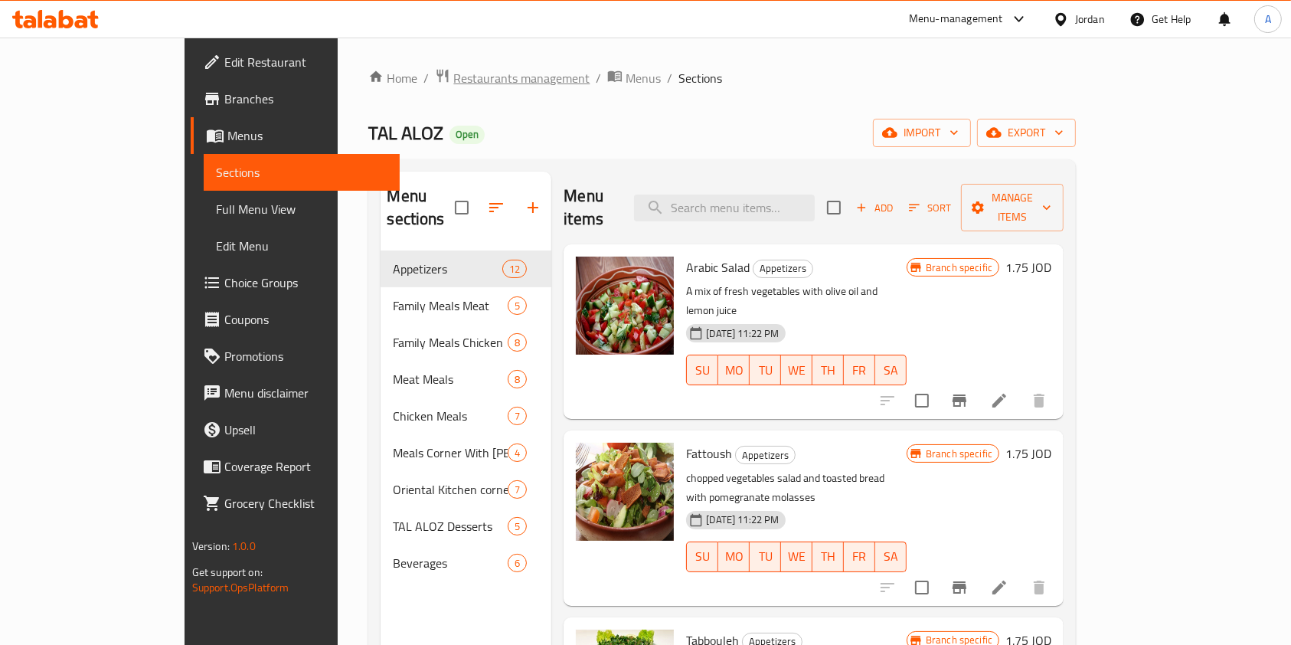
click at [453, 77] on span "Restaurants management" at bounding box center [521, 78] width 136 height 18
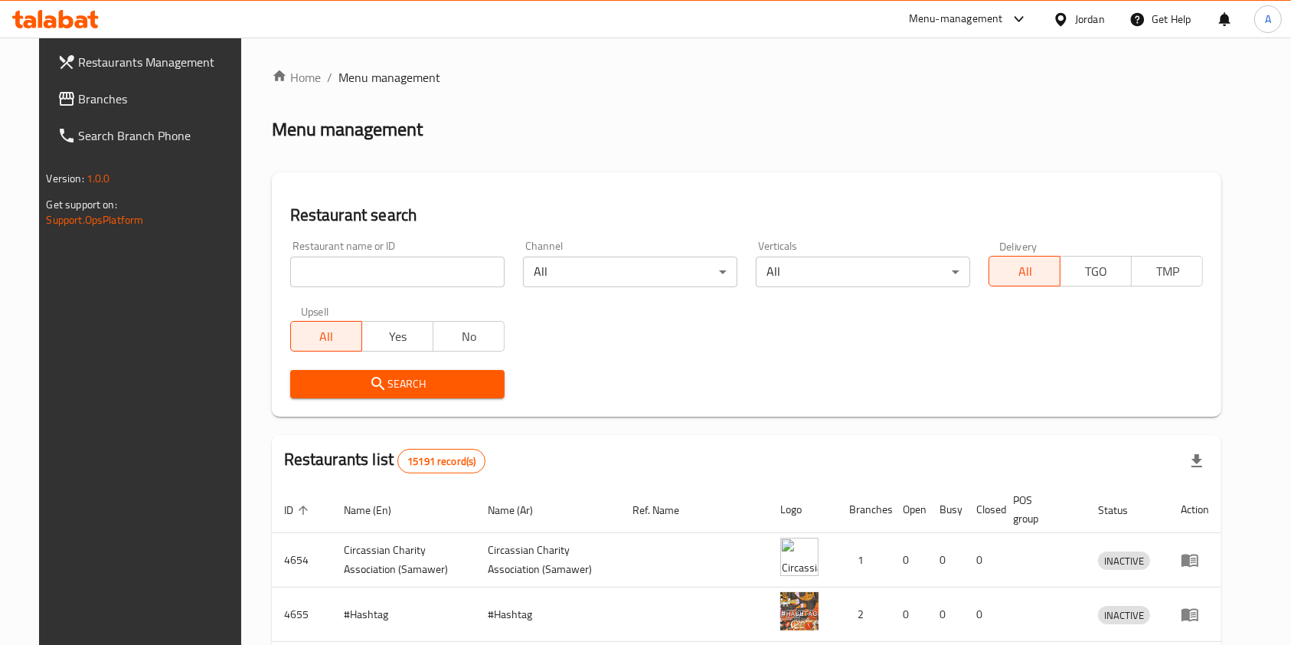
click at [551, 187] on div "Restaurant search Restaurant name or ID Restaurant name or ID Channel All ​ Ver…" at bounding box center [747, 294] width 950 height 244
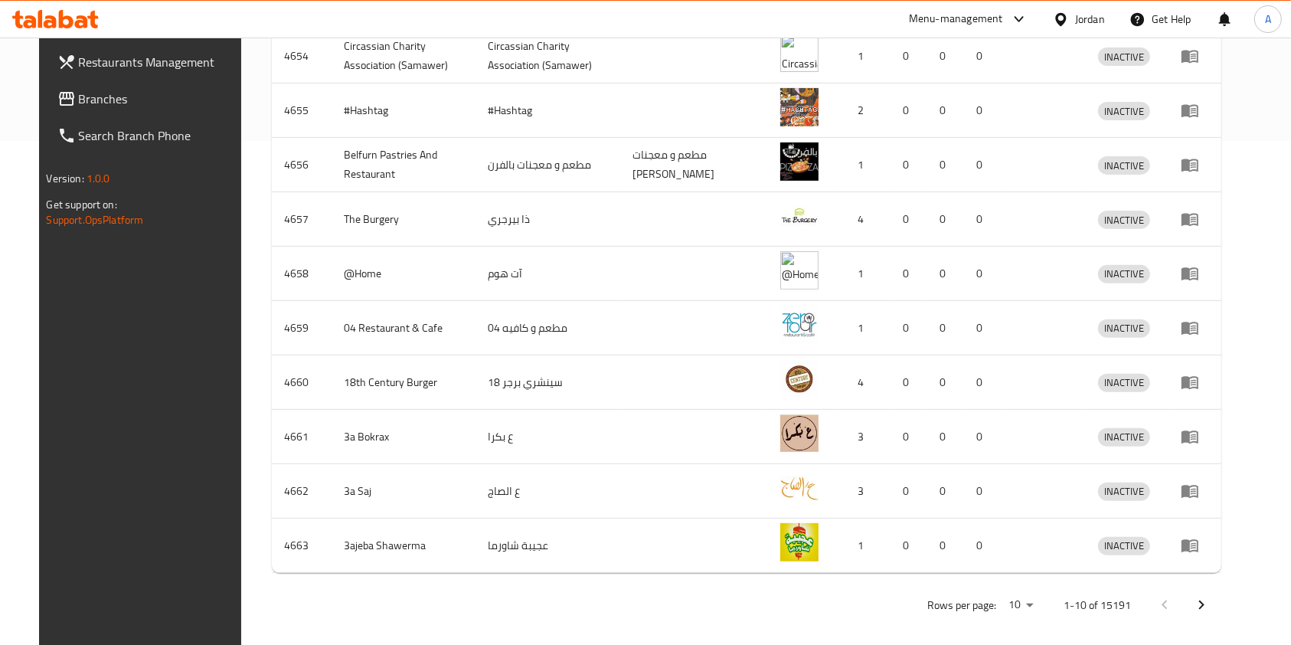
scroll to position [508, 0]
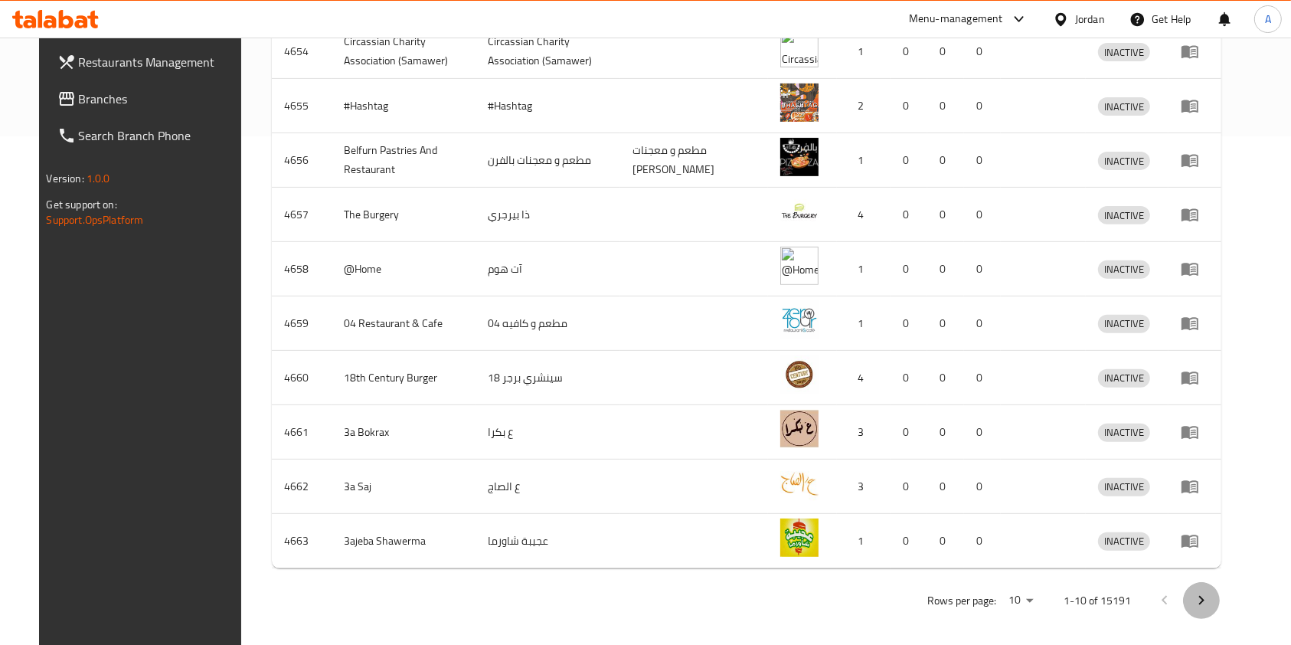
click at [1210, 591] on icon "Next page" at bounding box center [1201, 600] width 18 height 18
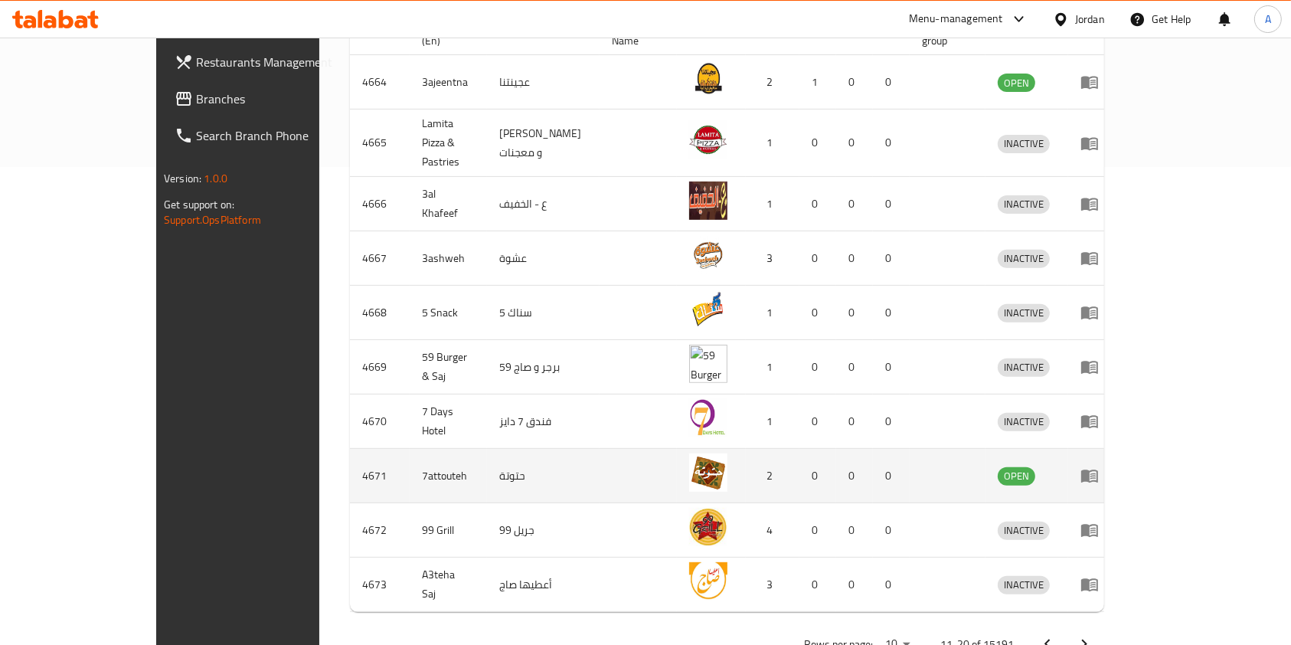
scroll to position [490, 0]
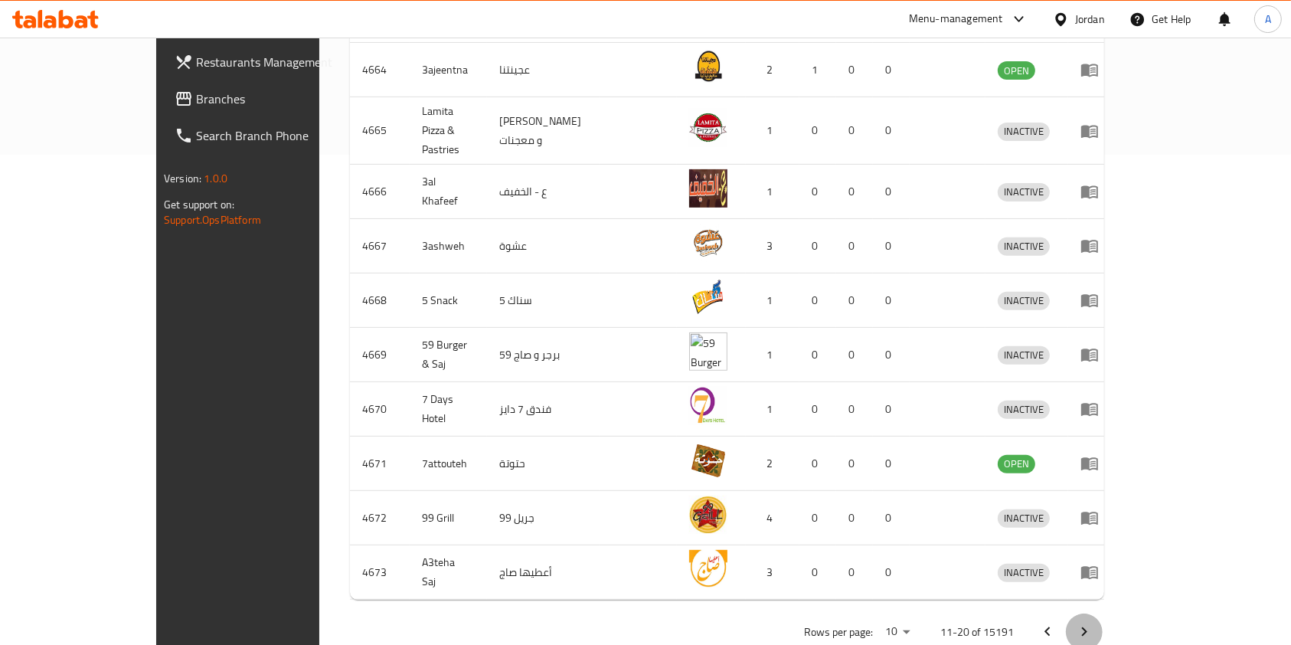
click at [1087, 627] on icon "Next page" at bounding box center [1084, 631] width 5 height 9
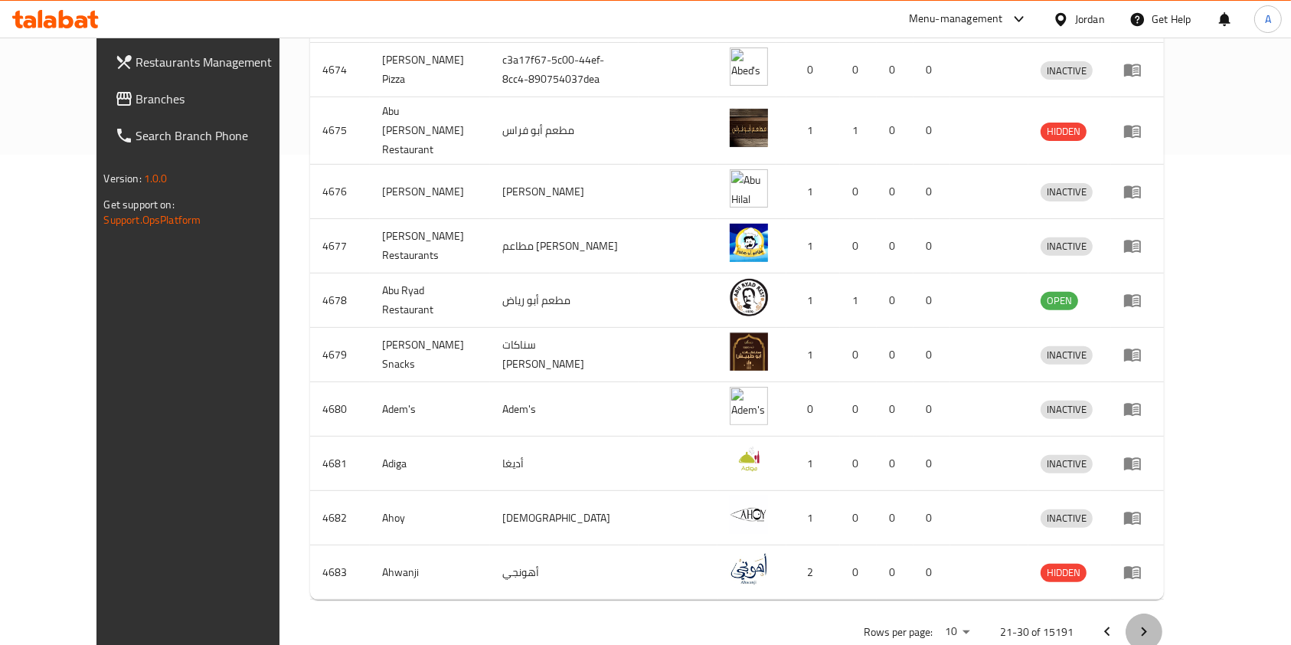
click at [1153, 622] on icon "Next page" at bounding box center [1143, 631] width 18 height 18
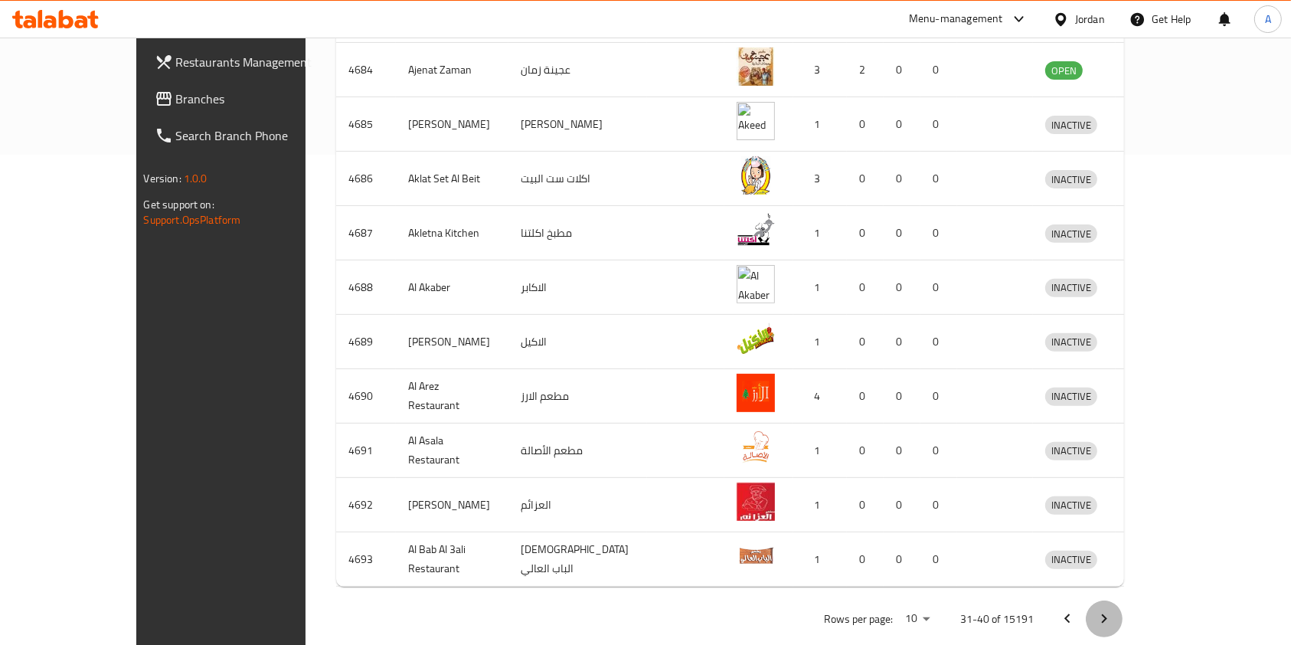
click at [1113, 609] on icon "Next page" at bounding box center [1104, 618] width 18 height 18
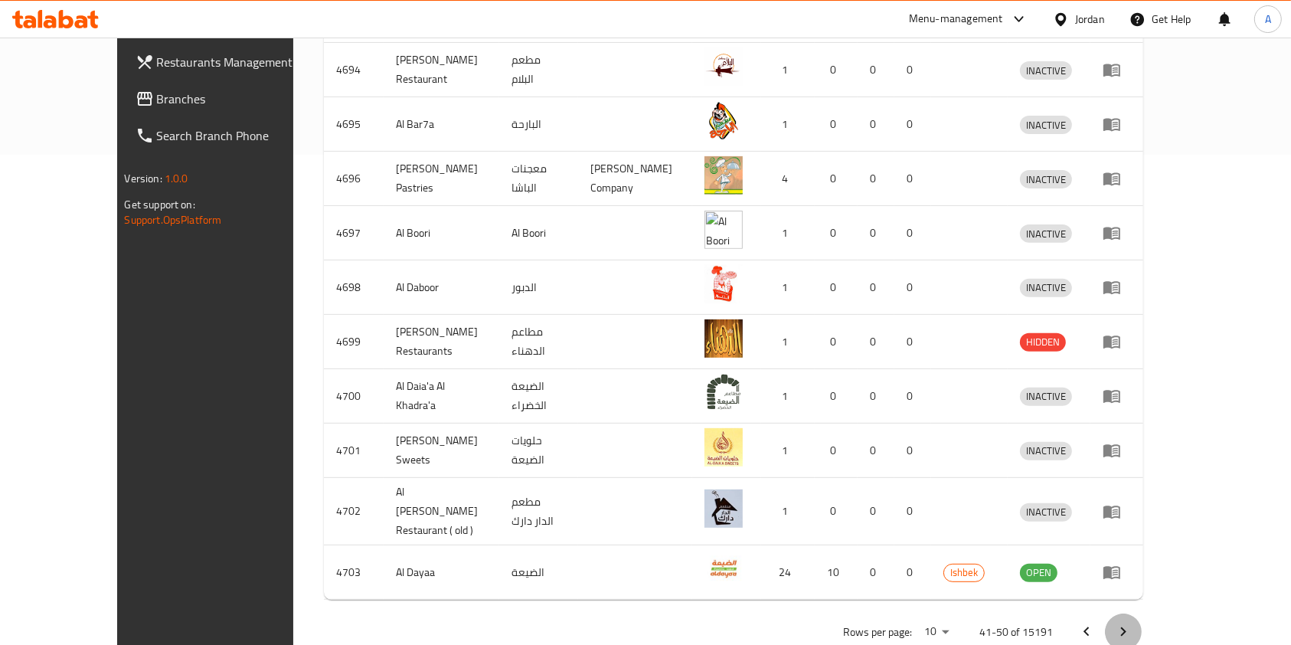
click at [1132, 622] on icon "Next page" at bounding box center [1123, 631] width 18 height 18
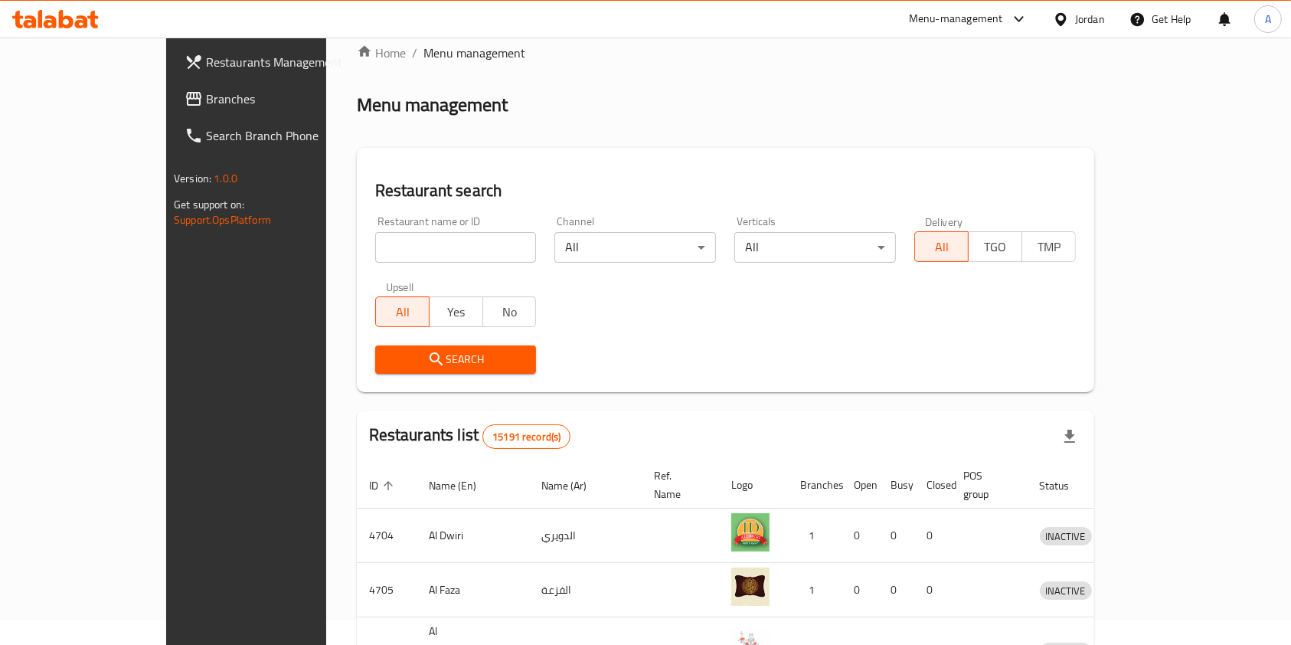
scroll to position [0, 0]
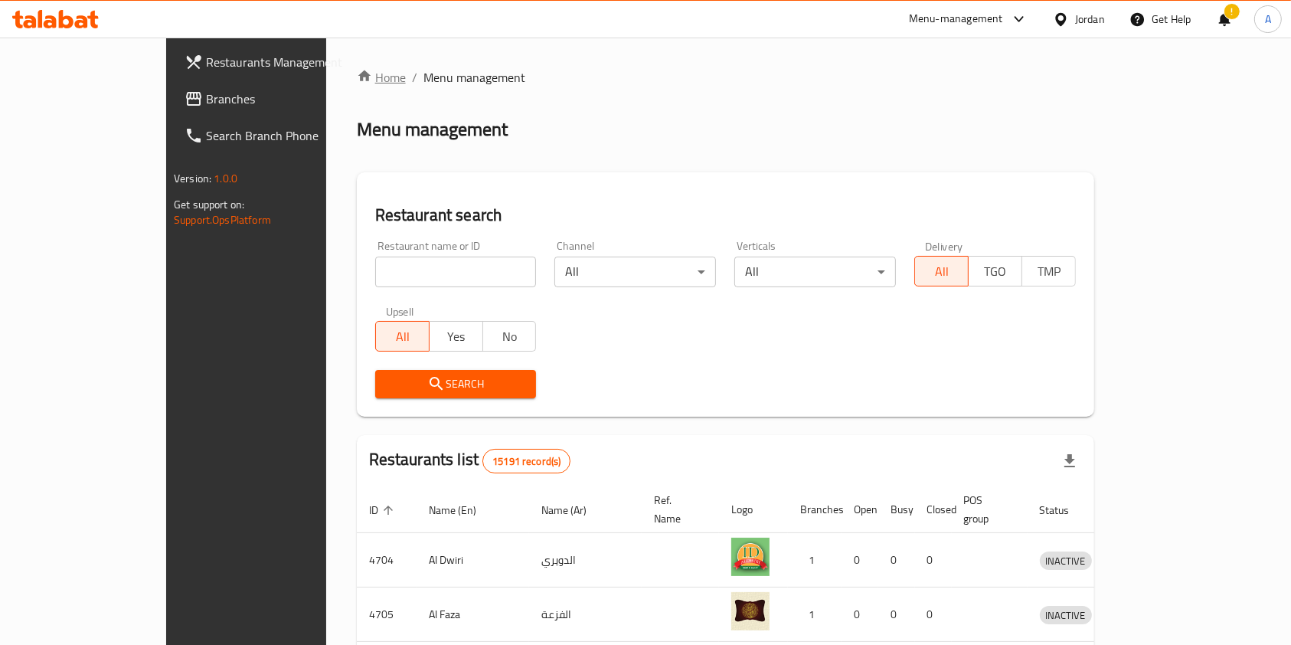
click at [357, 77] on link "Home" at bounding box center [381, 77] width 49 height 18
